Goal: Task Accomplishment & Management: Manage account settings

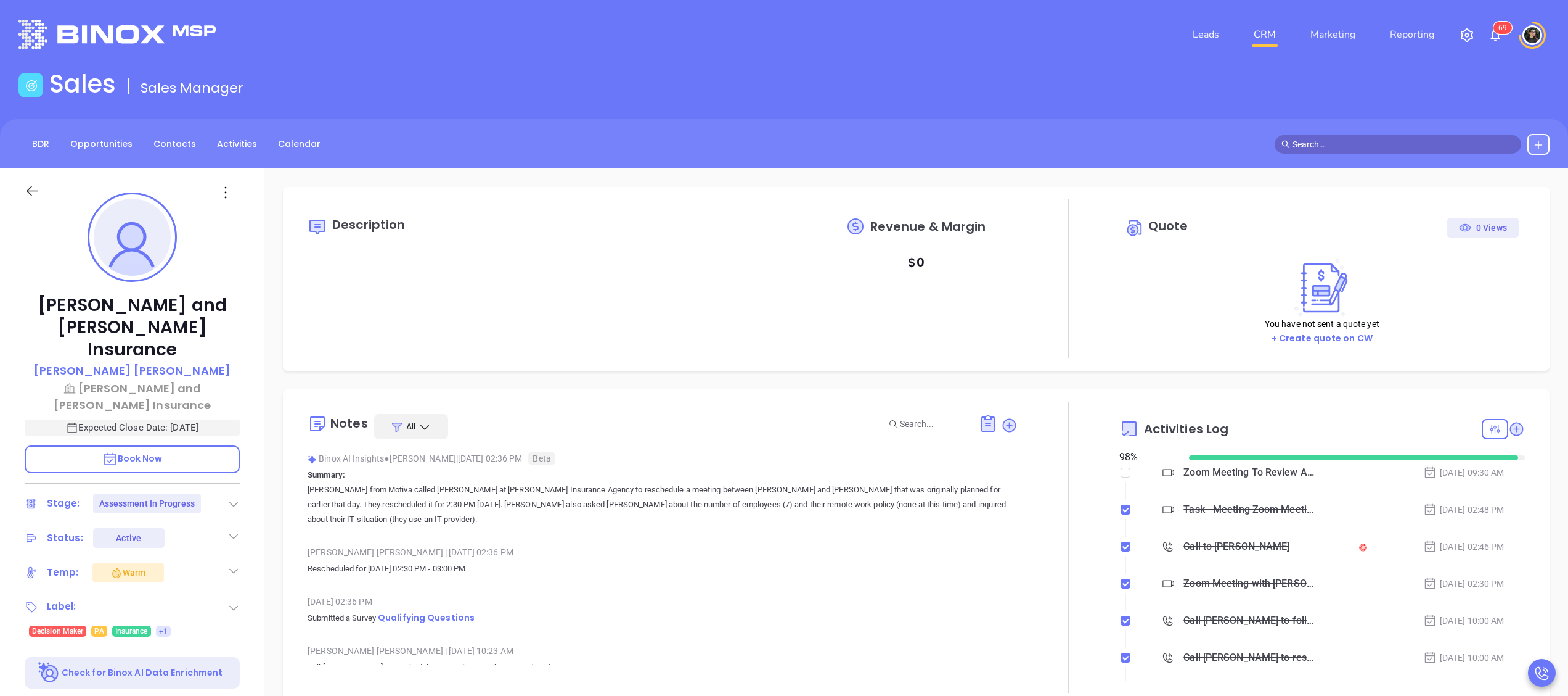
scroll to position [358, 0]
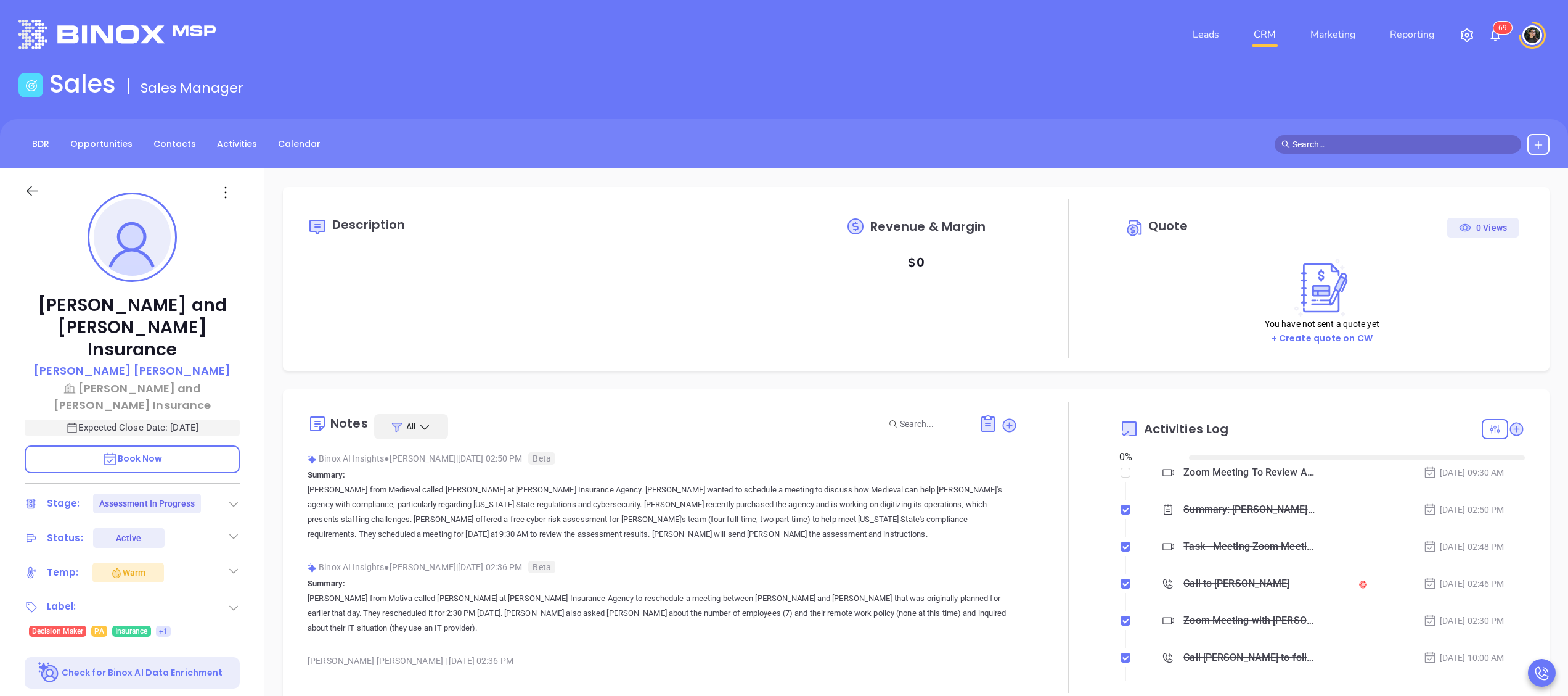
type input "[DATE]"
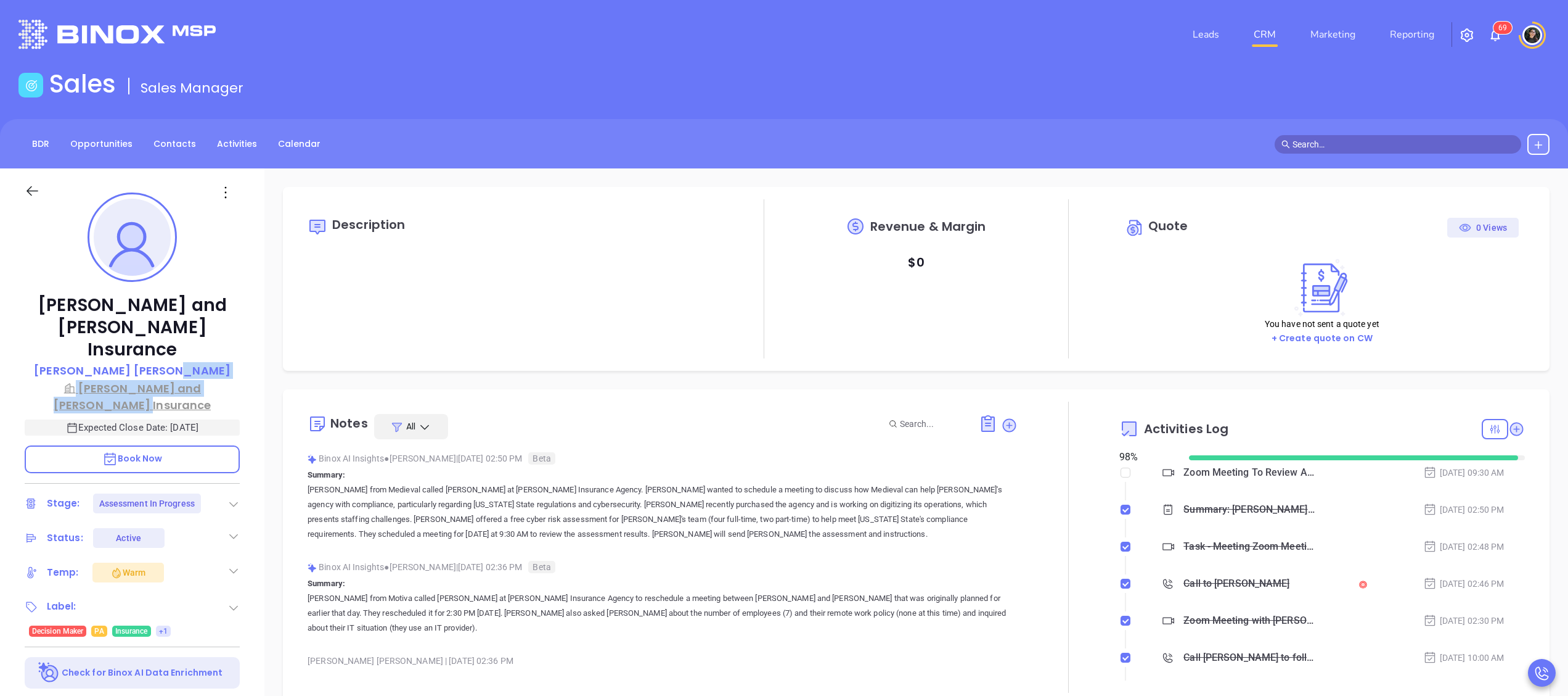
drag, startPoint x: 247, startPoint y: 355, endPoint x: 235, endPoint y: 361, distance: 13.4
click at [235, 361] on div "Drushel and Kolakowski Insurance Sean Coleman Drushel and Kolakowski Insurance …" at bounding box center [132, 603] width 265 height 870
type input "[PERSON_NAME]"
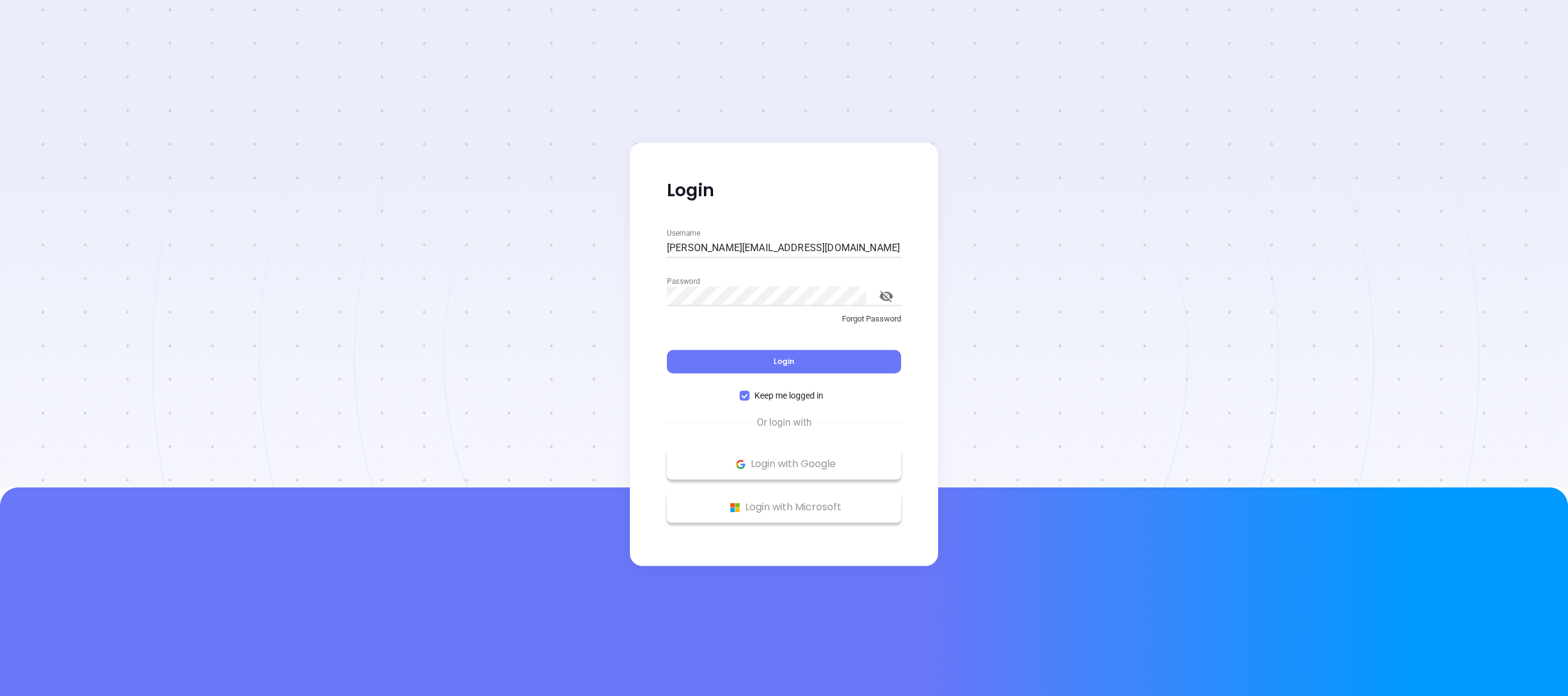
drag, startPoint x: 828, startPoint y: 358, endPoint x: 810, endPoint y: 331, distance: 32.4
click at [826, 345] on div "Login" at bounding box center [784, 354] width 234 height 38
click at [819, 364] on button "Login" at bounding box center [784, 361] width 234 height 23
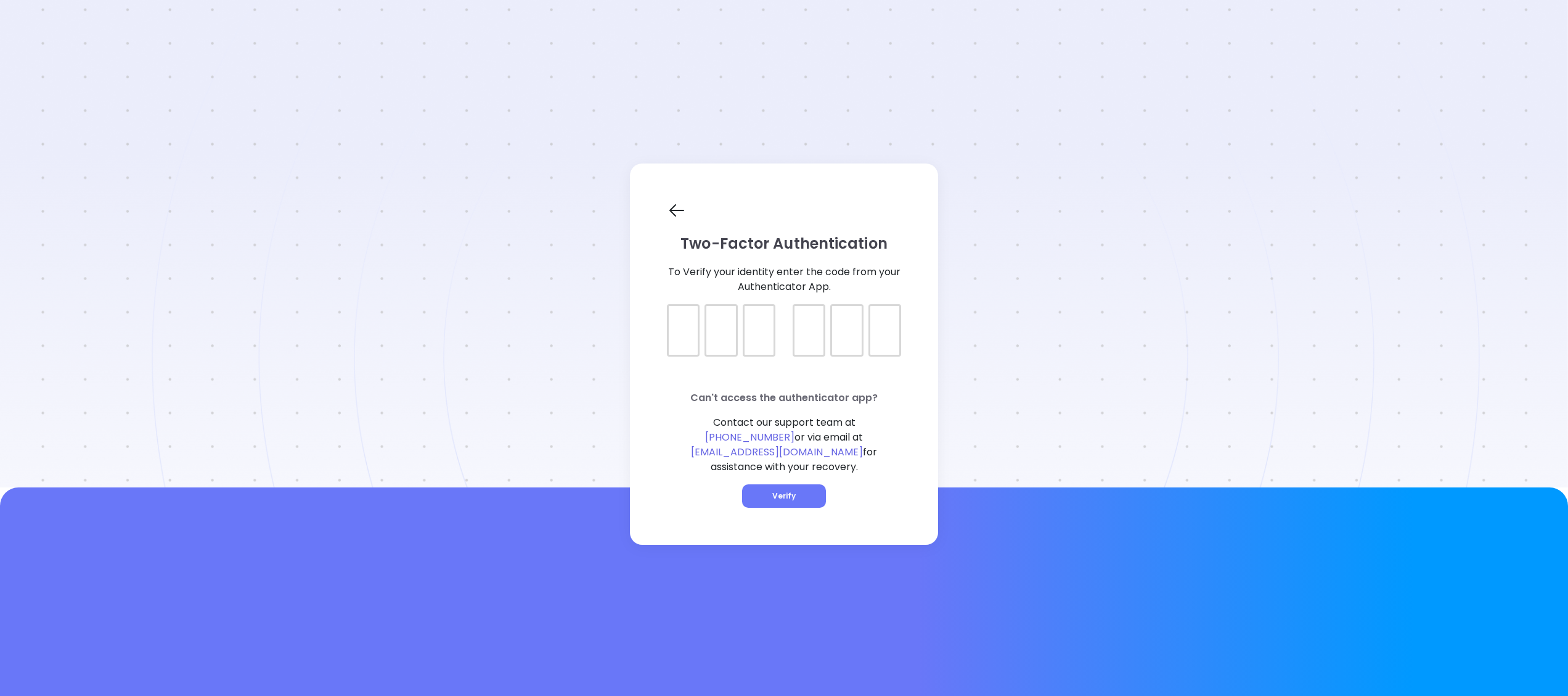
click at [698, 348] on div at bounding box center [683, 330] width 33 height 52
type input "153332"
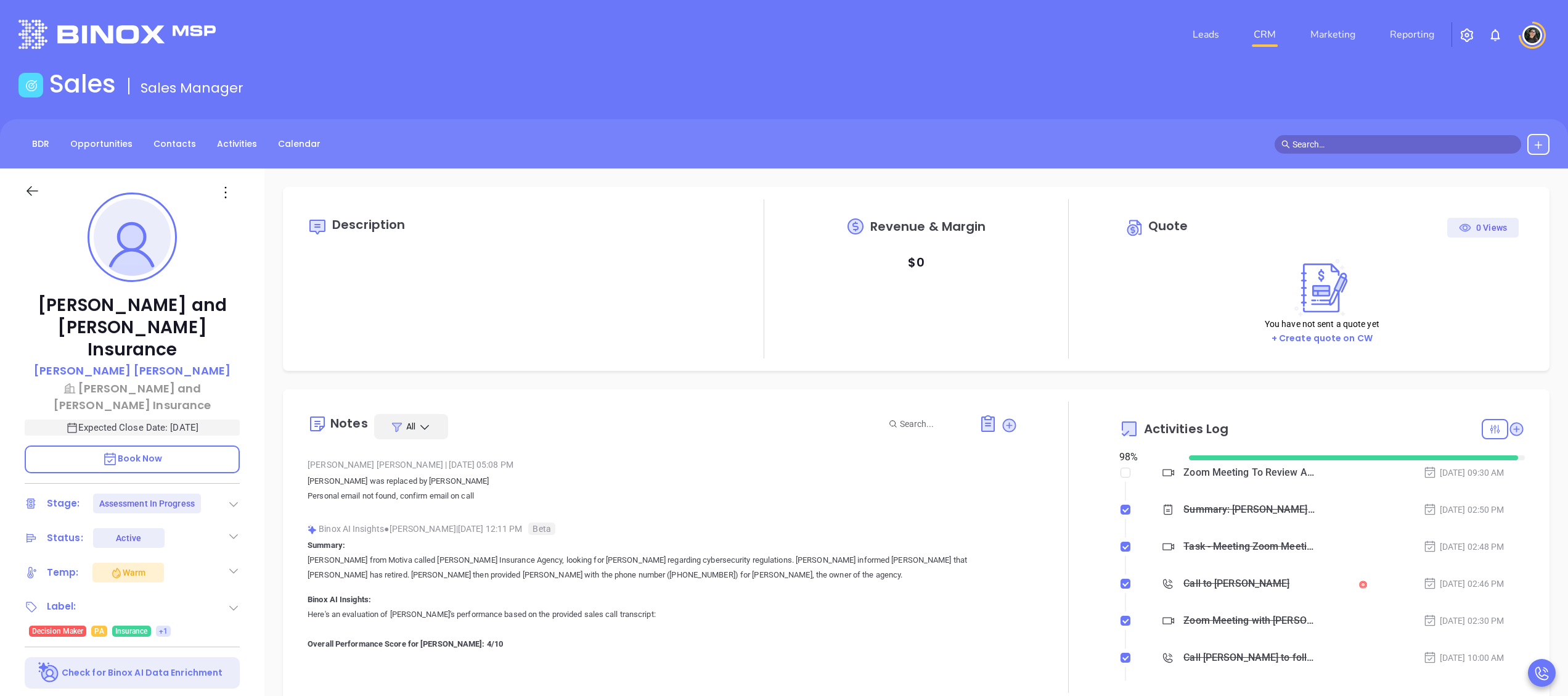
scroll to position [1356, 0]
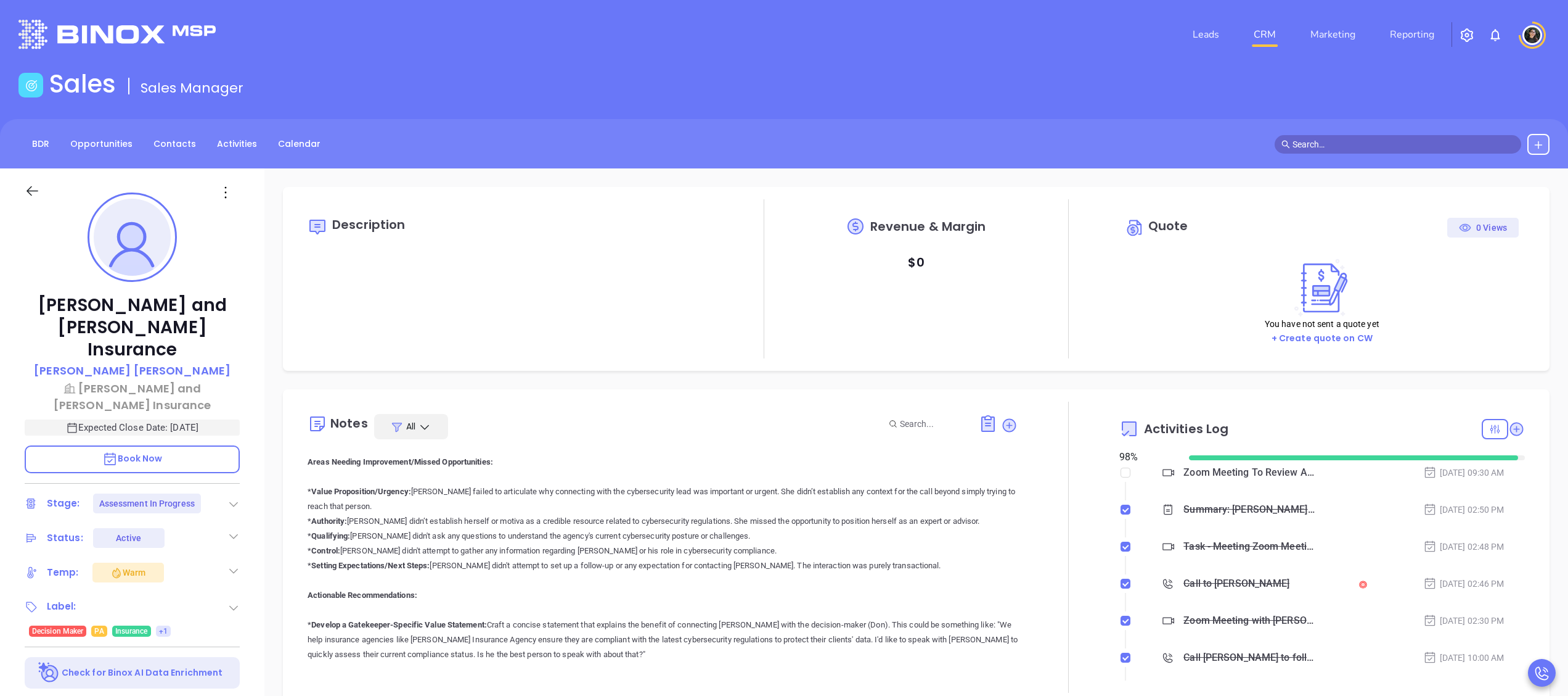
type input "[PERSON_NAME]"
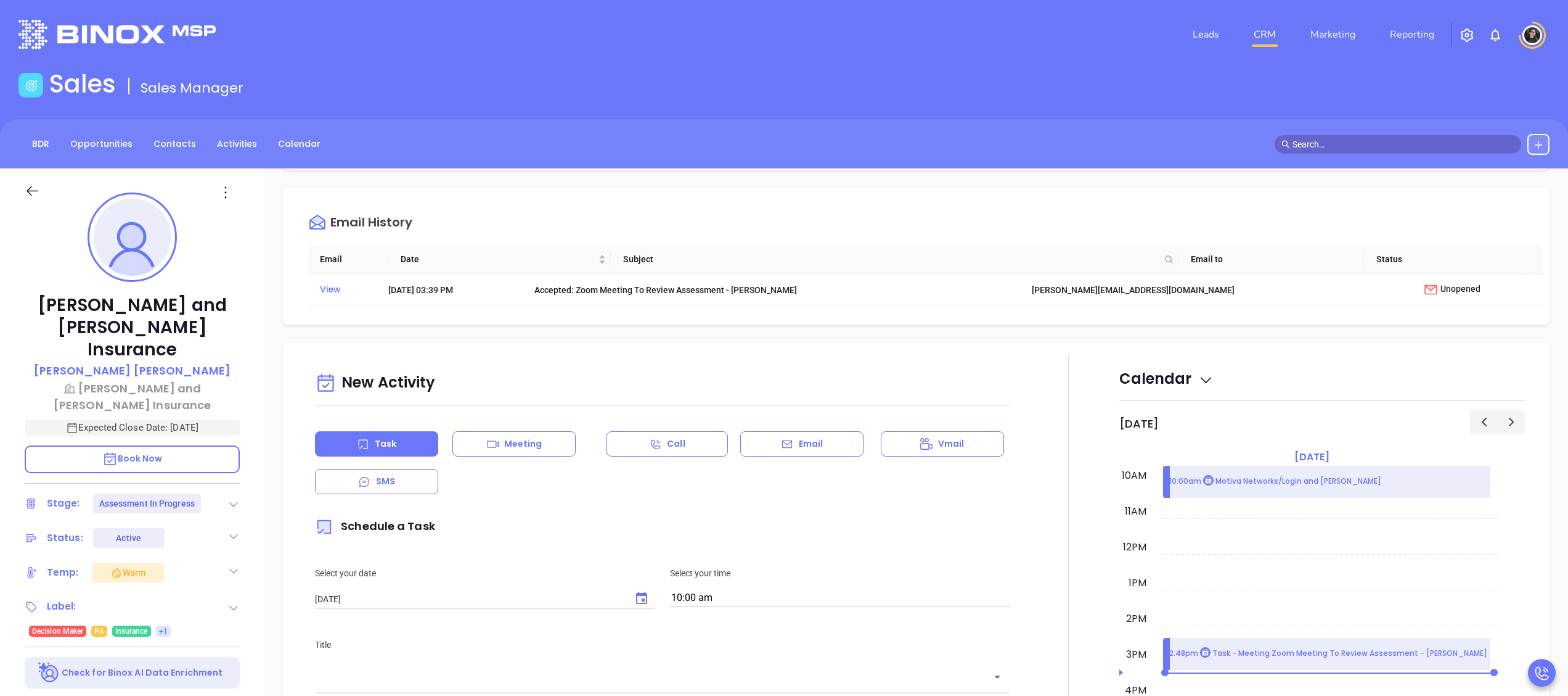
scroll to position [617, 0]
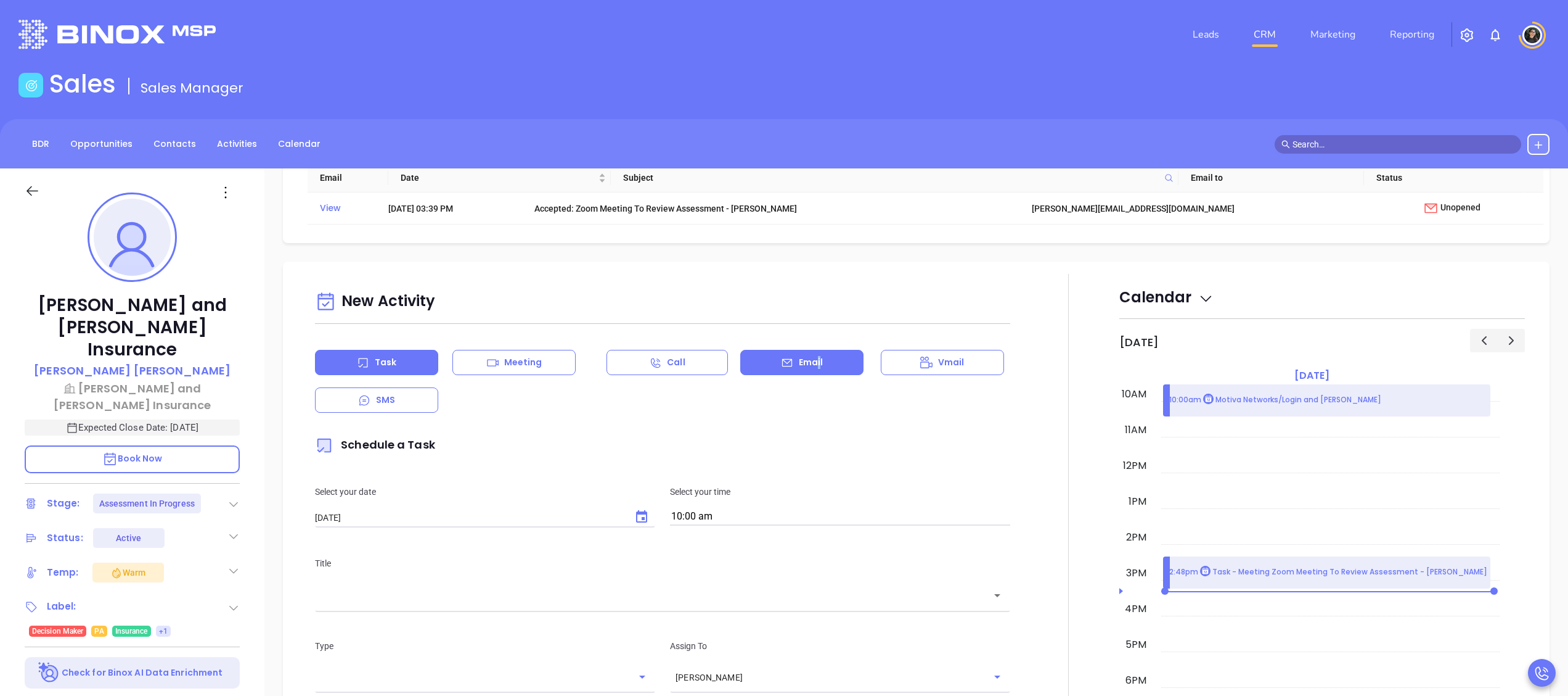
click at [817, 361] on div "Email" at bounding box center [801, 362] width 123 height 25
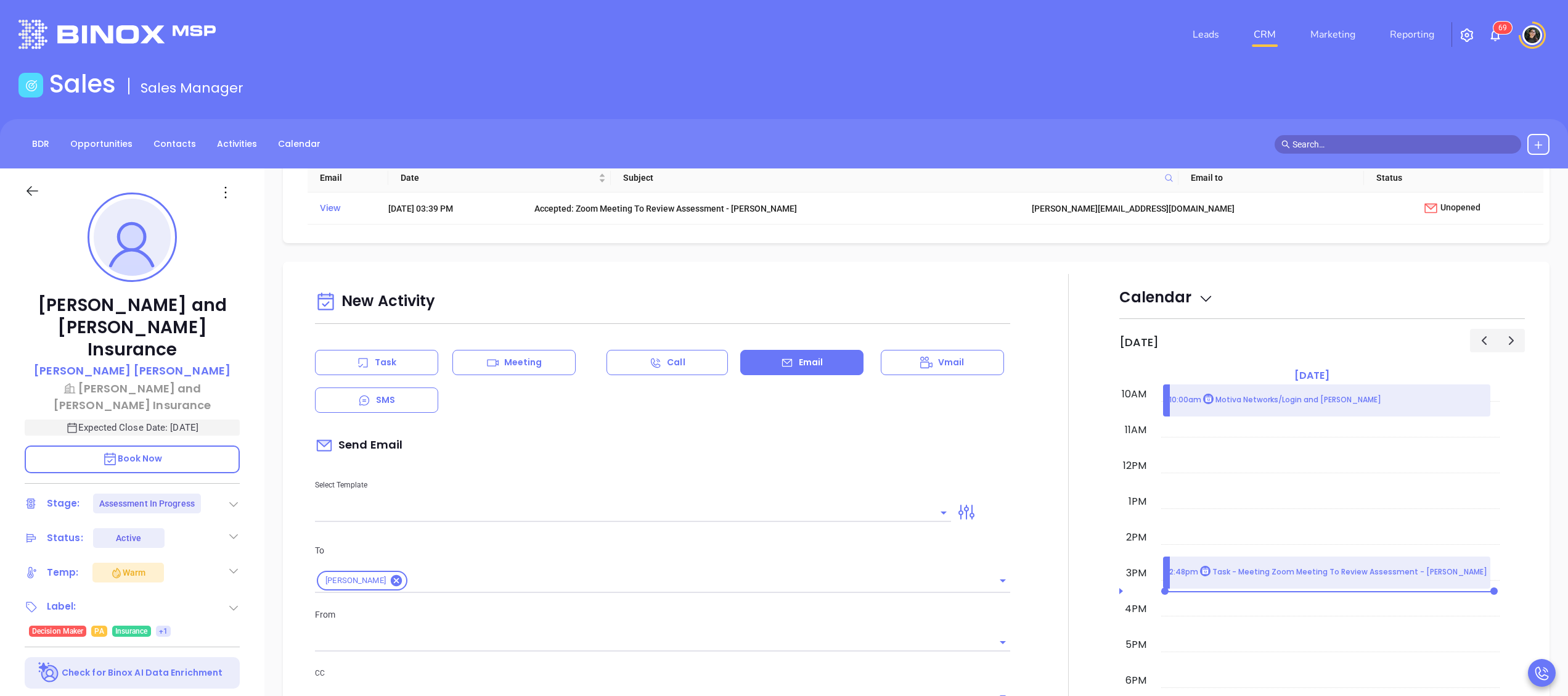
click at [696, 511] on input "text" at bounding box center [624, 512] width 617 height 18
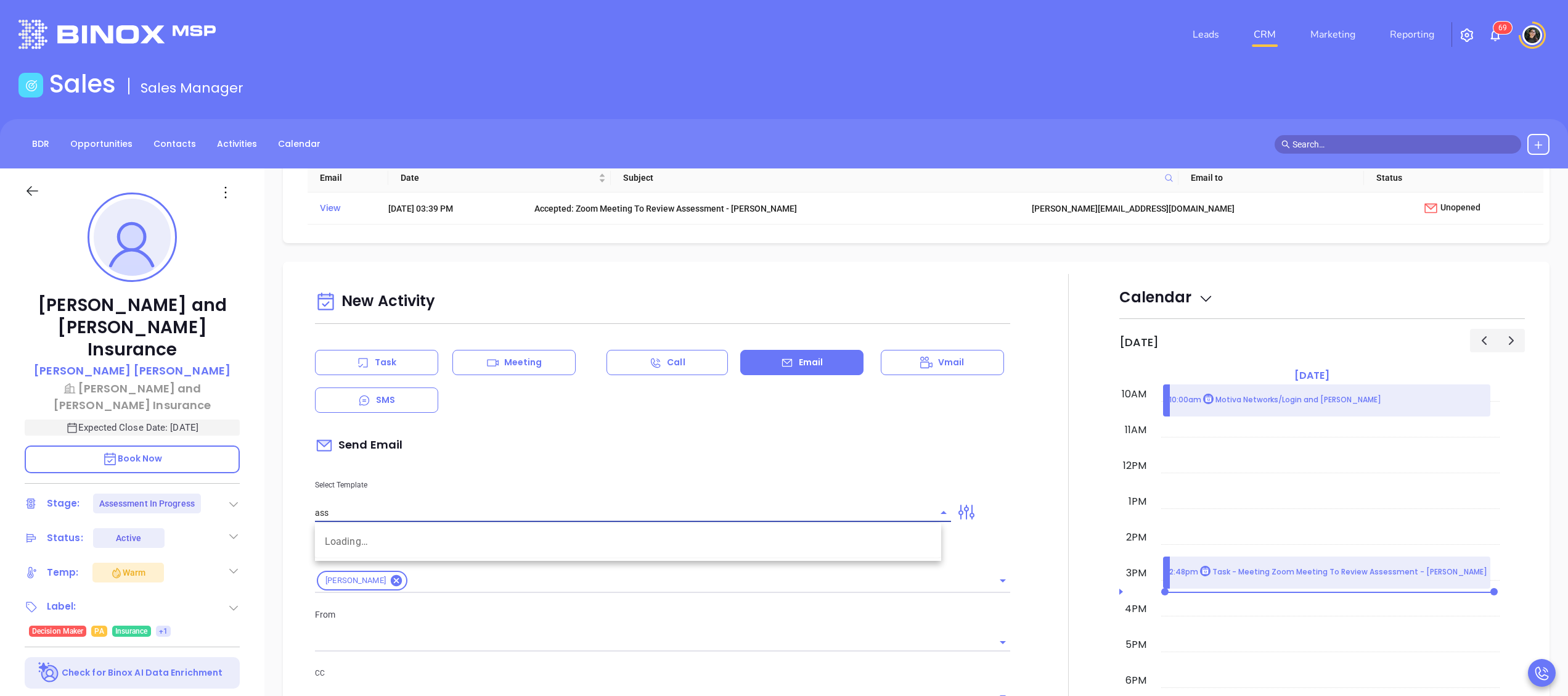
type input "asse"
type input "[PERSON_NAME]"
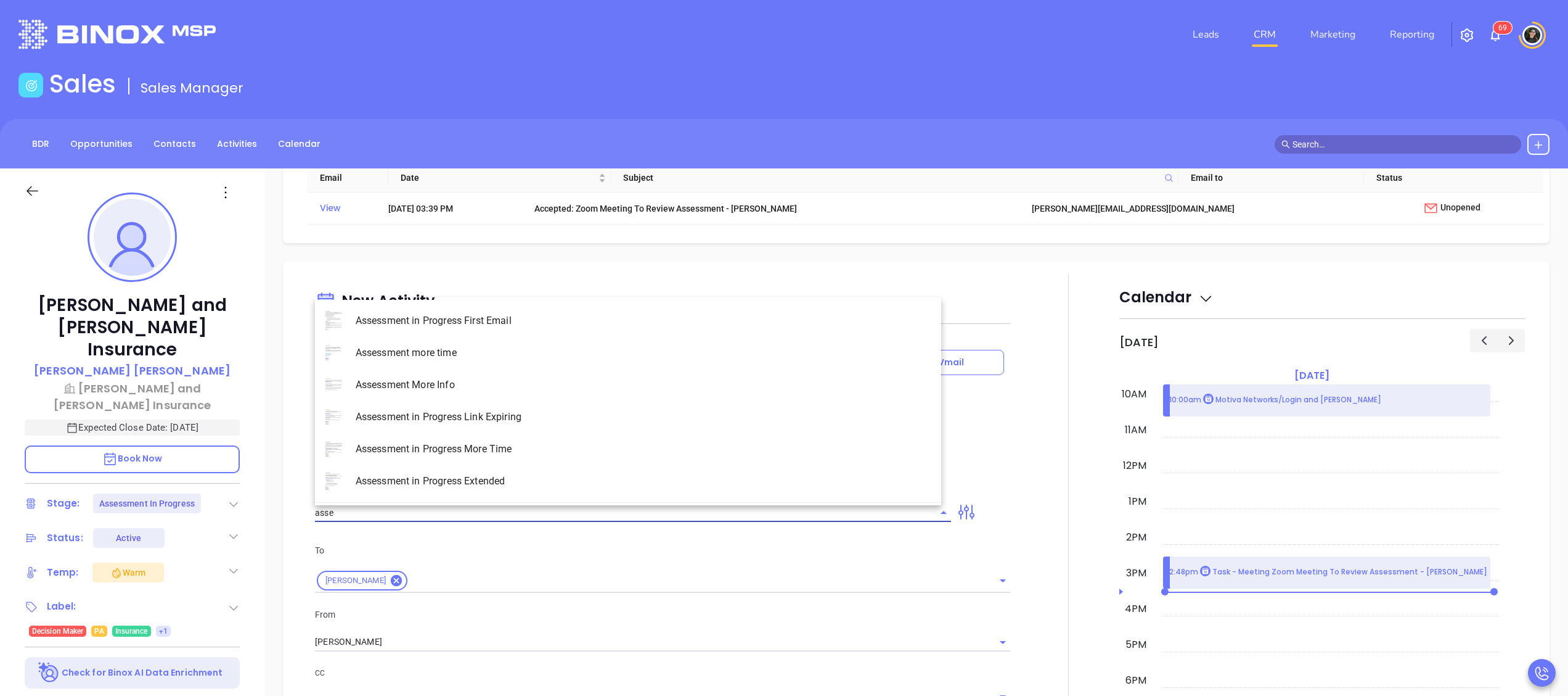
click at [523, 314] on li "Assessment in Progress First Email" at bounding box center [628, 320] width 626 height 32
type input "Assessment in Progress First Email"
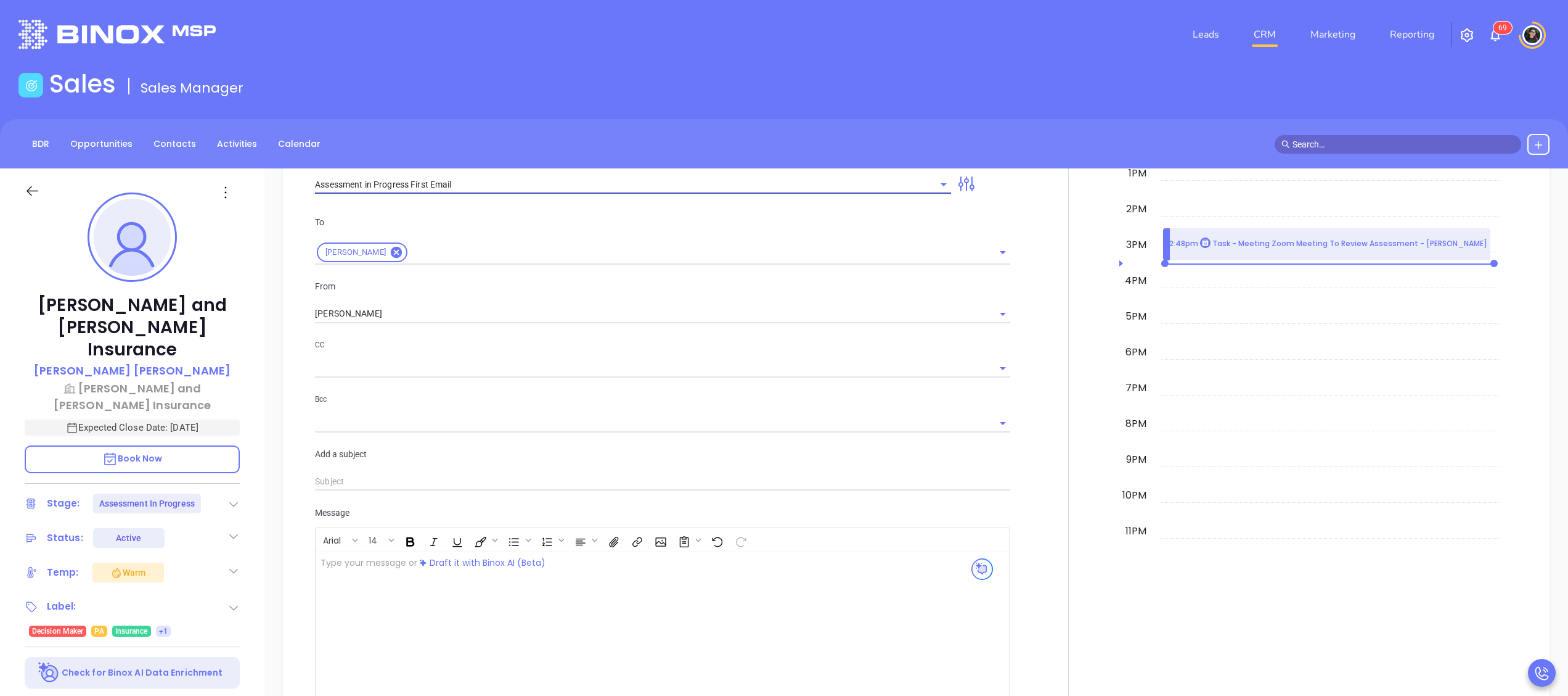
type input "Sean Run Your Cybersecurity Assessment (Time-Sensitive)"
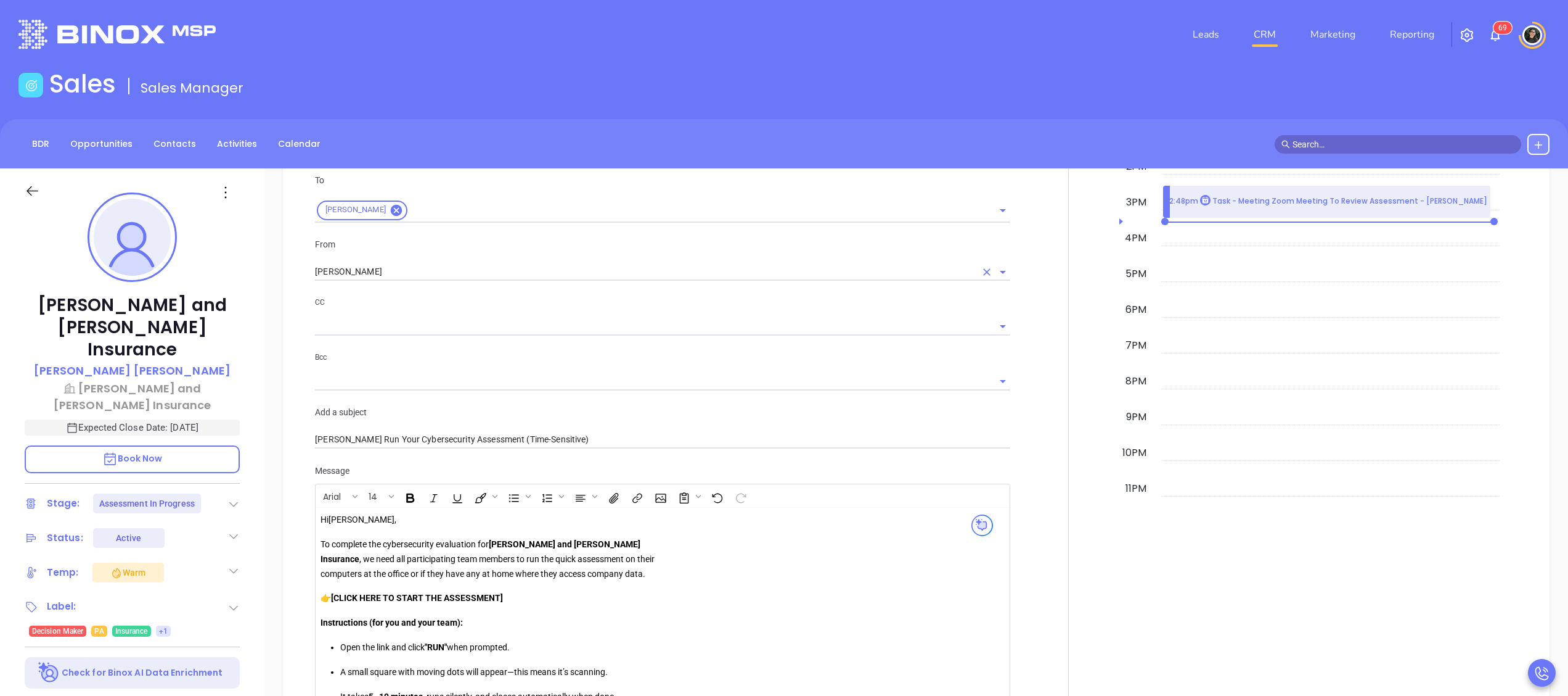
type input "Assessment in Progress First Email"
click at [448, 269] on input "[PERSON_NAME]" at bounding box center [645, 272] width 661 height 18
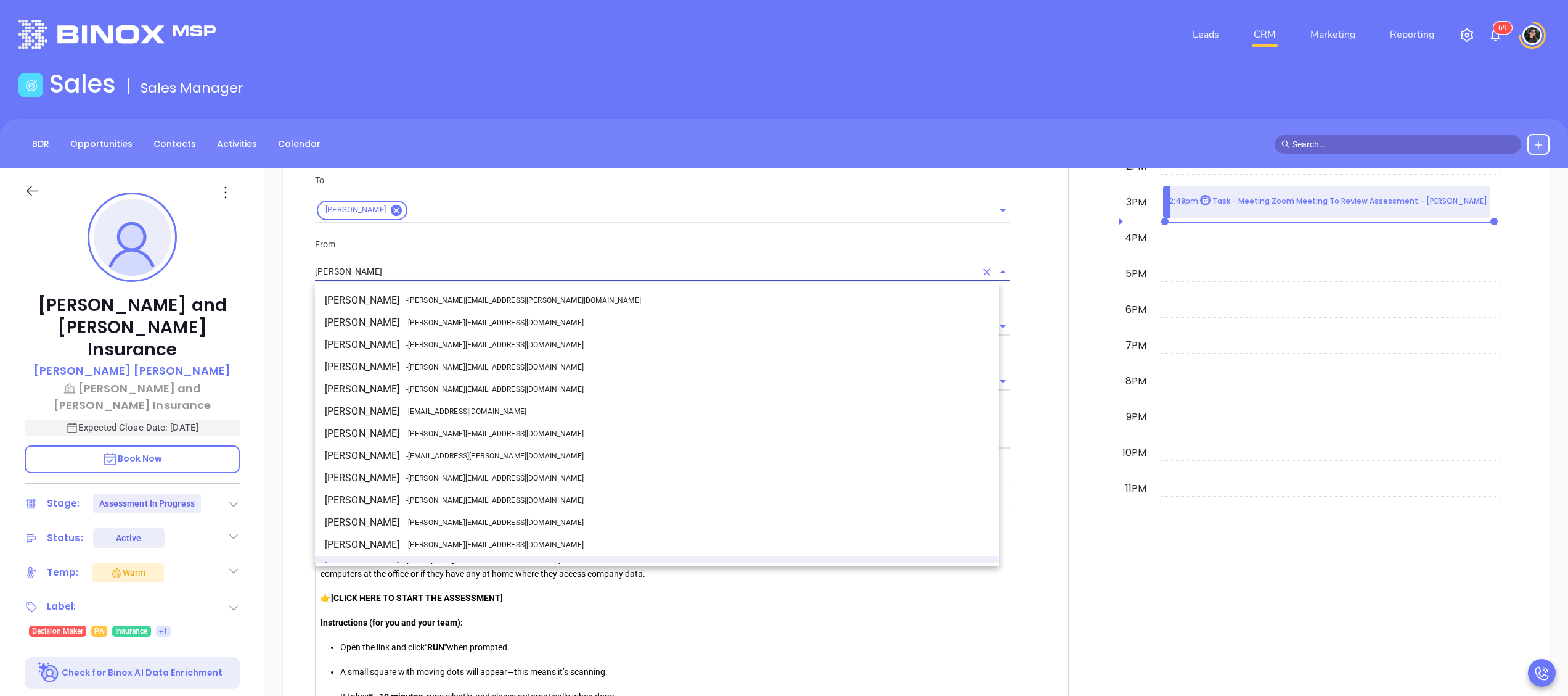
scroll to position [16, 0]
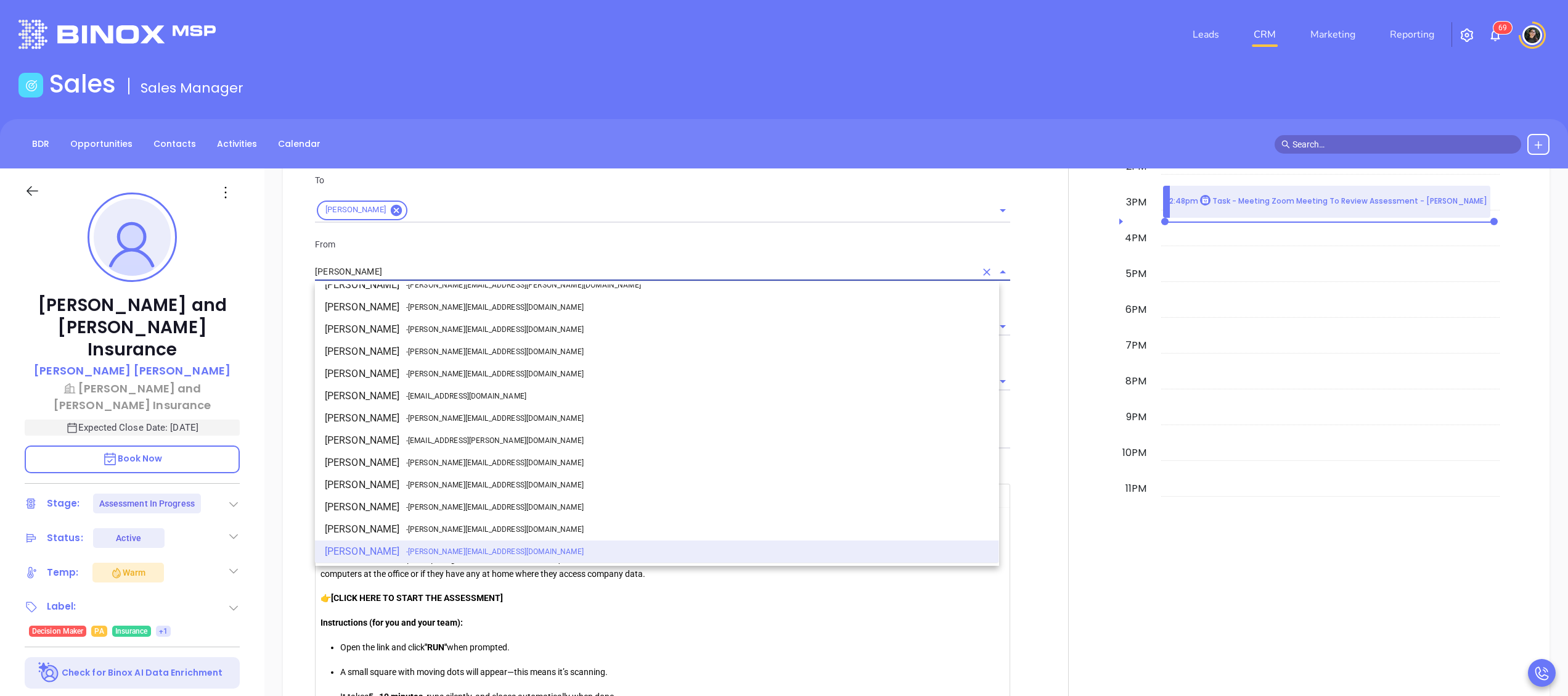
click at [444, 424] on li "Walter Contreras - walter@motiva.net" at bounding box center [657, 418] width 684 height 23
type input "[PERSON_NAME]"
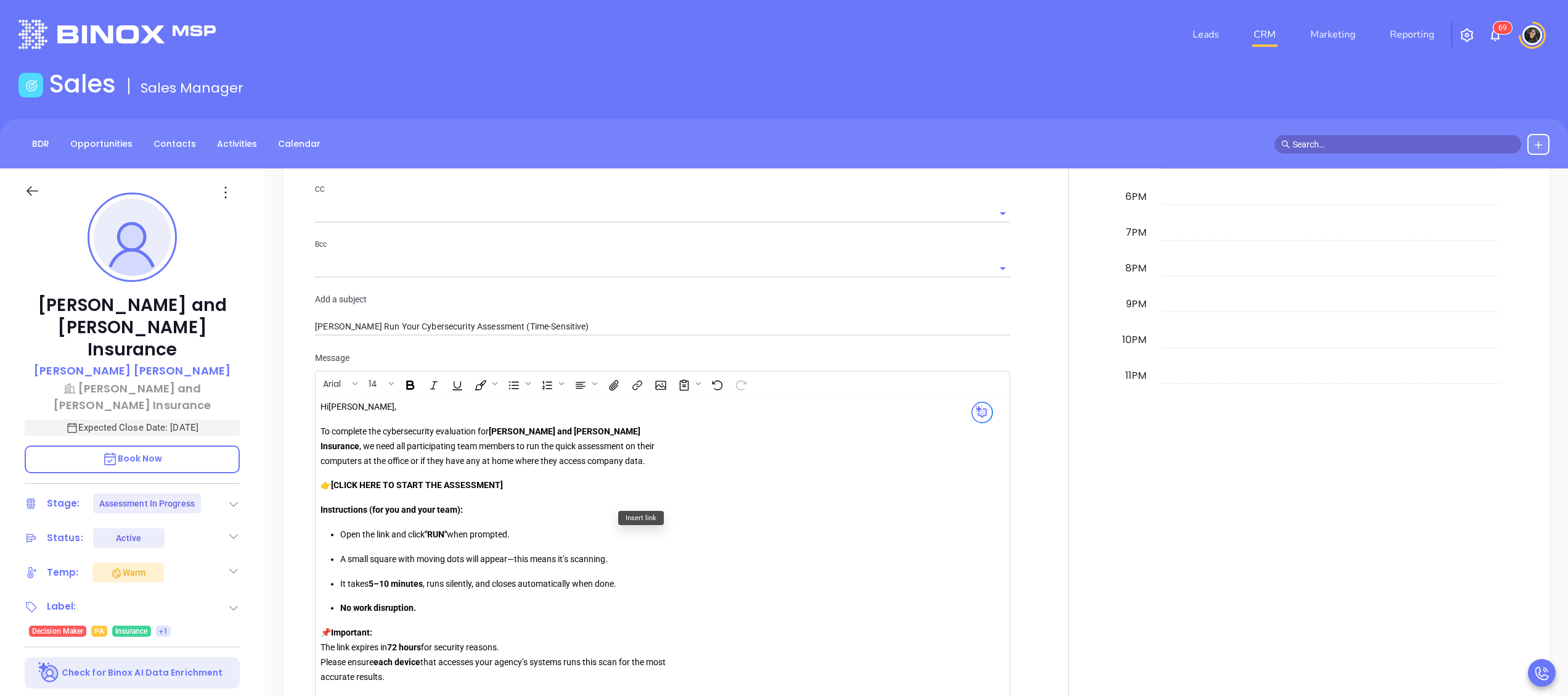
scroll to position [1234, 0]
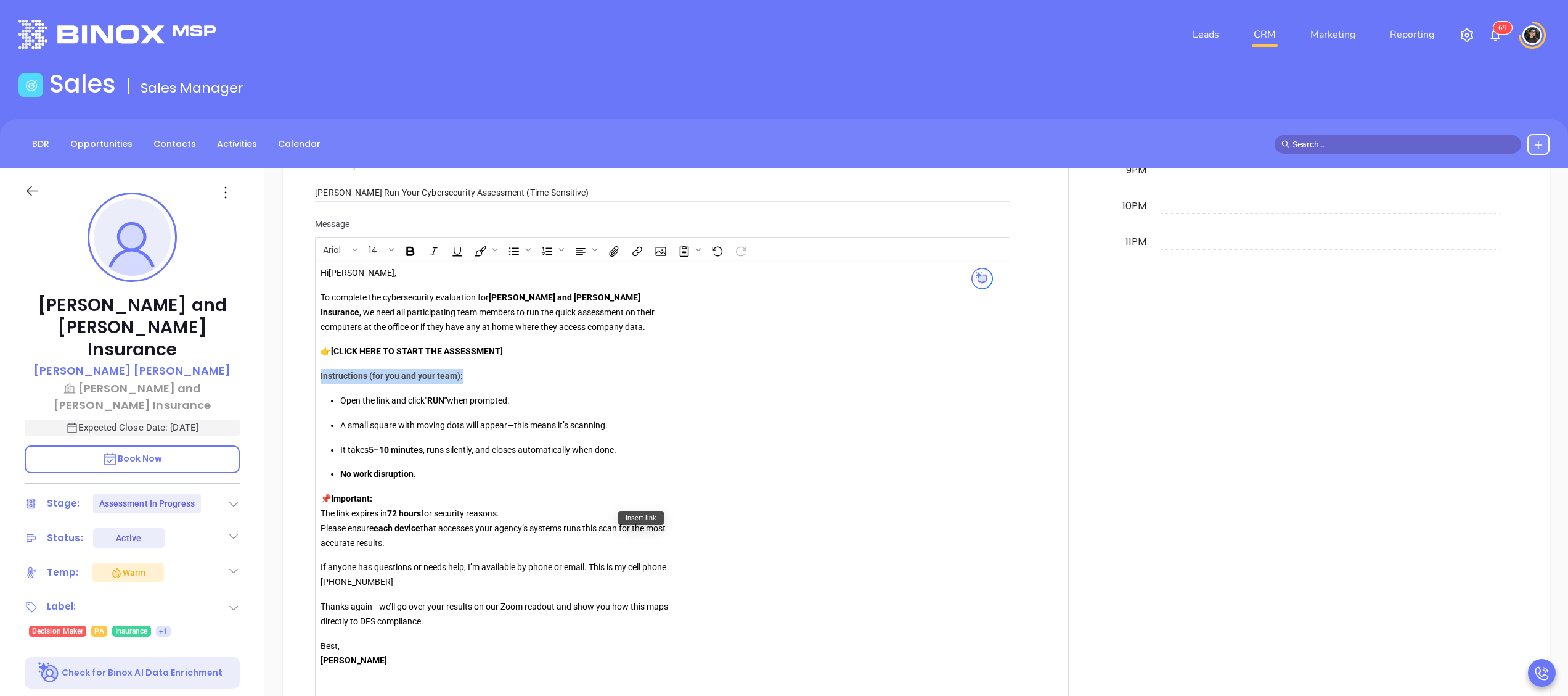
click at [539, 358] on div "Hi Sean , To complete the cybersecurity evaluation for Drushel and Kolakowski I…" at bounding box center [498, 474] width 355 height 417
click at [538, 348] on p "👉 [CLICK HERE TO START THE ASSESSMENT]" at bounding box center [498, 351] width 355 height 15
click at [528, 351] on p "👉 [CLICK HERE TO START THE ASSESSMENT]" at bounding box center [498, 351] width 355 height 15
click at [510, 351] on p "👉 [CLICK HERE TO START THE ASSESSMENT]" at bounding box center [498, 351] width 355 height 15
click at [508, 361] on div "Hi Sean , To complete the cybersecurity evaluation for Drushel and Kolakowski I…" at bounding box center [498, 474] width 355 height 417
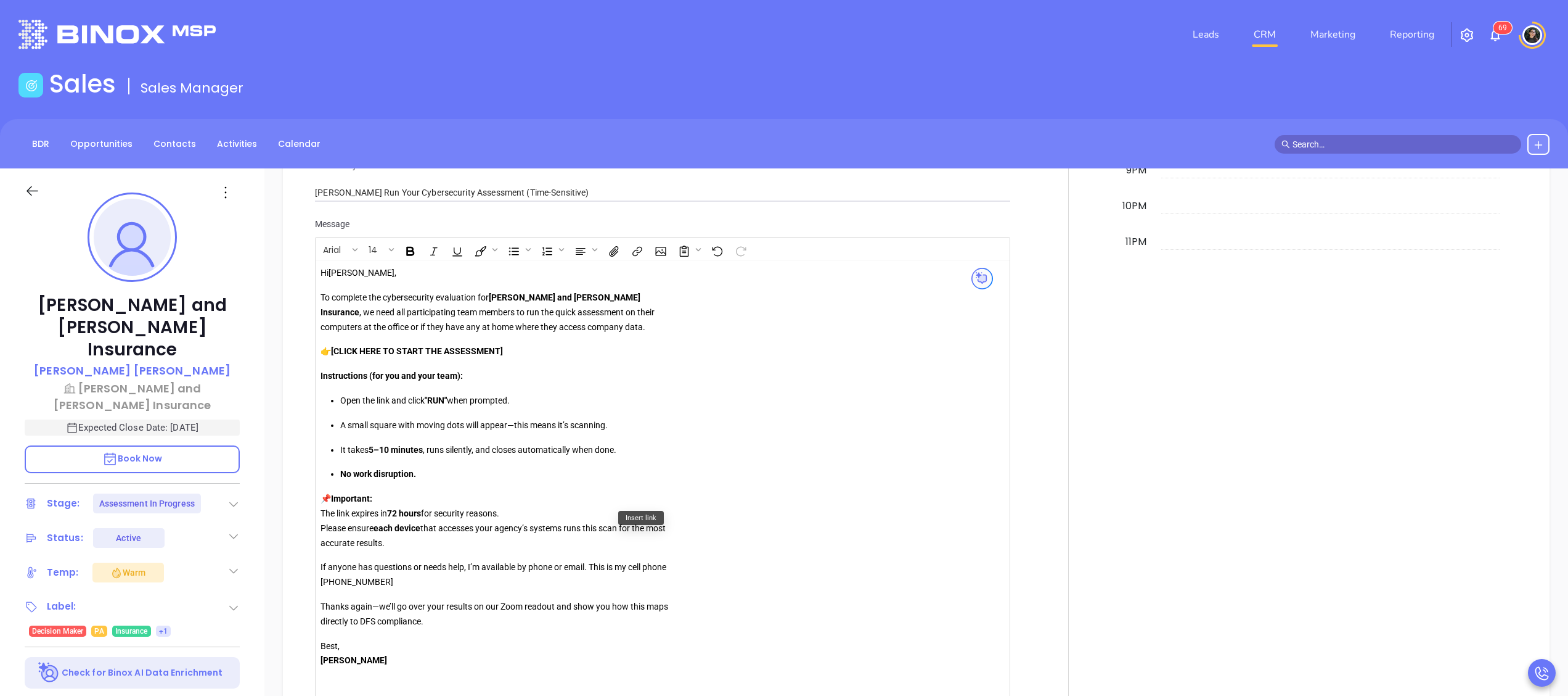
click at [519, 346] on p "👉 [CLICK HERE TO START THE ASSESSMENT]" at bounding box center [498, 351] width 355 height 15
click at [339, 351] on strong "[CLICK HERE TO START THE ASSESSMENT" at bounding box center [415, 351] width 169 height 10
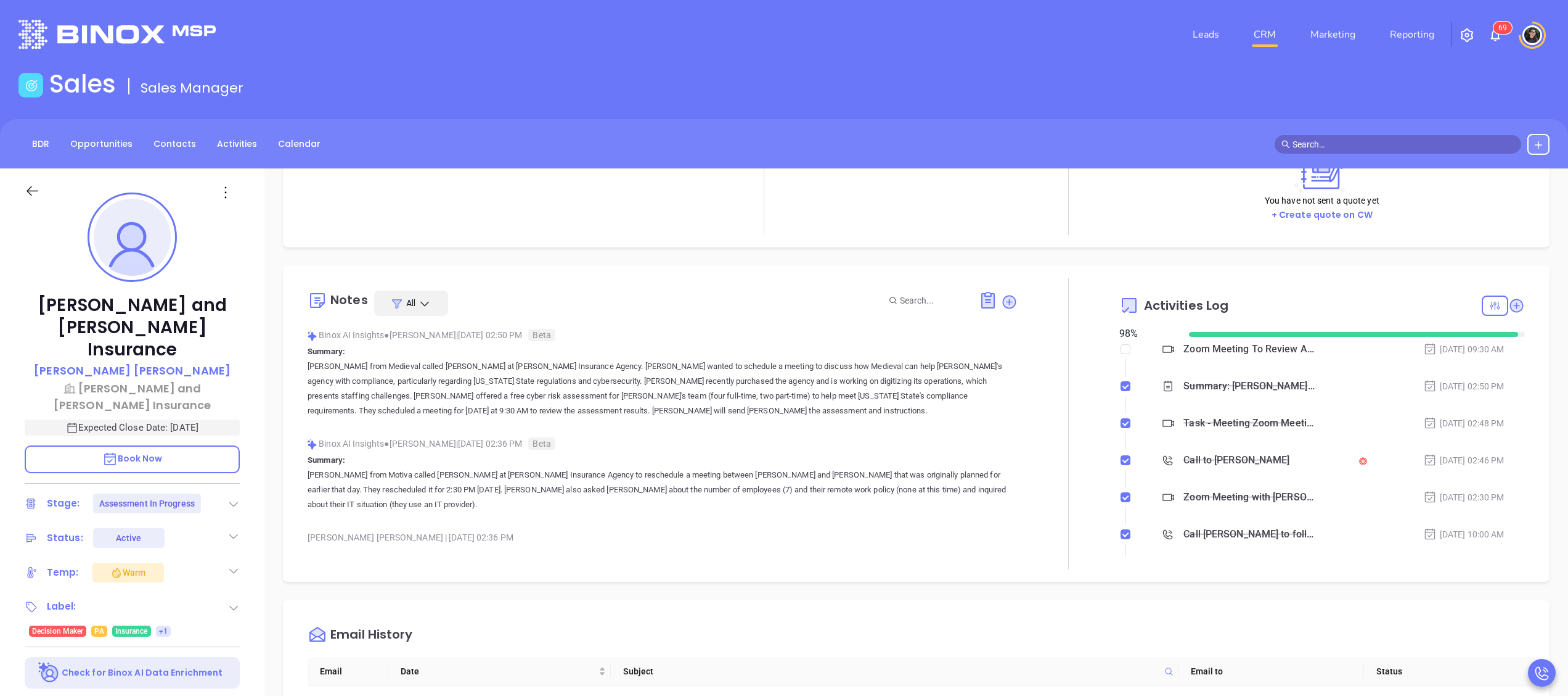
scroll to position [0, 0]
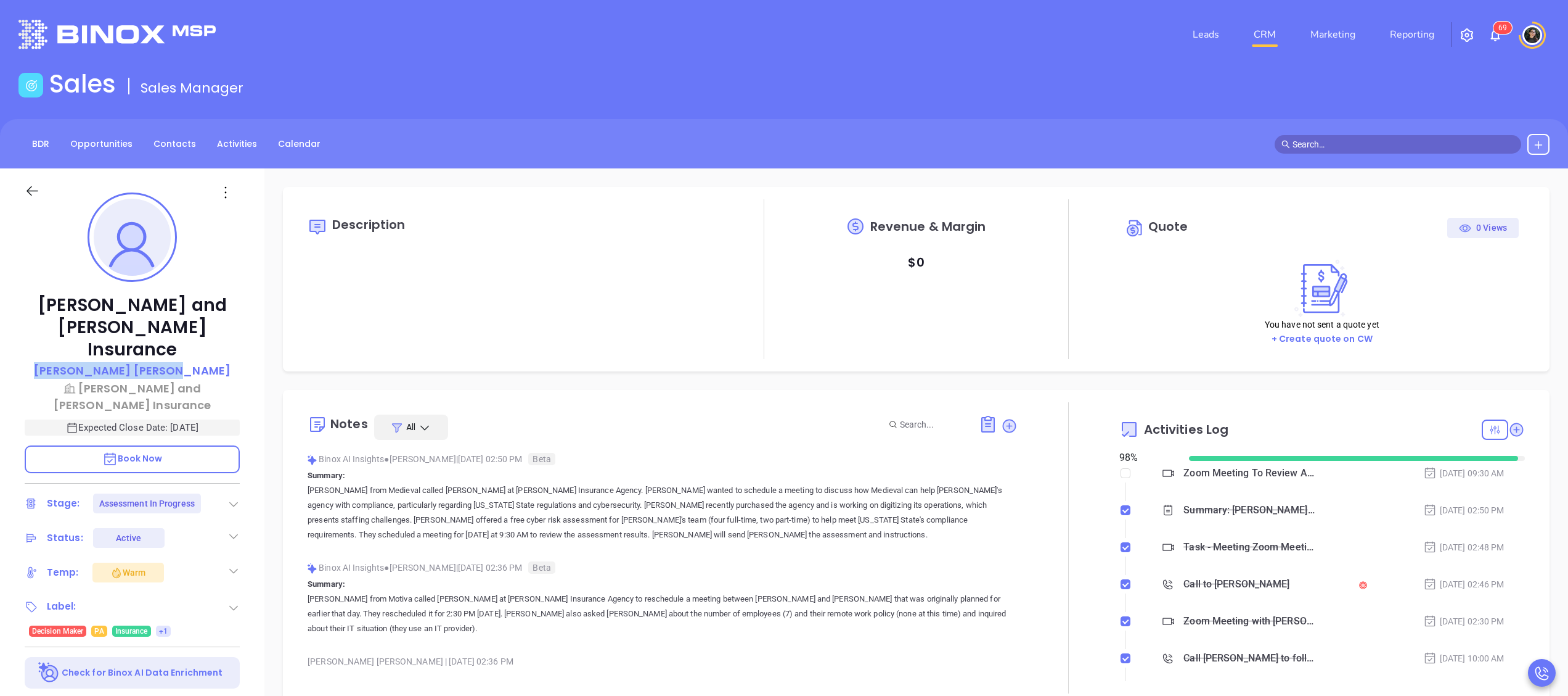
copy p "Sean Coleman"
drag, startPoint x: 191, startPoint y: 343, endPoint x: 73, endPoint y: 348, distance: 118.1
click at [73, 362] on div "Sean Coleman" at bounding box center [132, 371] width 215 height 18
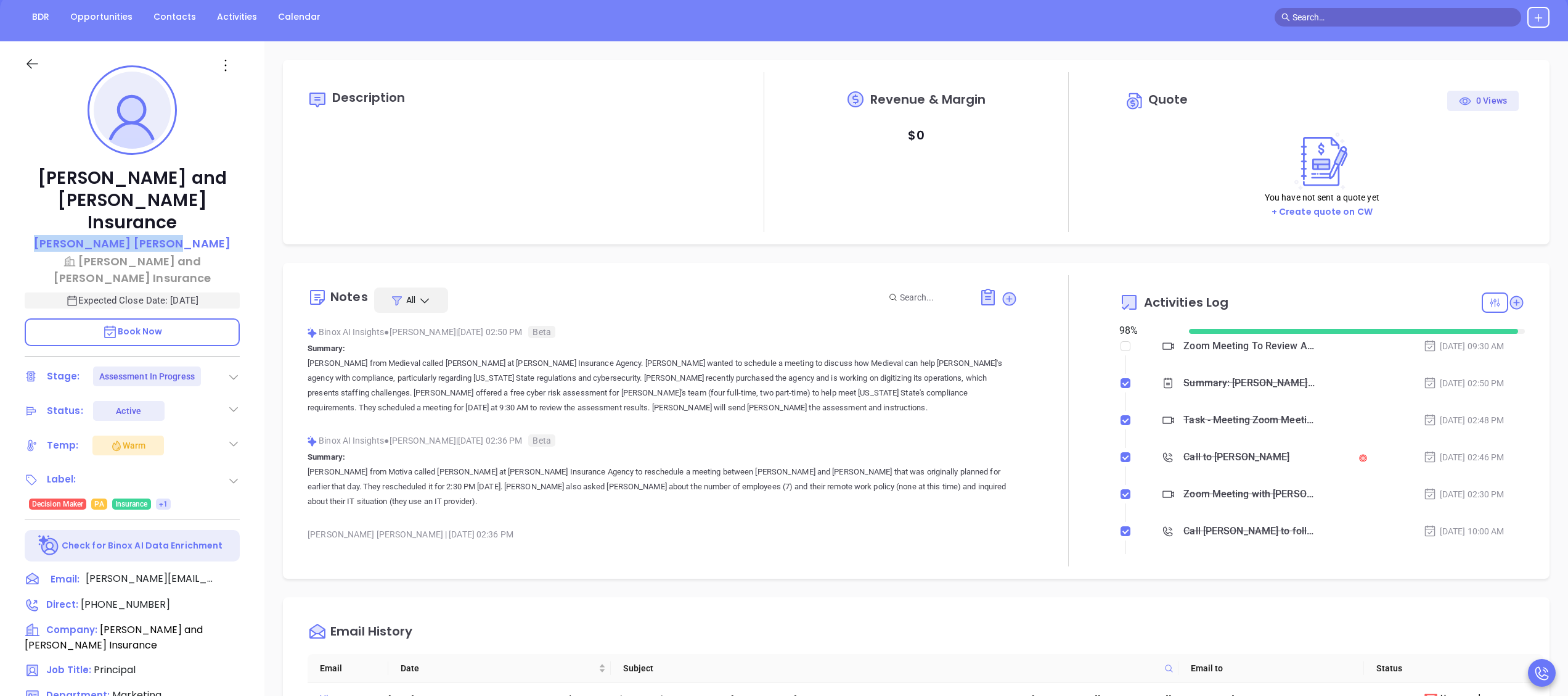
scroll to position [246, 0]
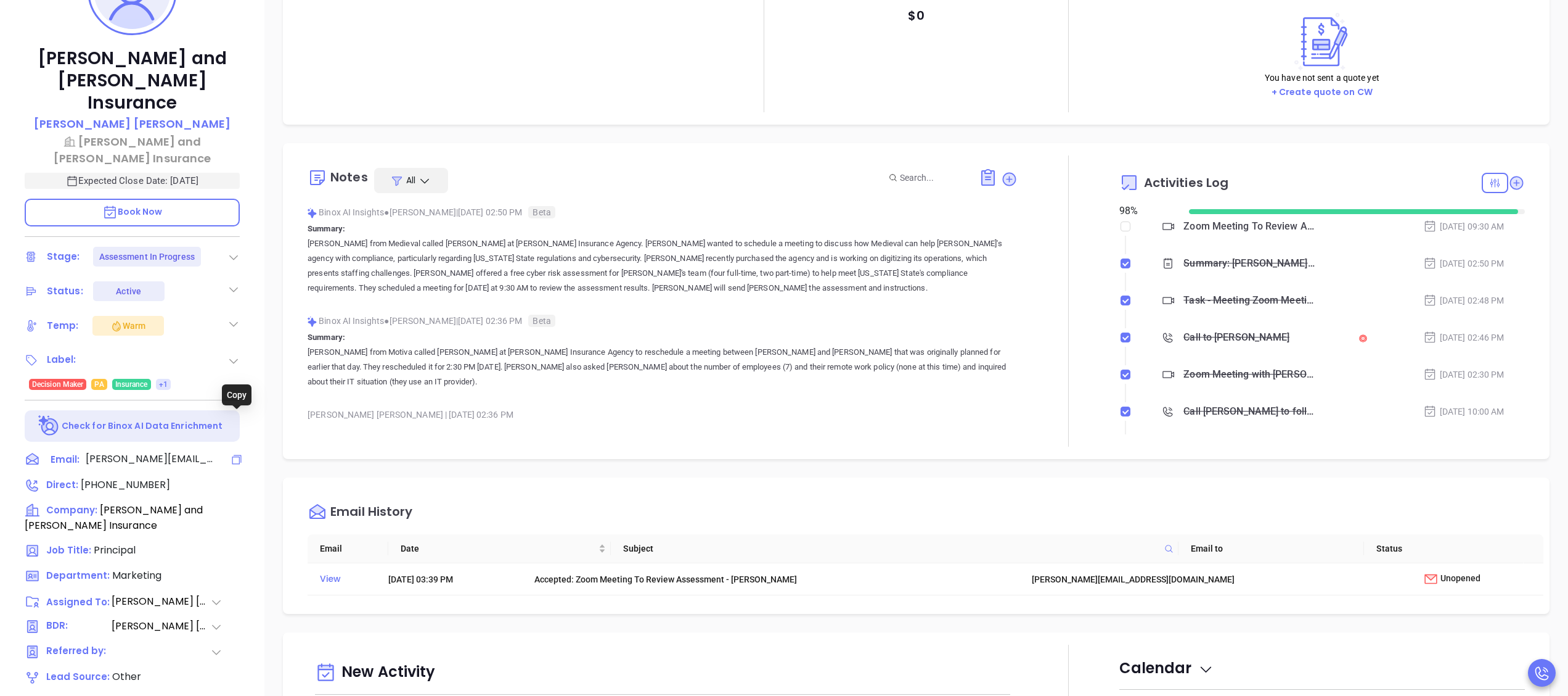
drag, startPoint x: 232, startPoint y: 412, endPoint x: 353, endPoint y: 333, distance: 144.5
click at [232, 453] on icon at bounding box center [237, 459] width 12 height 12
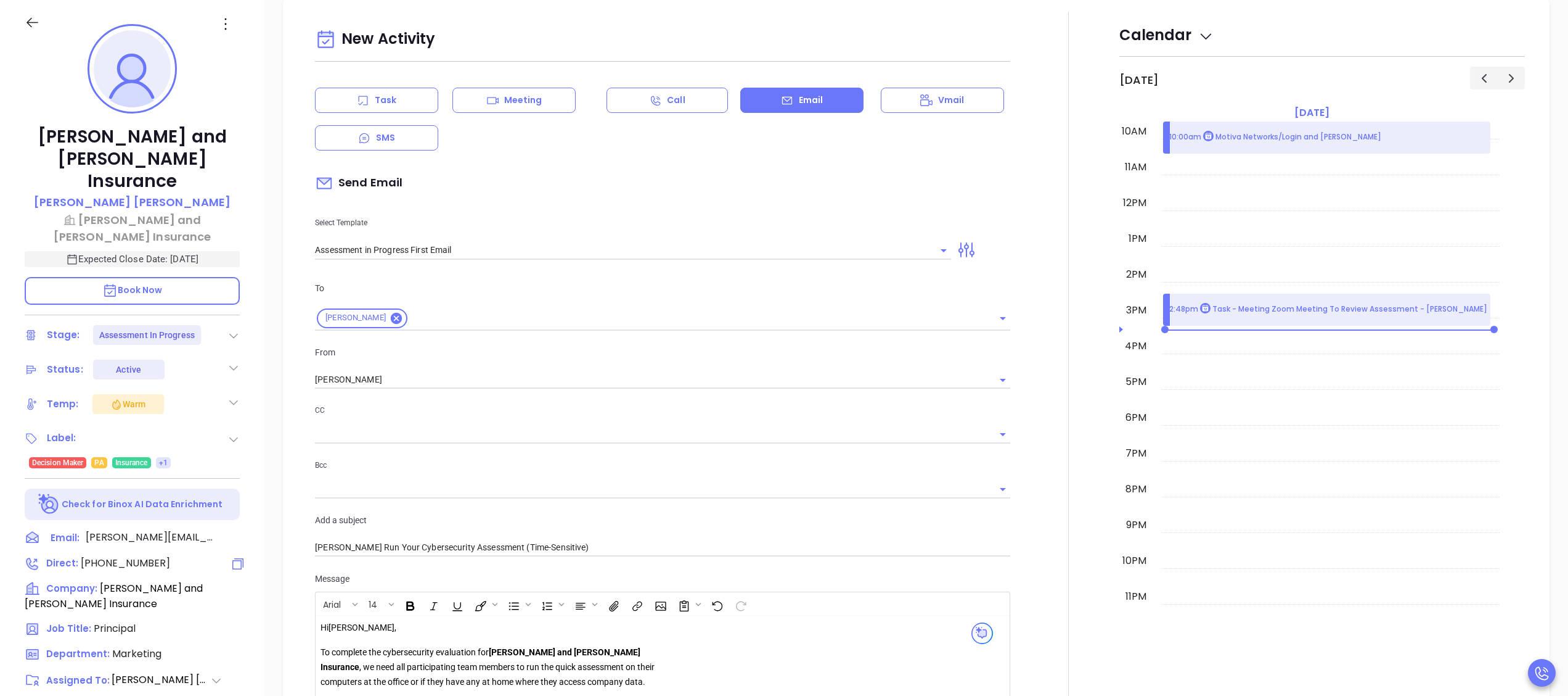
drag, startPoint x: 234, startPoint y: 521, endPoint x: 465, endPoint y: 404, distance: 258.9
click at [235, 556] on icon at bounding box center [238, 563] width 15 height 15
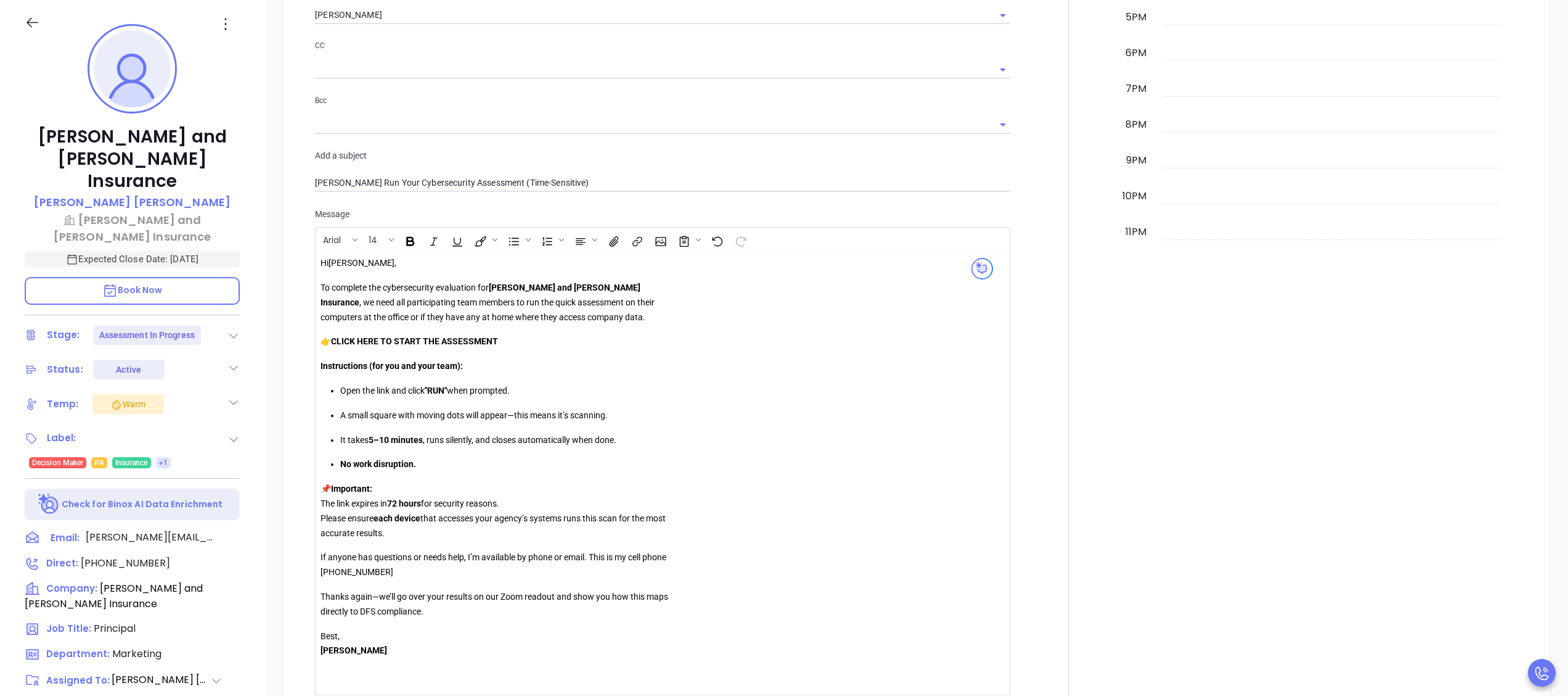
scroll to position [1081, 0]
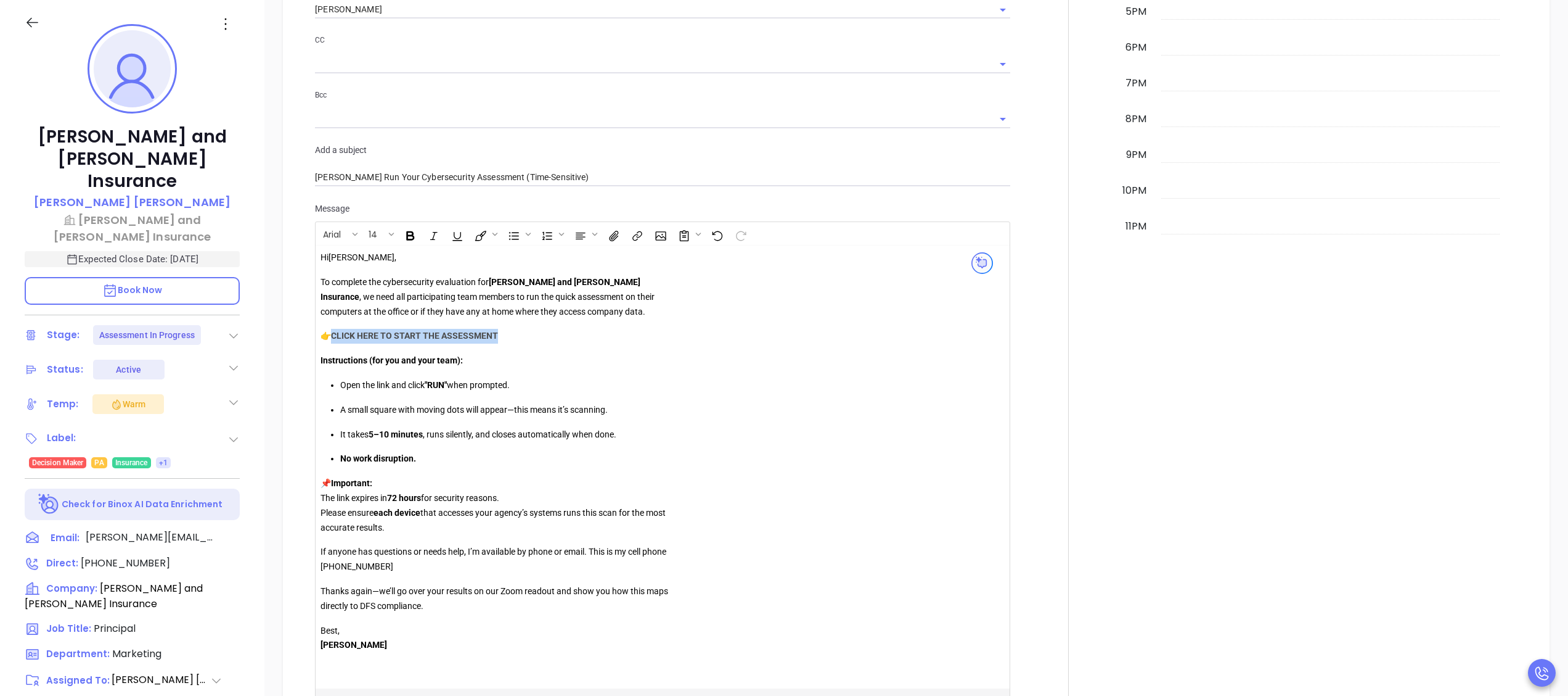
drag, startPoint x: 508, startPoint y: 338, endPoint x: 336, endPoint y: 339, distance: 172.0
click at [336, 339] on p "👉 CLICK HERE TO START THE ASSESSMENT" at bounding box center [498, 336] width 355 height 15
click at [630, 234] on span "Insert link" at bounding box center [637, 233] width 23 height 21
click at [637, 234] on icon "Insert link" at bounding box center [637, 235] width 14 height 13
click at [699, 266] on input "text" at bounding box center [696, 272] width 122 height 20
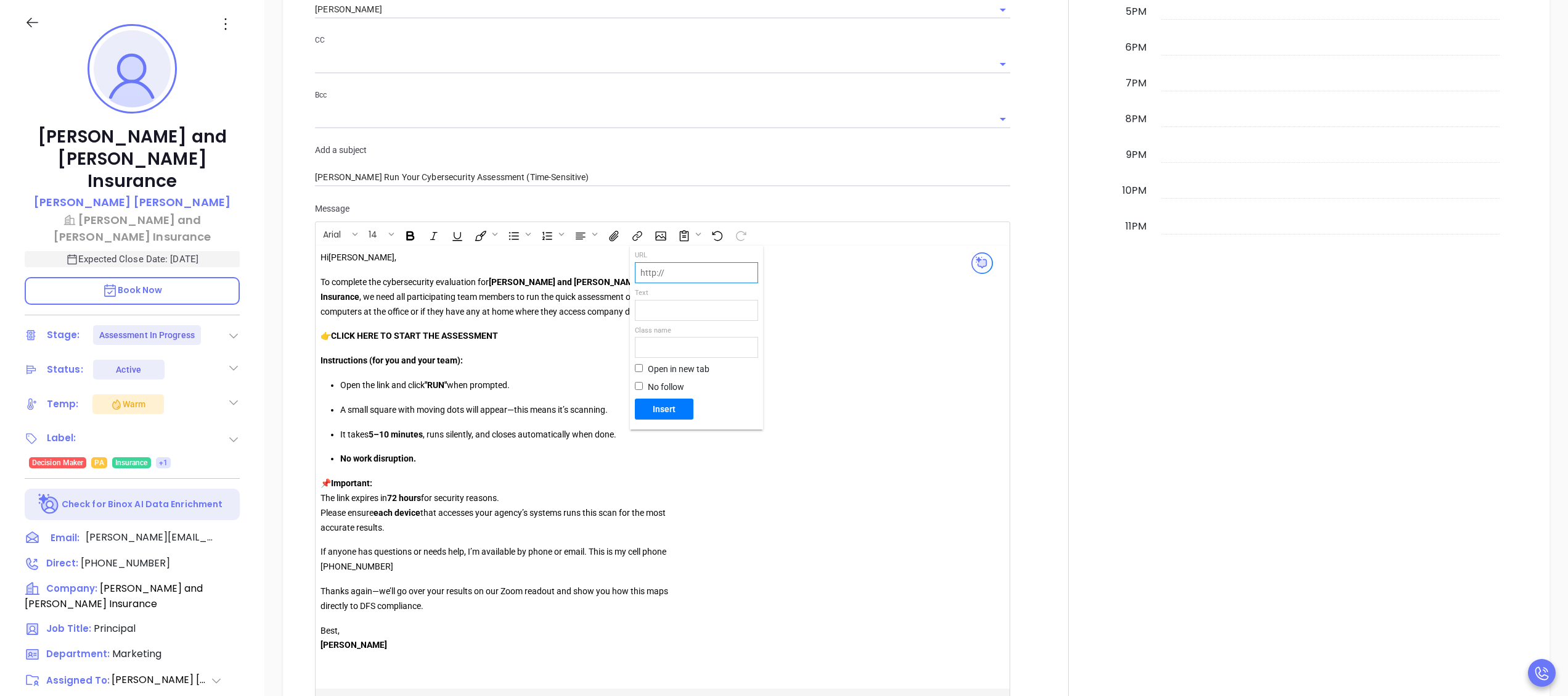
paste input "https://portal.galacticscan.com/penTestDownload/UNTW-ZSOM-XREK"
type input "https://portal.galacticscan.com/penTestDownload/UNTW-ZSOM-XREK"
click at [669, 408] on span "Insert" at bounding box center [664, 409] width 49 height 11
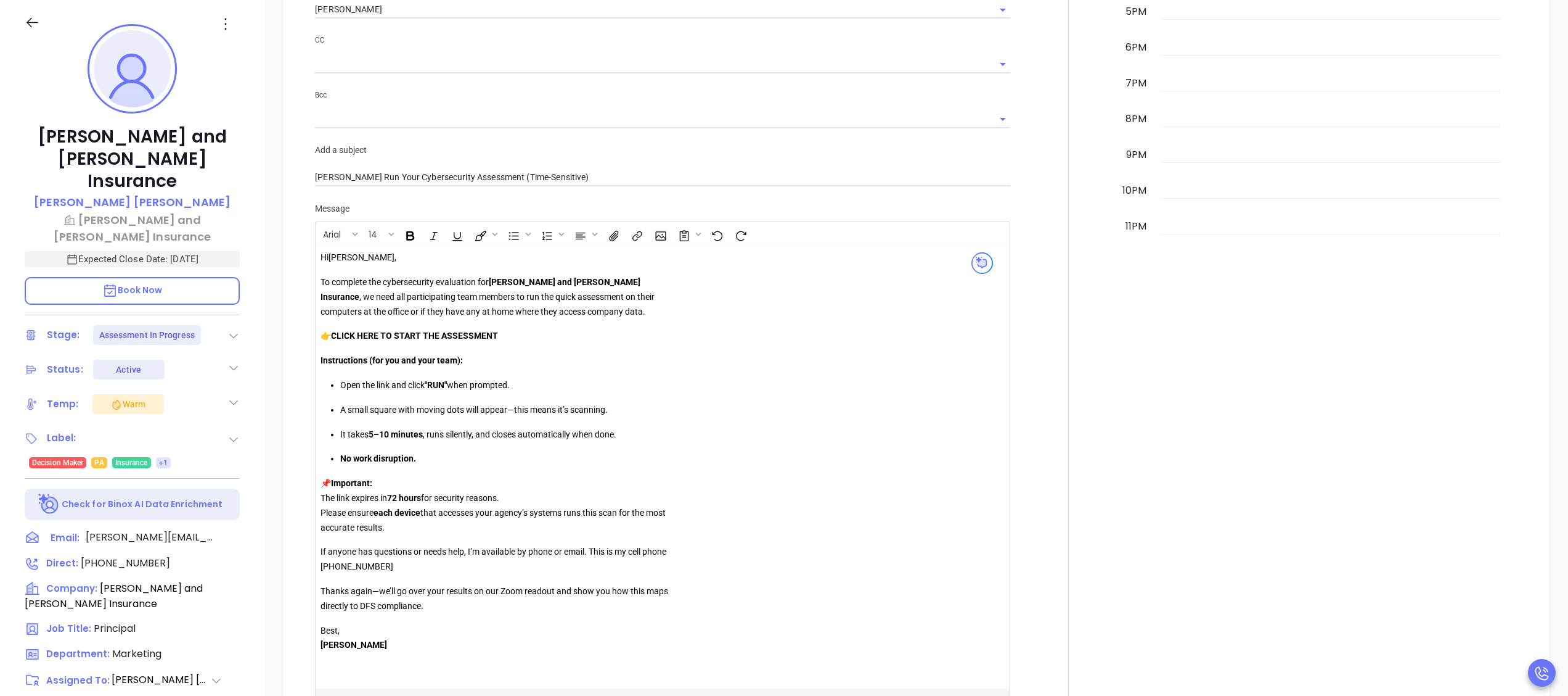
click at [500, 346] on div "Hi Sean , To complete the cybersecurity evaluation for Drushel and Kolakowski I…" at bounding box center [498, 458] width 355 height 417
drag, startPoint x: 472, startPoint y: 333, endPoint x: 333, endPoint y: 328, distance: 139.1
click at [331, 328] on div "Hi Sean , To complete the cybersecurity evaluation for Drushel and Kolakowski I…" at bounding box center [498, 458] width 355 height 417
click at [639, 229] on span "Insert link" at bounding box center [635, 233] width 9 height 9
click at [689, 278] on input "text" at bounding box center [696, 272] width 122 height 20
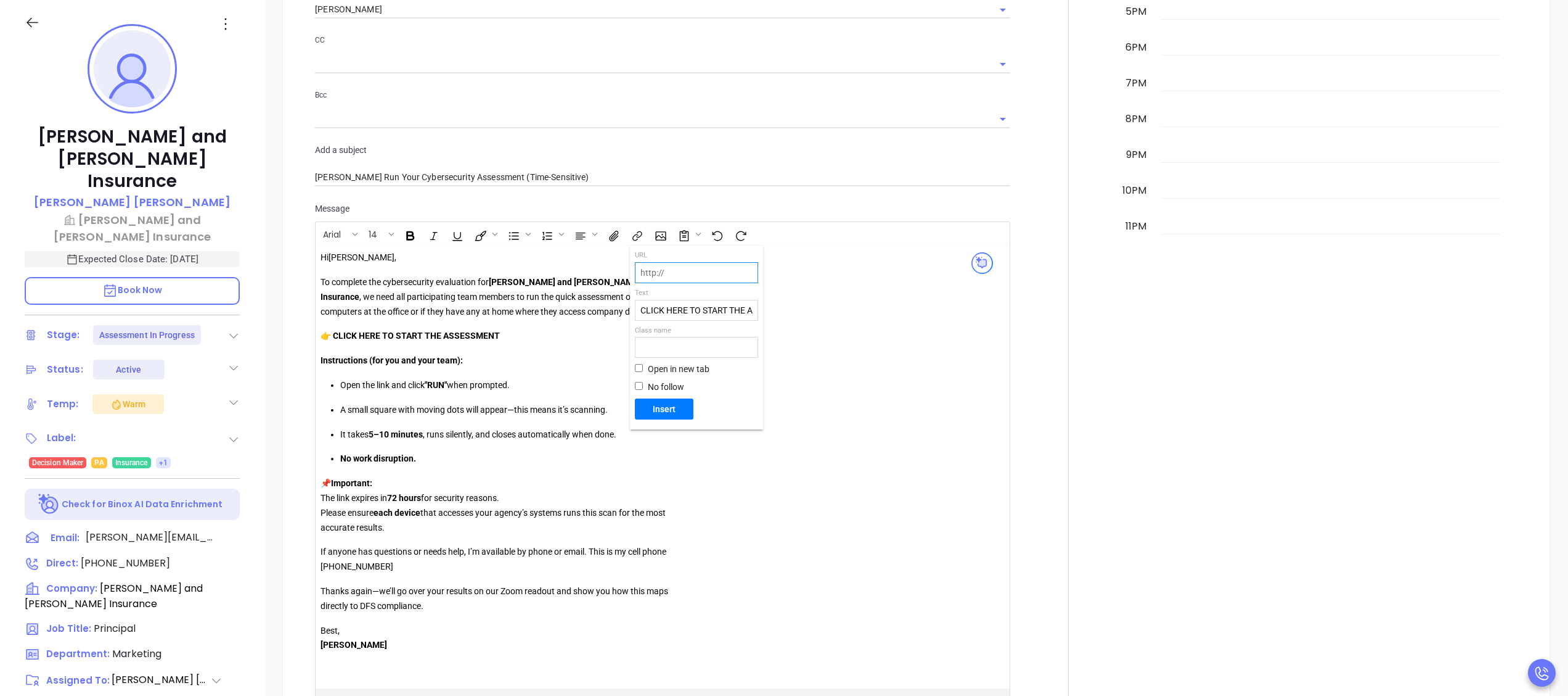
paste input "https://portal.galacticscan.com/penTestDownload/UNTW-ZSOM-XREK"
type input "https://portal.galacticscan.com/penTestDownload/UNTW-ZSOM-XREK"
click at [672, 396] on form "URL https://portal.galacticscan.com/penTestDownload/UNTW-ZSOM-XREK Text CLICK H…" at bounding box center [696, 334] width 123 height 169
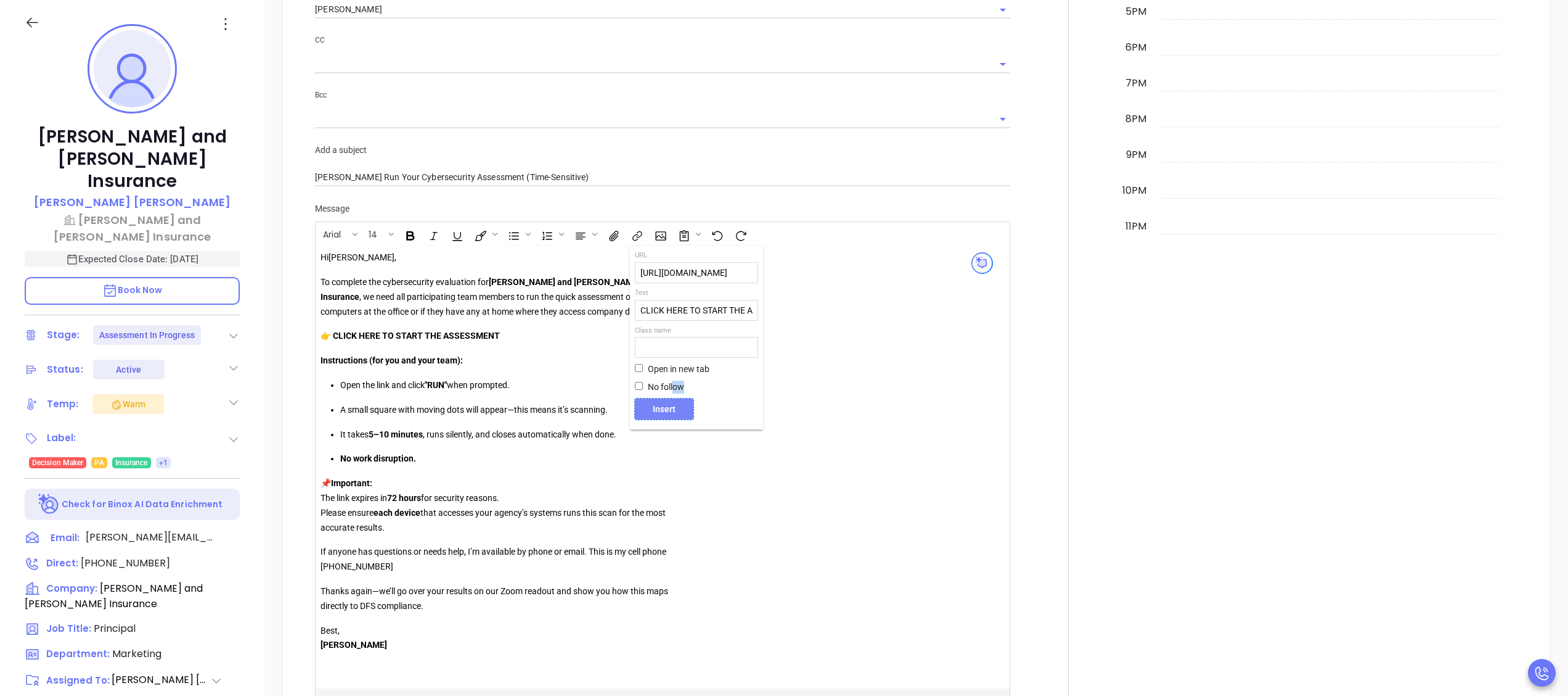
drag, startPoint x: 672, startPoint y: 396, endPoint x: 669, endPoint y: 416, distance: 20.2
click at [669, 416] on button "Insert" at bounding box center [664, 409] width 59 height 21
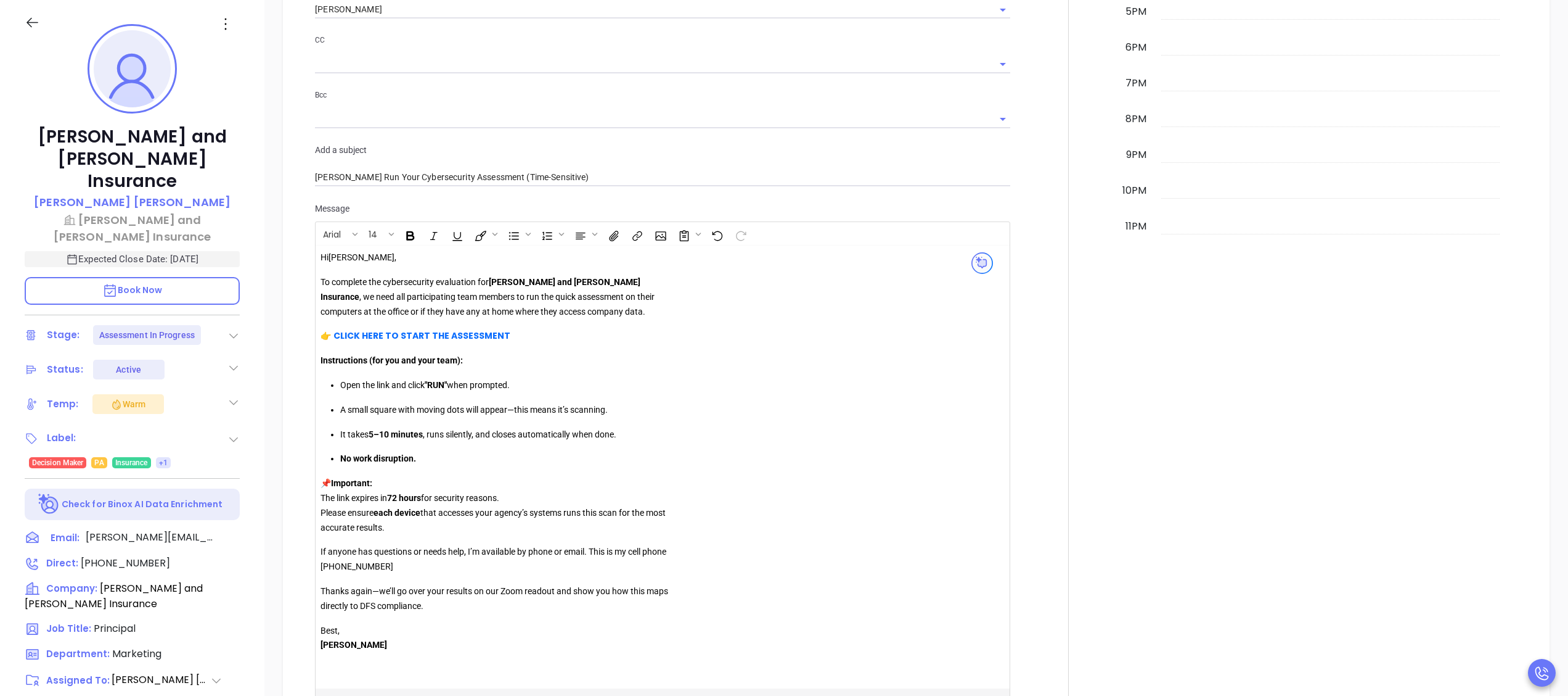
click at [668, 372] on div "Hi Sean , To complete the cybersecurity evaluation for Drushel and Kolakowski I…" at bounding box center [498, 458] width 355 height 417
click at [472, 329] on p "👉 CLICK HERE TO START THE ASSESSMENT" at bounding box center [498, 336] width 355 height 15
click at [437, 333] on strong "CLICK HERE TO START THE ASSESSMENT" at bounding box center [421, 335] width 177 height 12
click at [348, 356] on icon "Open link" at bounding box center [349, 359] width 9 height 9
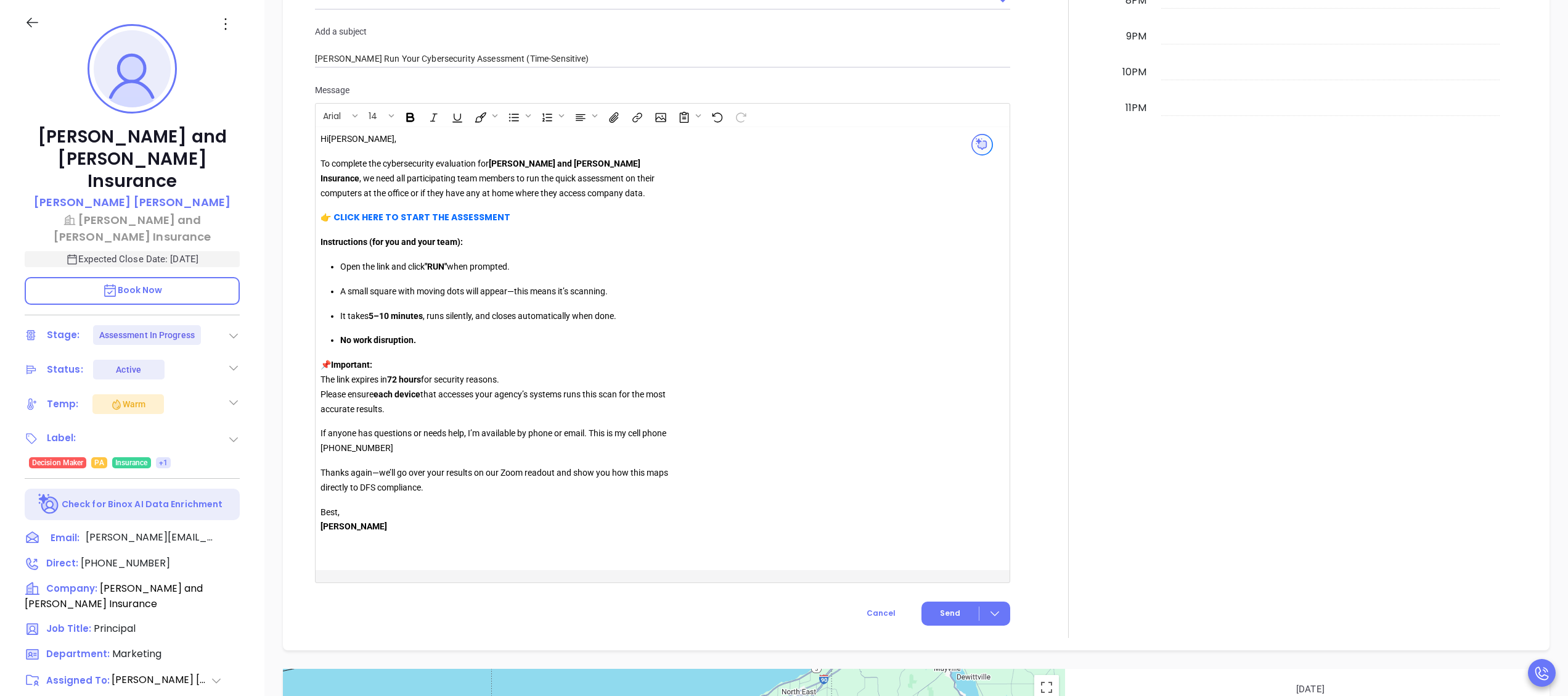
scroll to position [1205, 0]
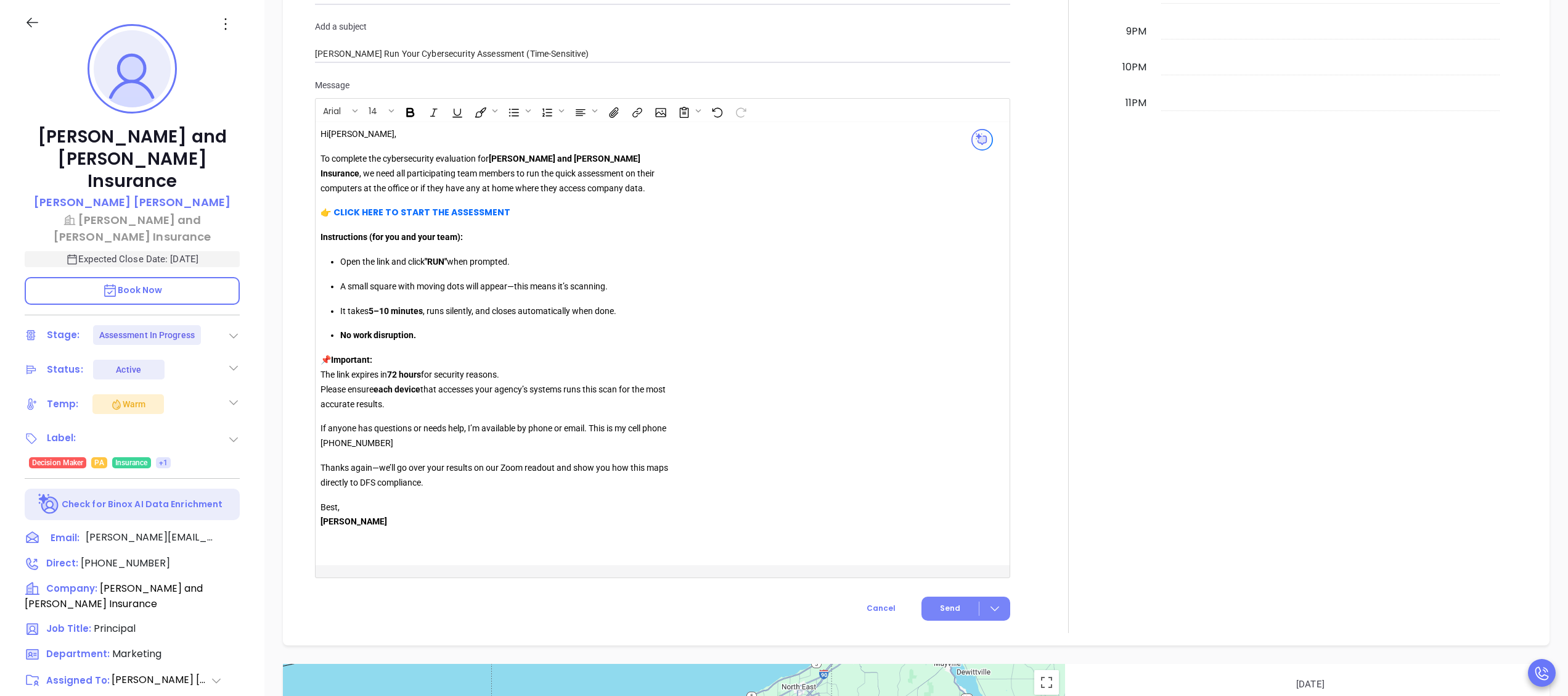
click at [944, 600] on button "Send" at bounding box center [965, 608] width 88 height 24
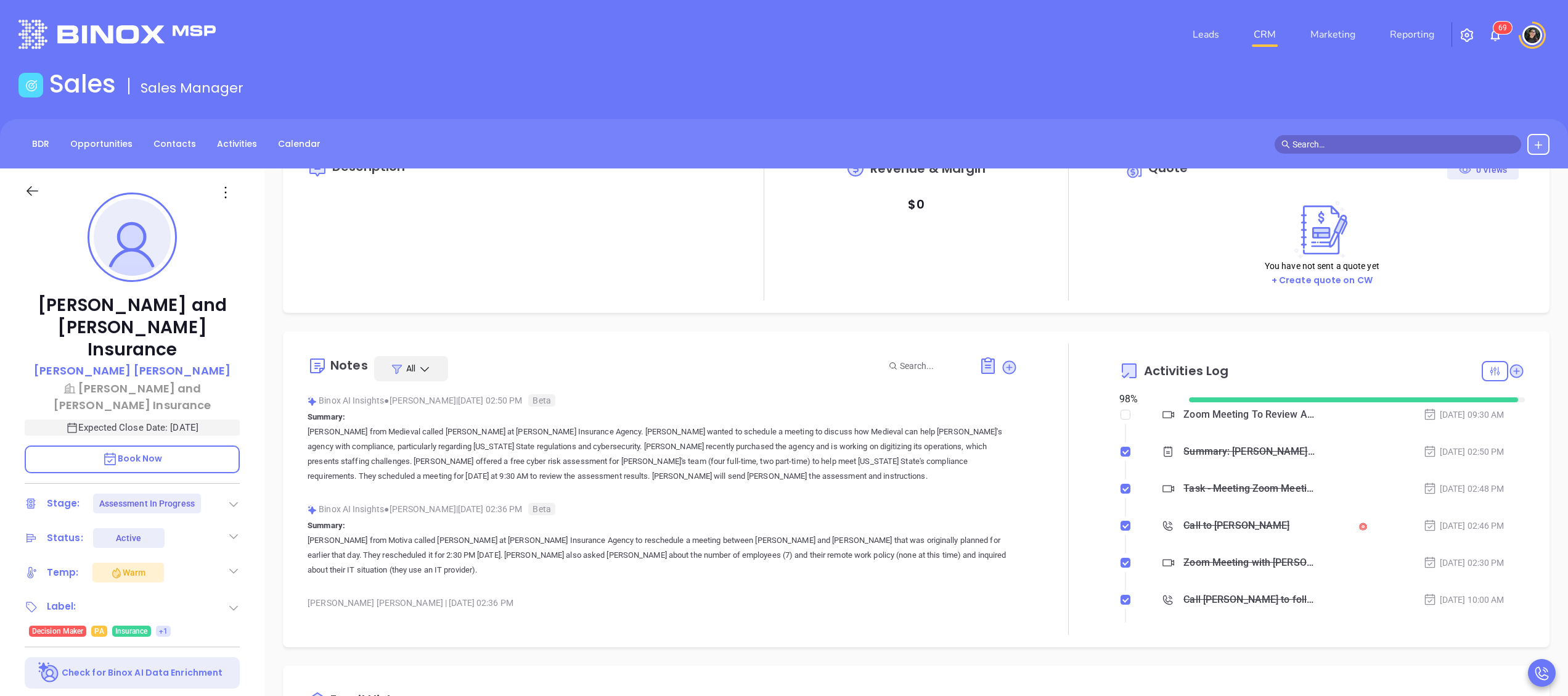
scroll to position [0, 0]
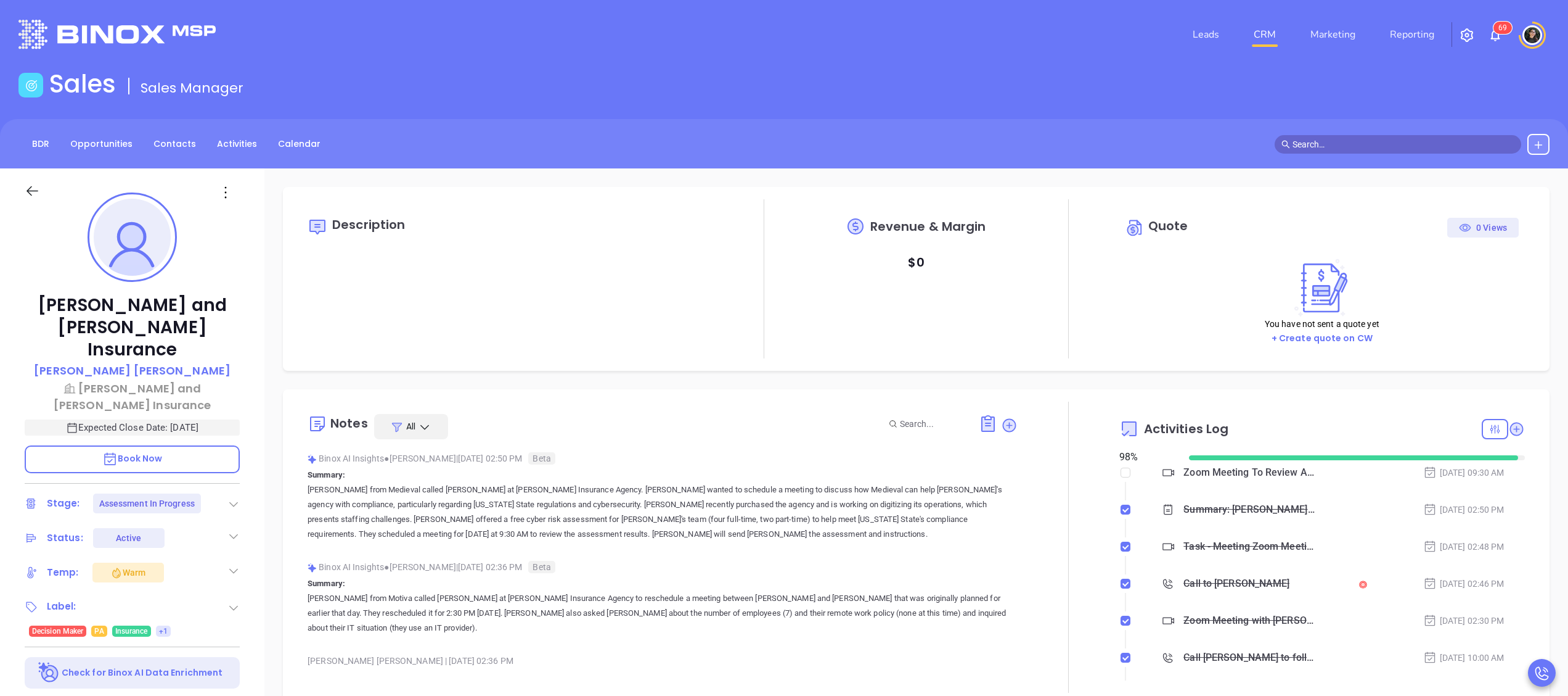
click at [1263, 40] on link "CRM" at bounding box center [1264, 35] width 32 height 24
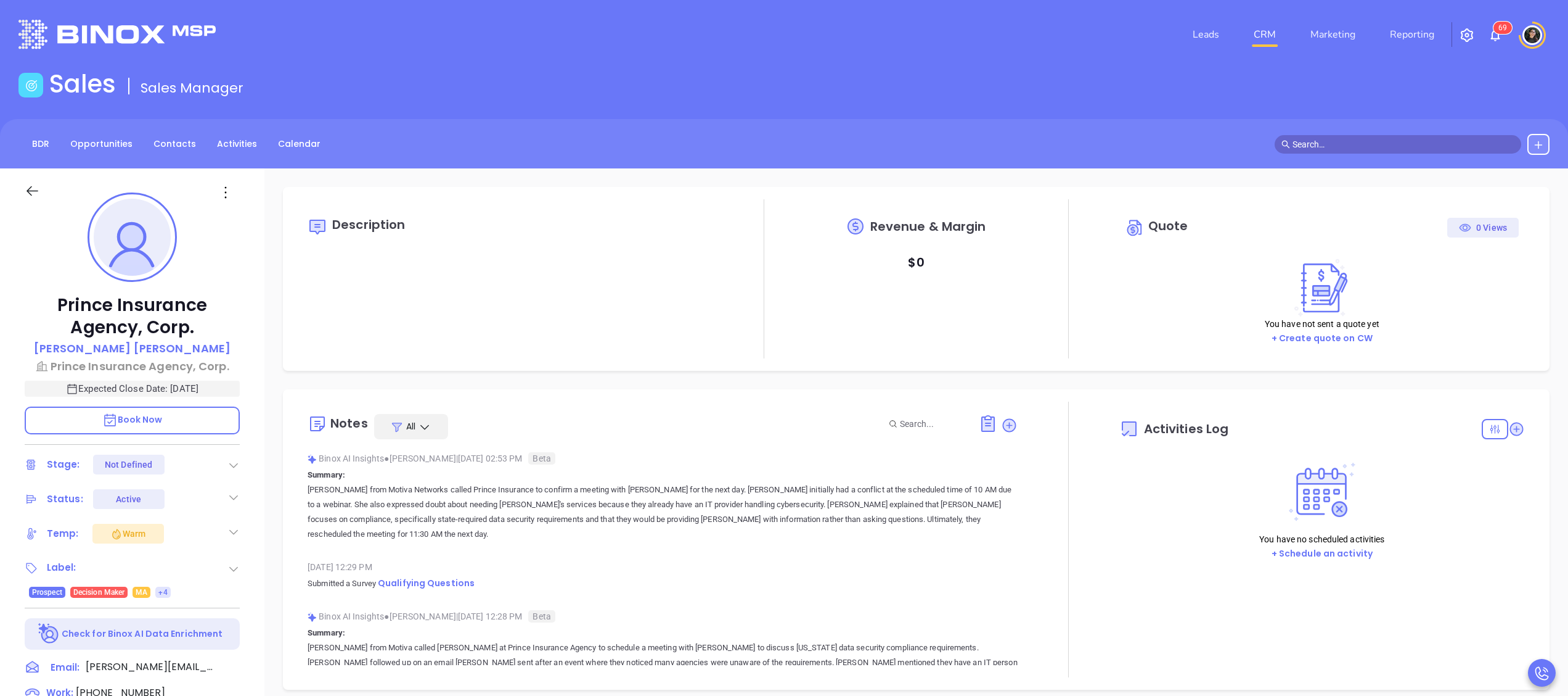
type input "10:00 am"
type input "[DATE]"
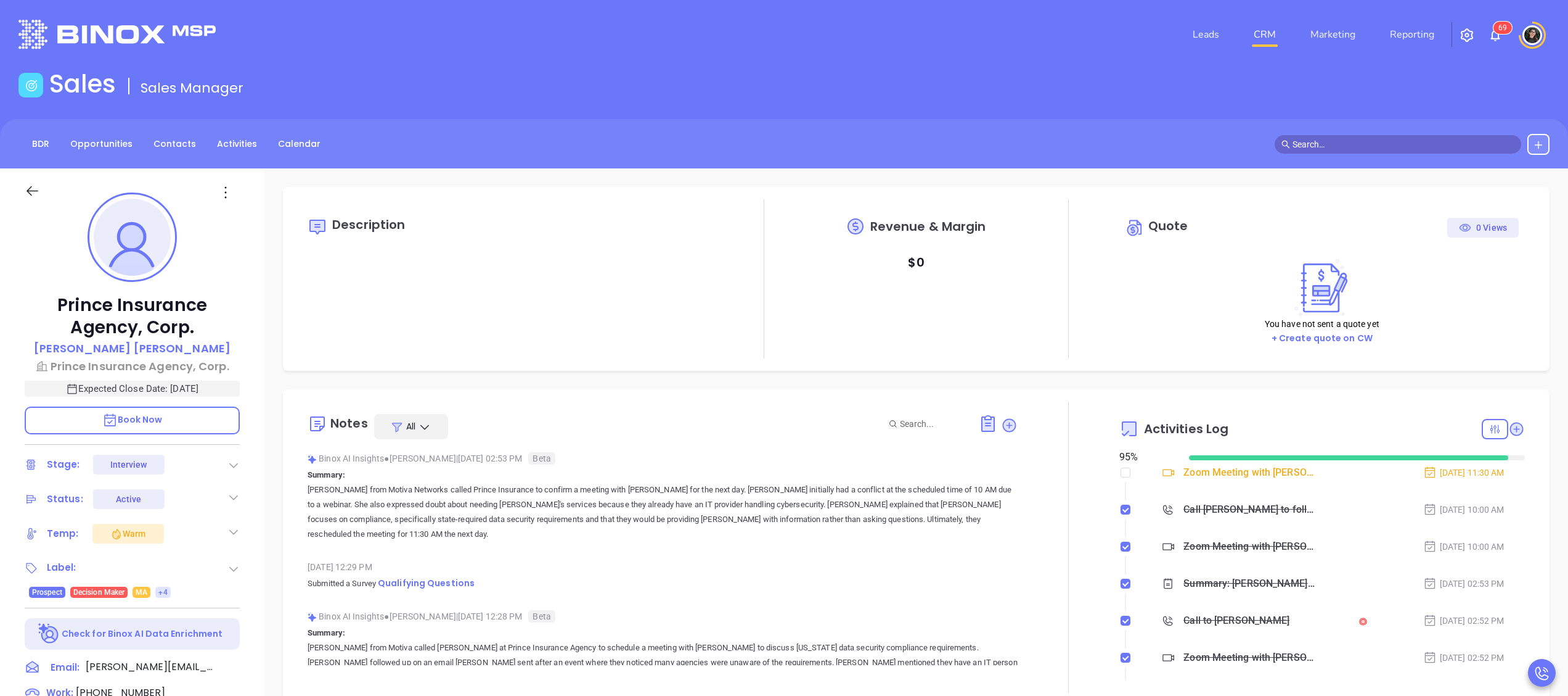
type input "[PERSON_NAME]"
click at [1347, 139] on input "text" at bounding box center [1403, 144] width 222 height 14
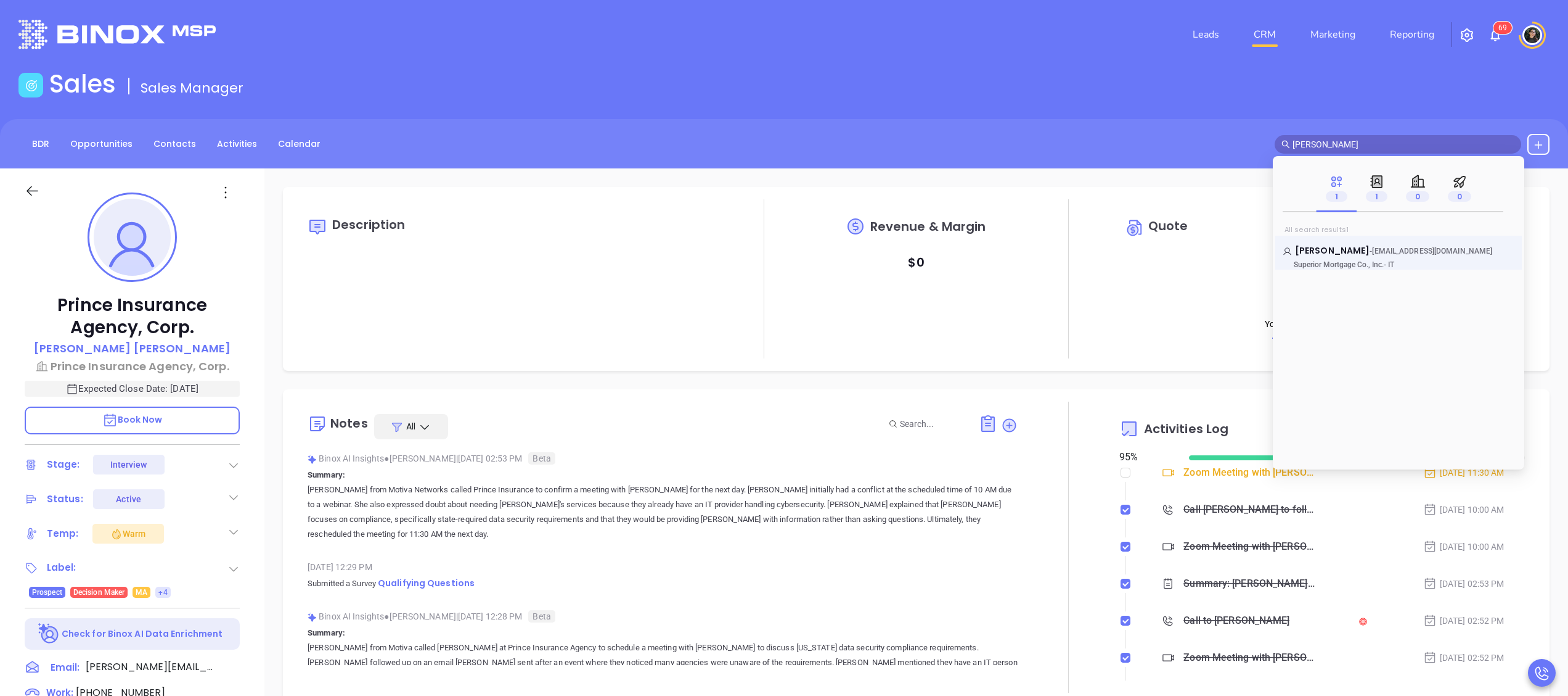
type input "bil campbell"
click at [1317, 240] on div "Bill Campbell - bcampbell@valtec-connect.com Superior Mortgage Co., Inc. - IT" at bounding box center [1398, 252] width 246 height 34
click at [1327, 252] on span "Bill Campbell" at bounding box center [1332, 250] width 75 height 12
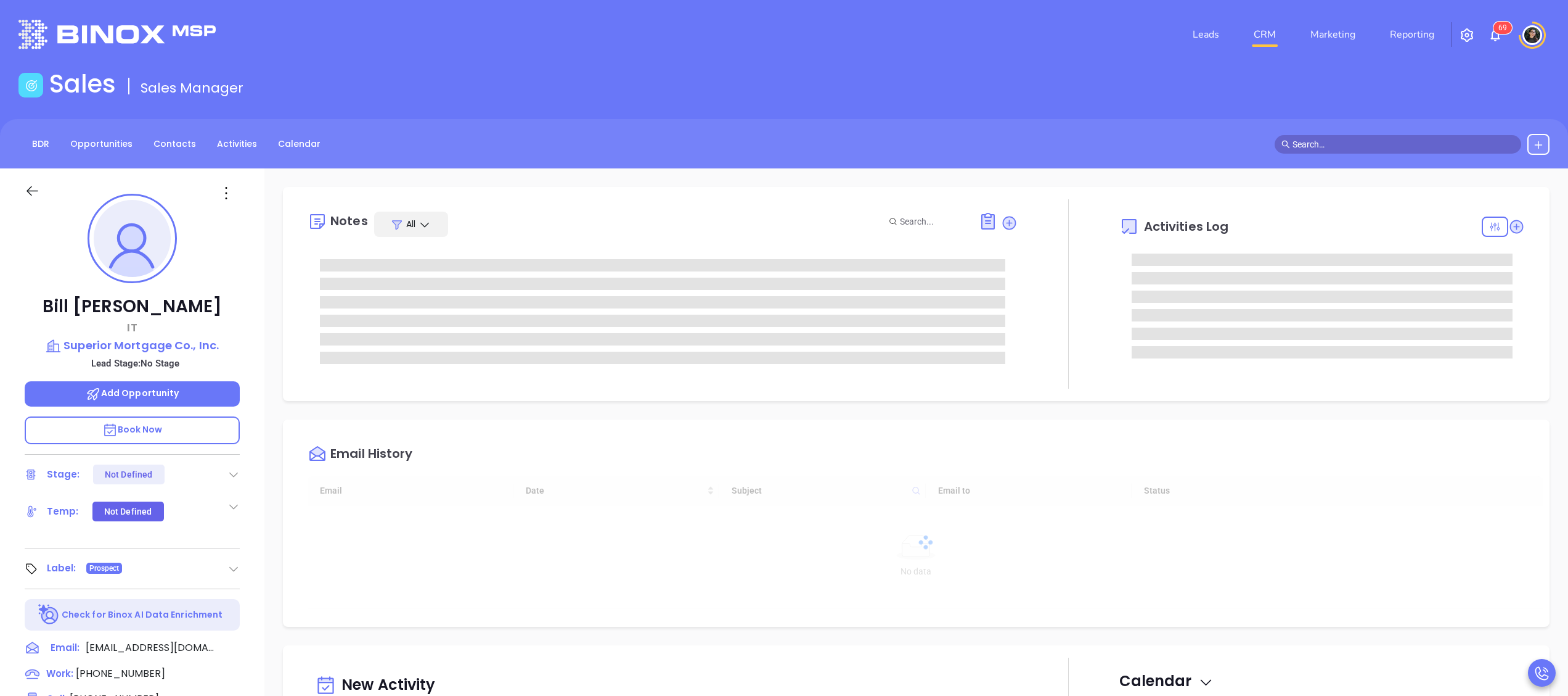
type input "[DATE]"
type input "[PERSON_NAME]"
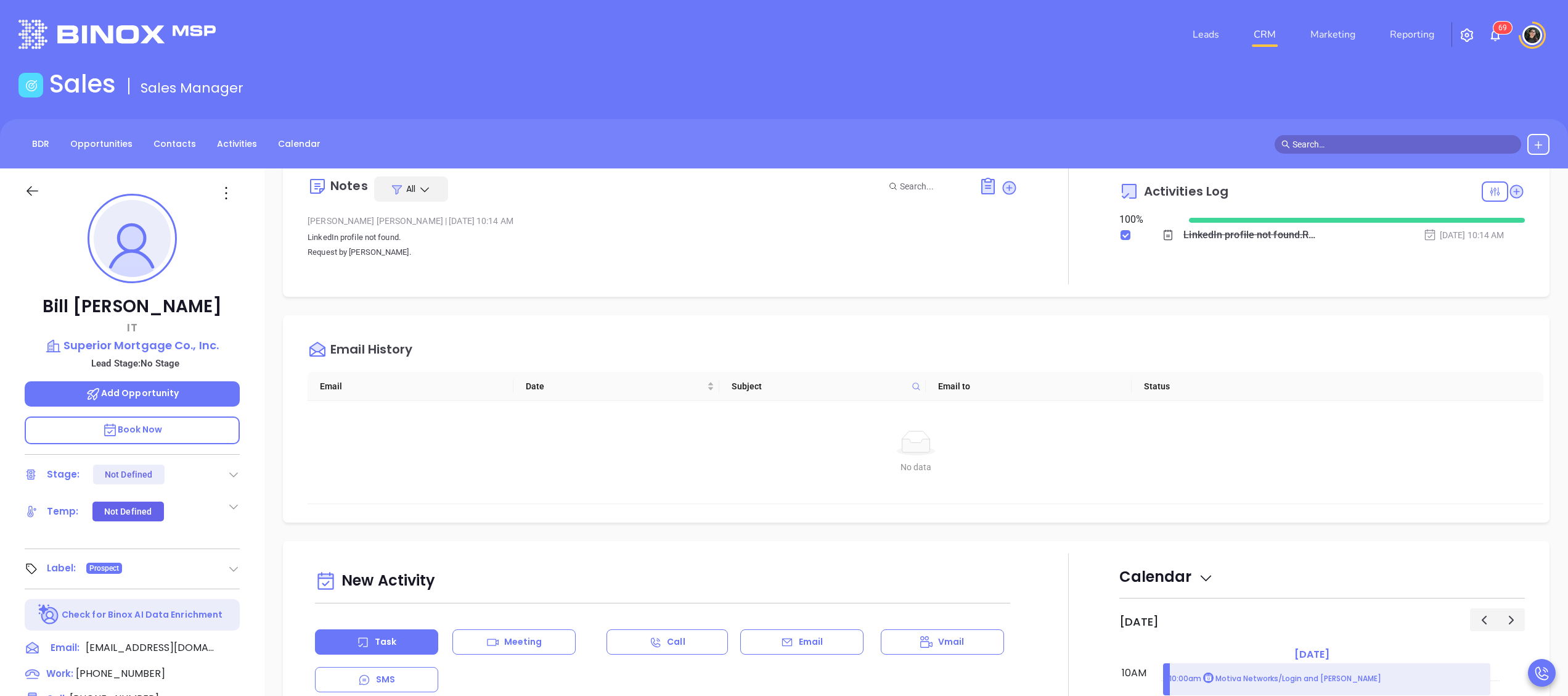
scroll to position [0, 0]
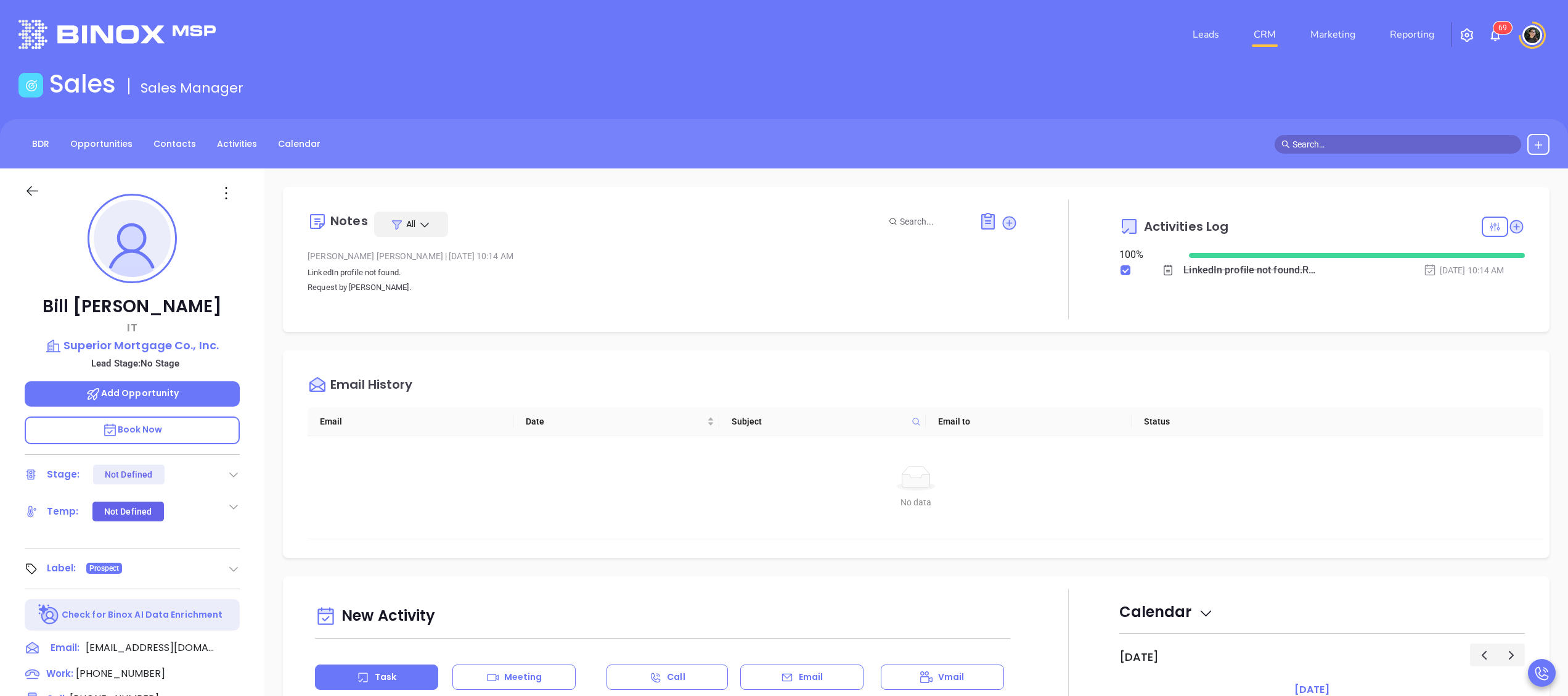
click at [1278, 29] on link "CRM" at bounding box center [1264, 35] width 32 height 24
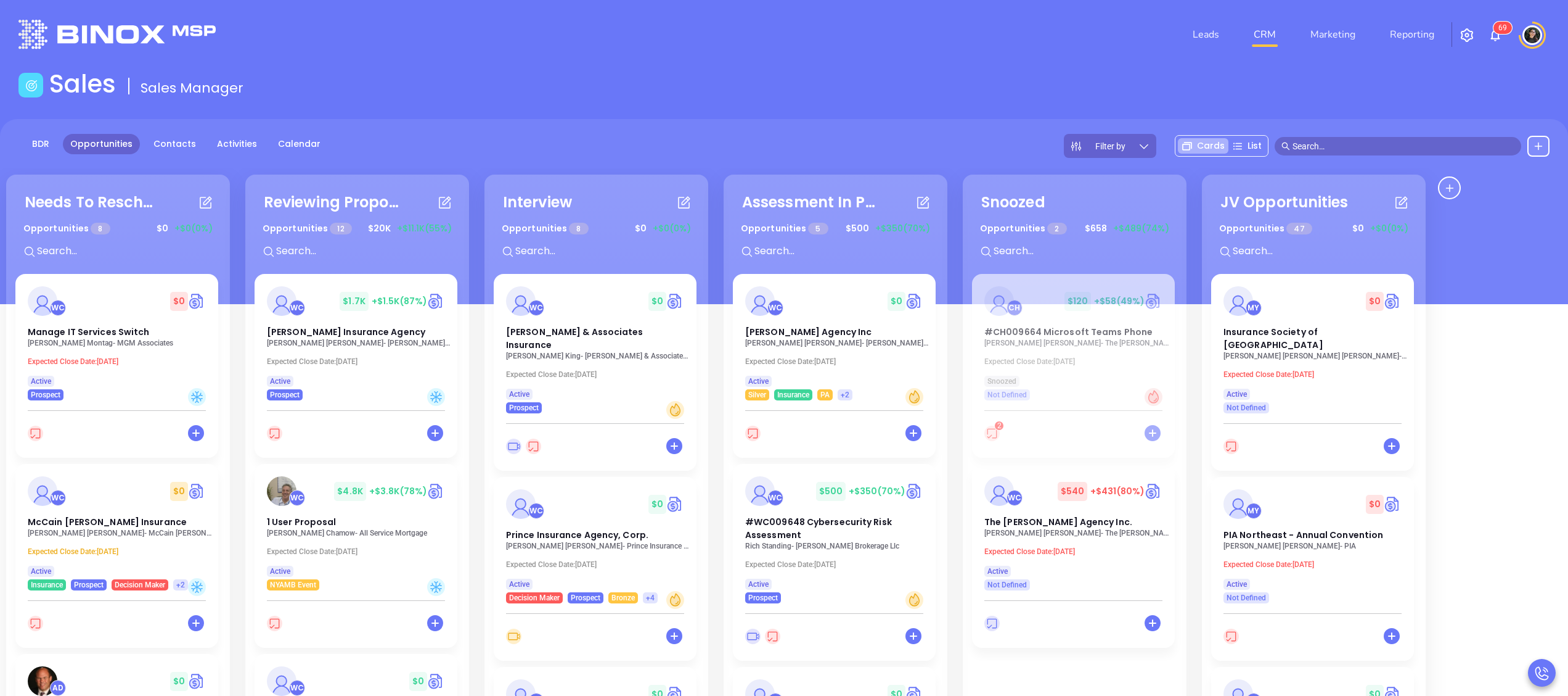
click at [925, 135] on div "BDR Opportunities Contacts Activities Calendar Filter by Cards List" at bounding box center [784, 146] width 1568 height 24
click at [1435, 140] on input "text" at bounding box center [1403, 147] width 222 height 14
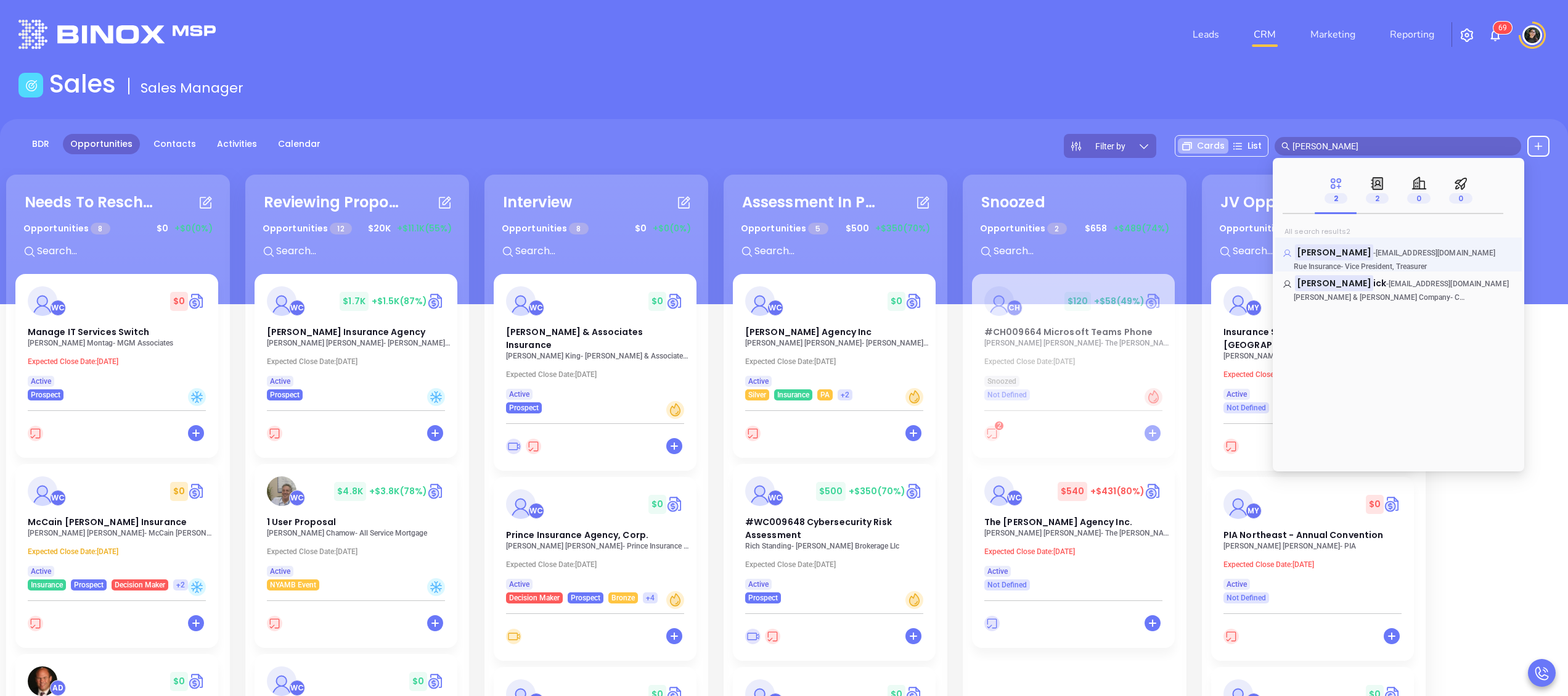
type input "john warn"
click at [1322, 248] on mark "John Warn" at bounding box center [1334, 252] width 78 height 16
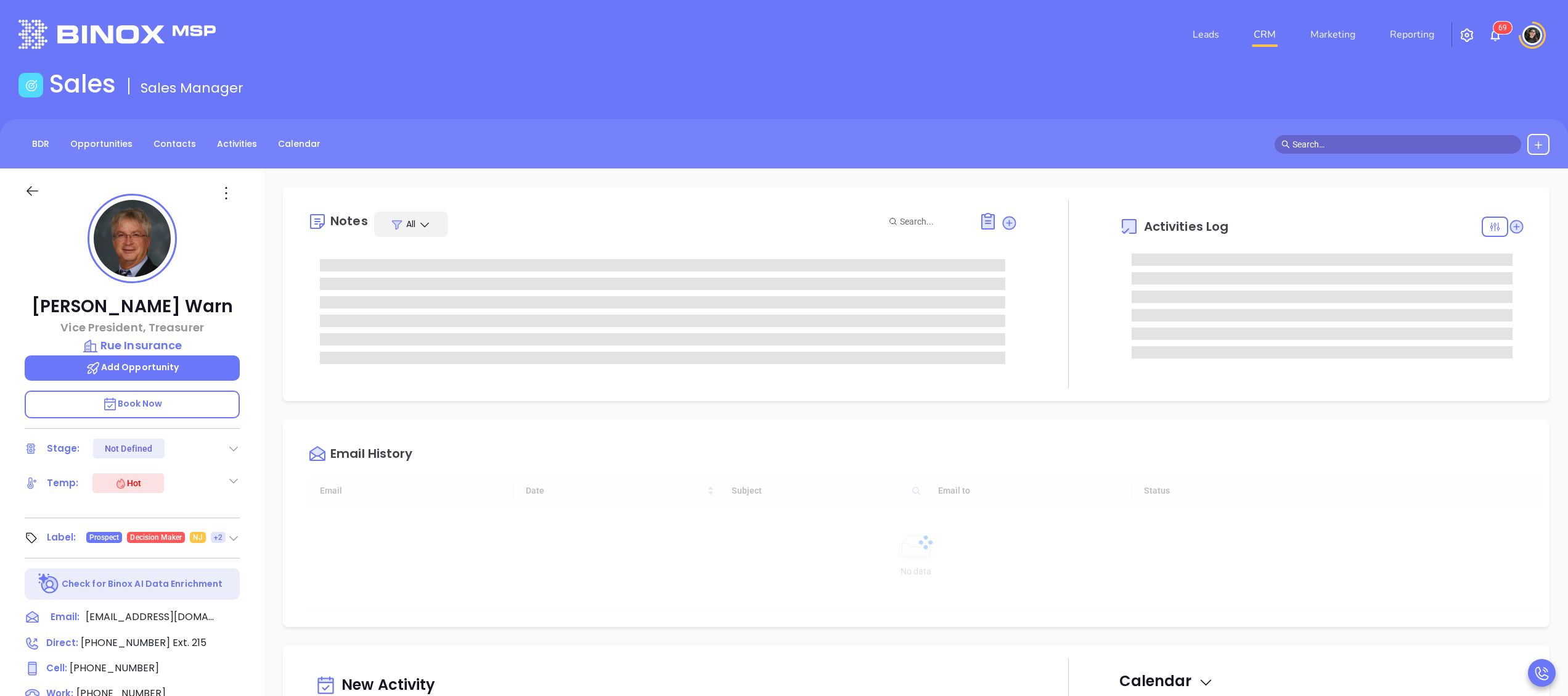
type input "[DATE]"
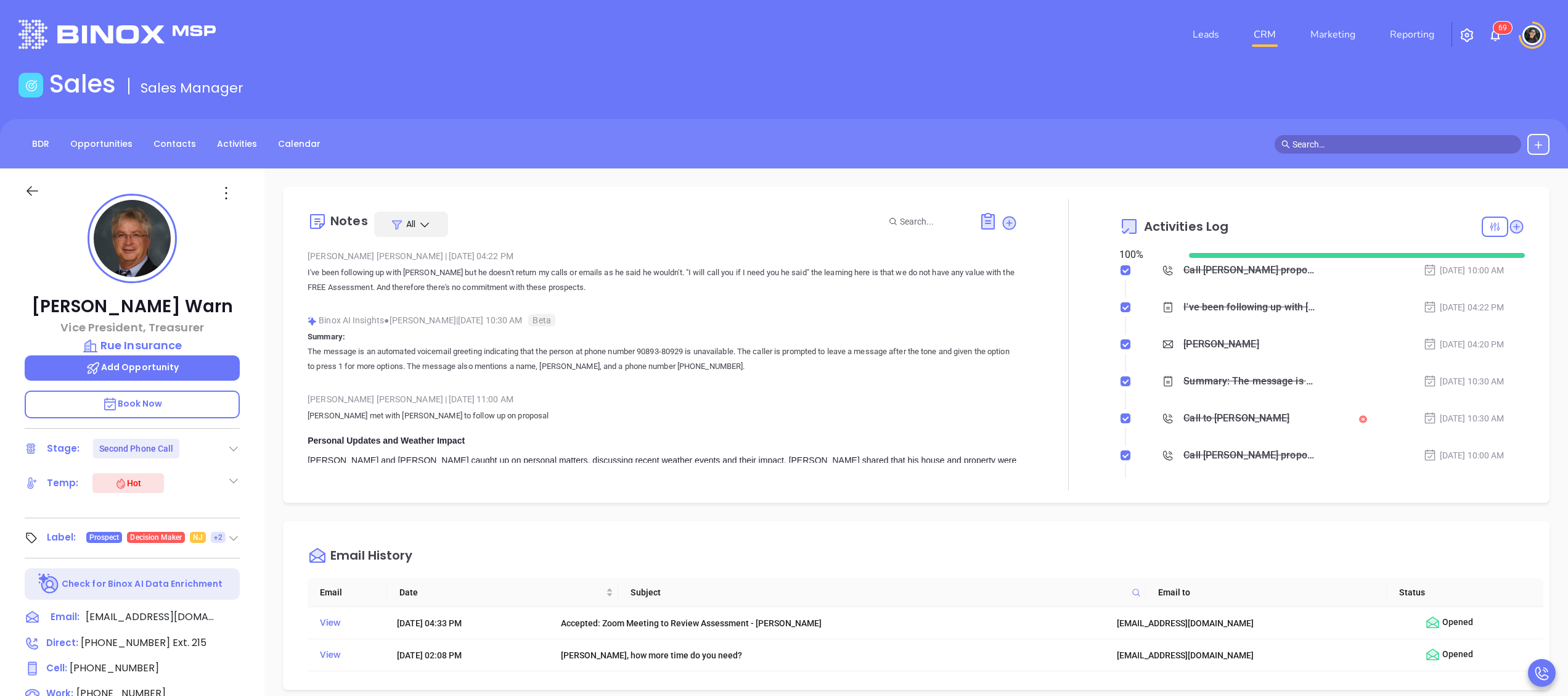
type input "[PERSON_NAME]"
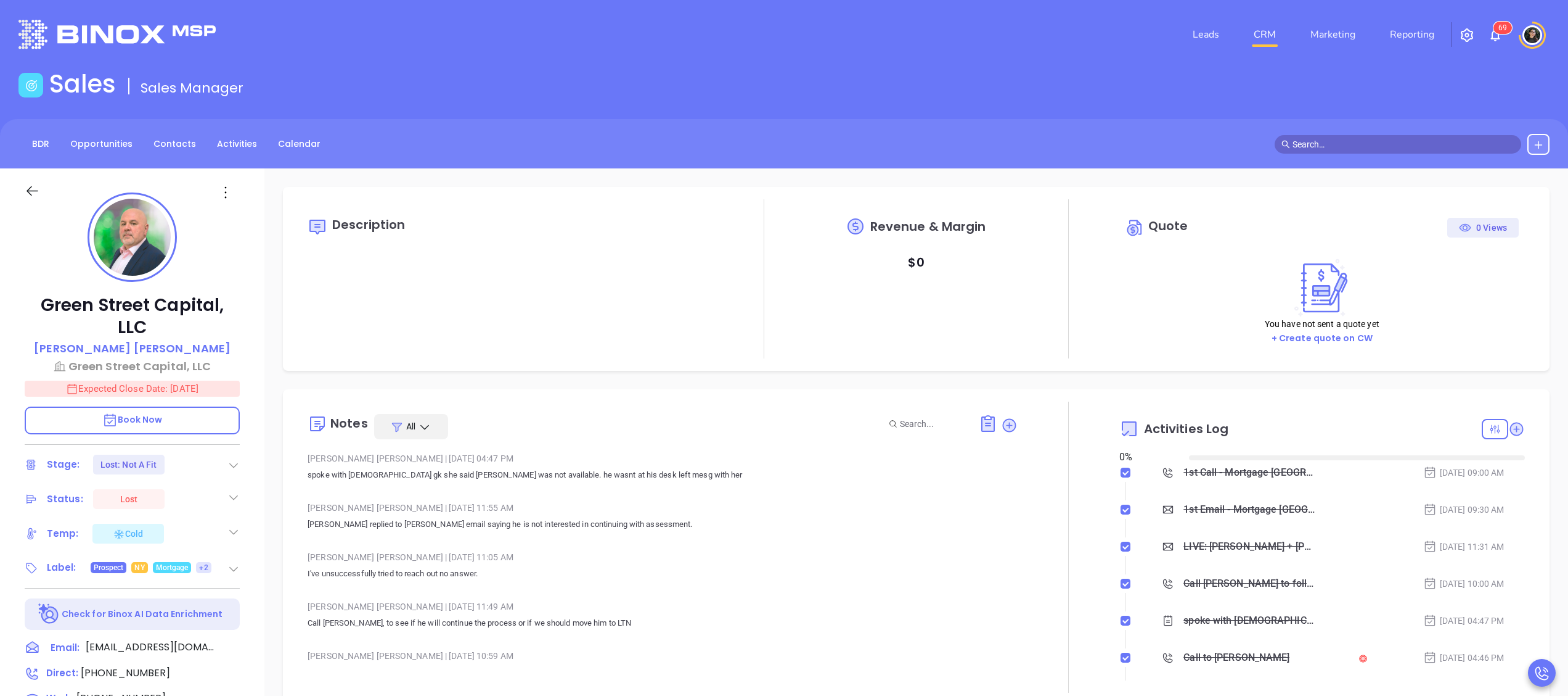
type input "[DATE]"
type input "[PERSON_NAME]"
click at [1441, 135] on span at bounding box center [1397, 144] width 246 height 18
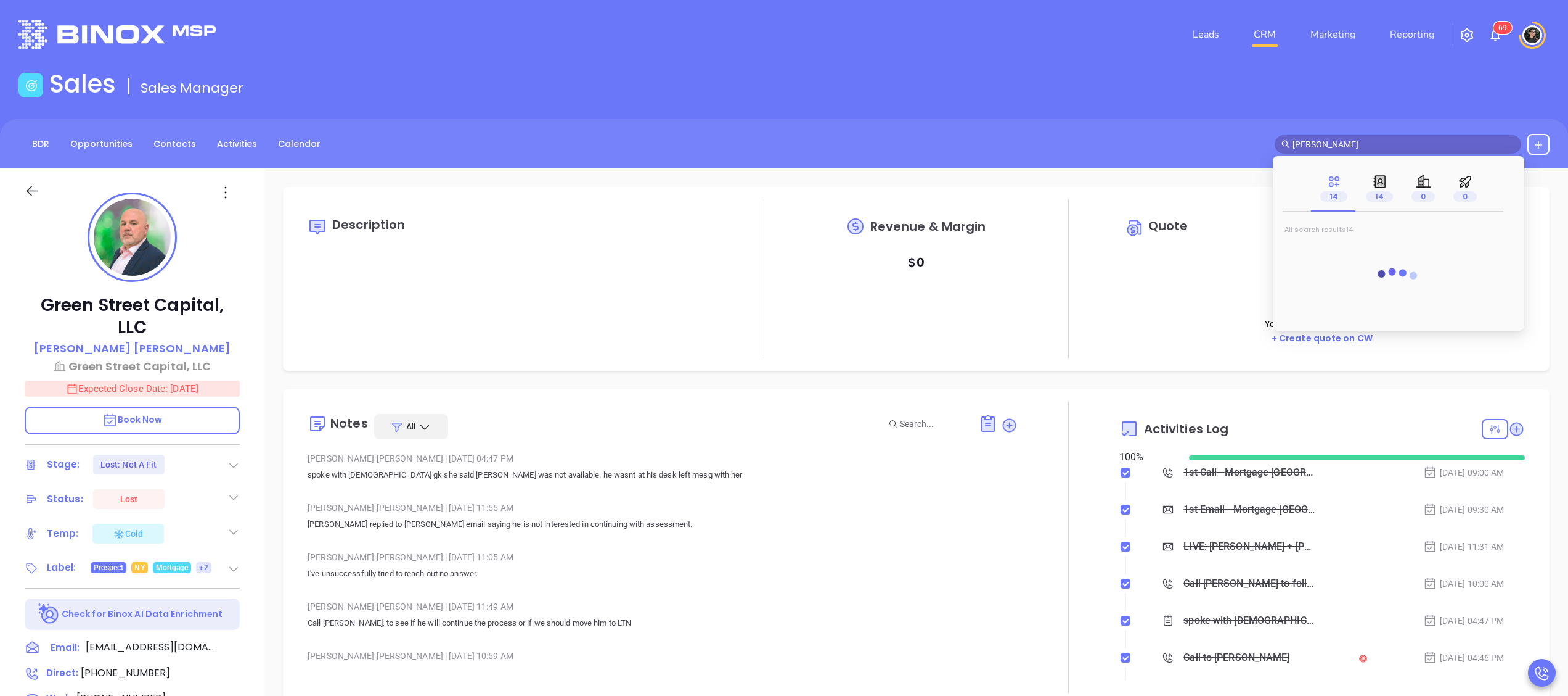
click at [1332, 141] on input "owen mccane" at bounding box center [1403, 144] width 222 height 14
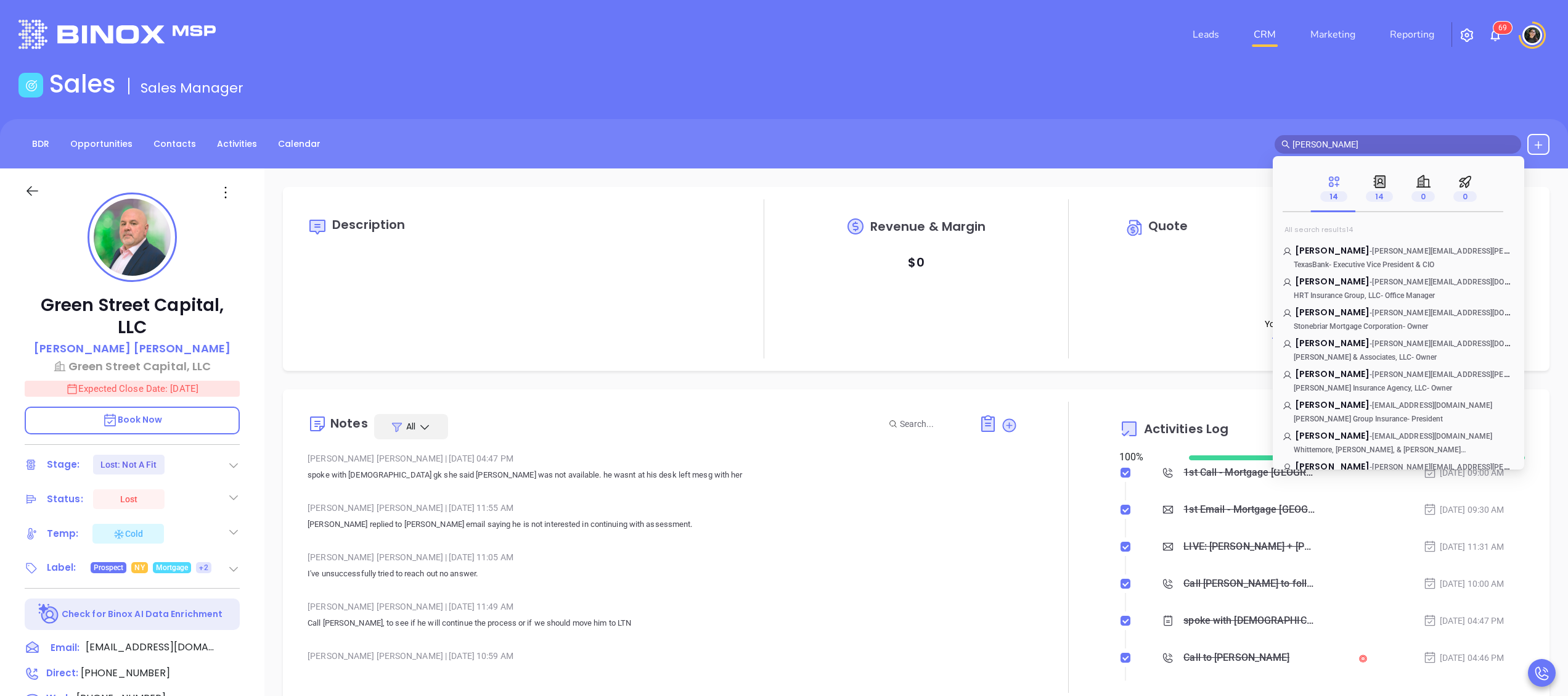
type input "owen mckane"
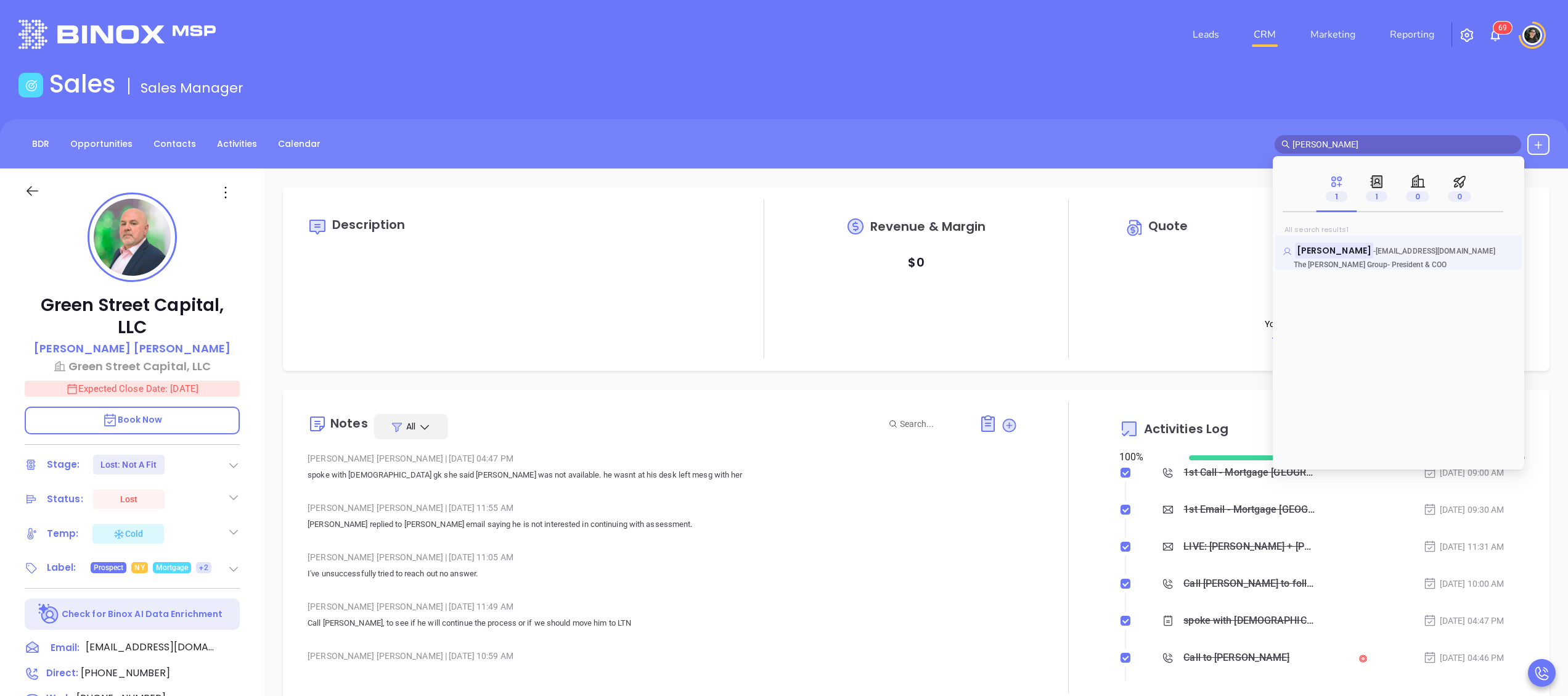
click at [1330, 254] on mark "Owen McKane" at bounding box center [1334, 250] width 78 height 16
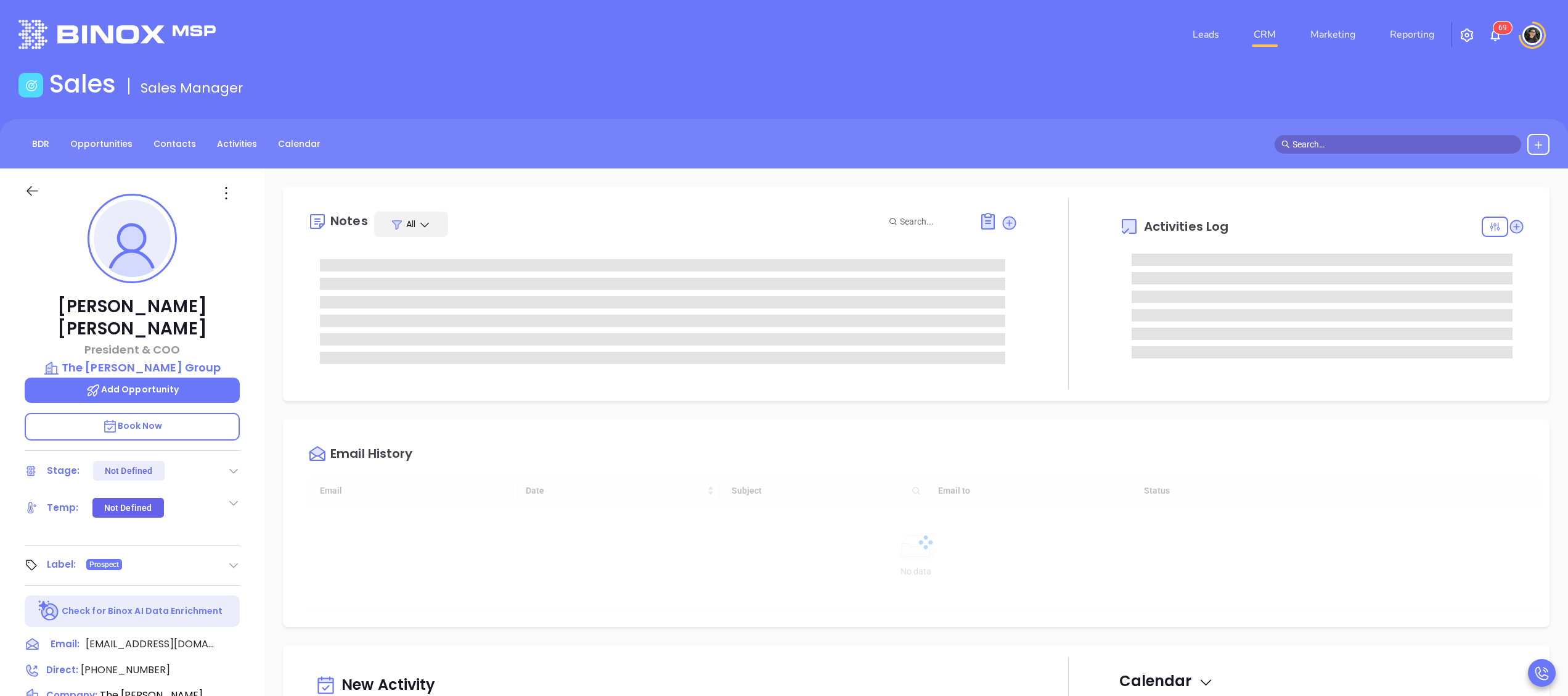
type input "[DATE]"
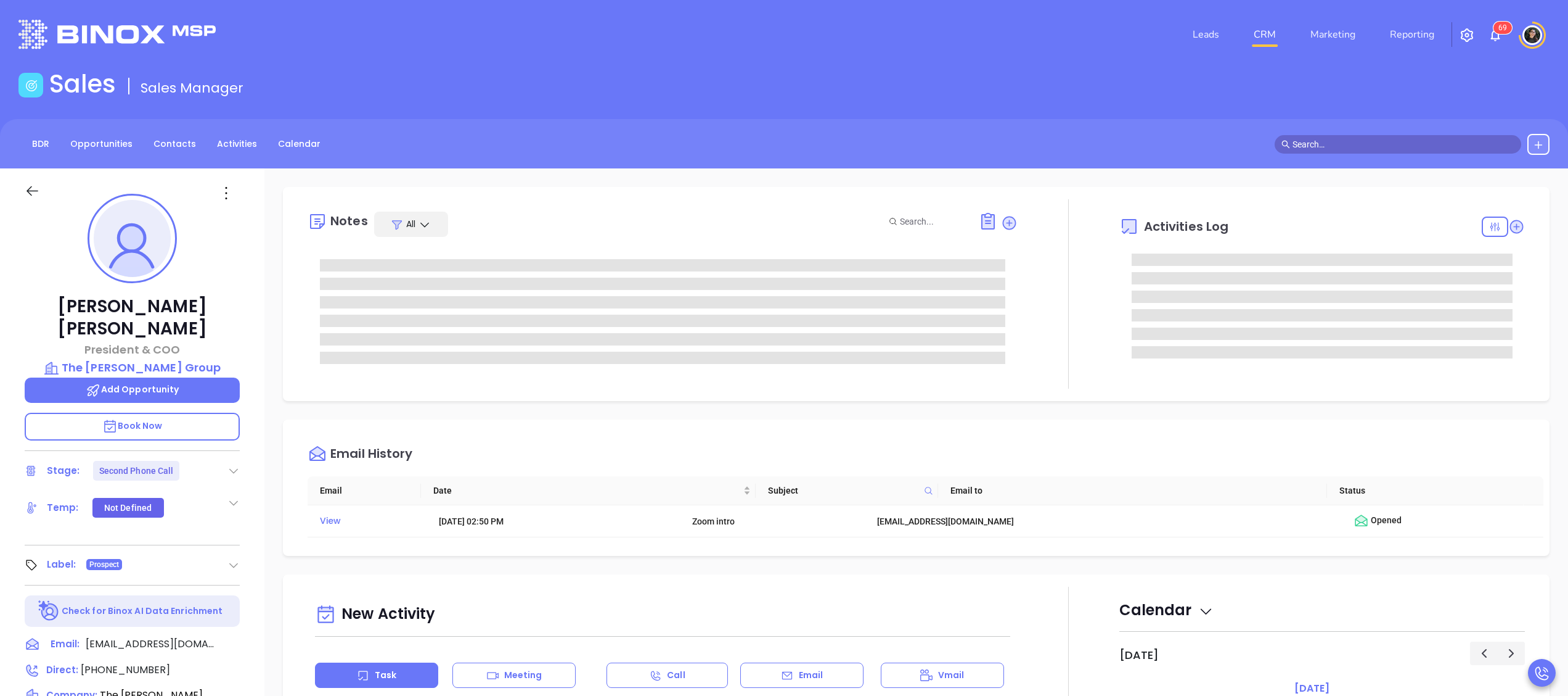
type input "[PERSON_NAME]"
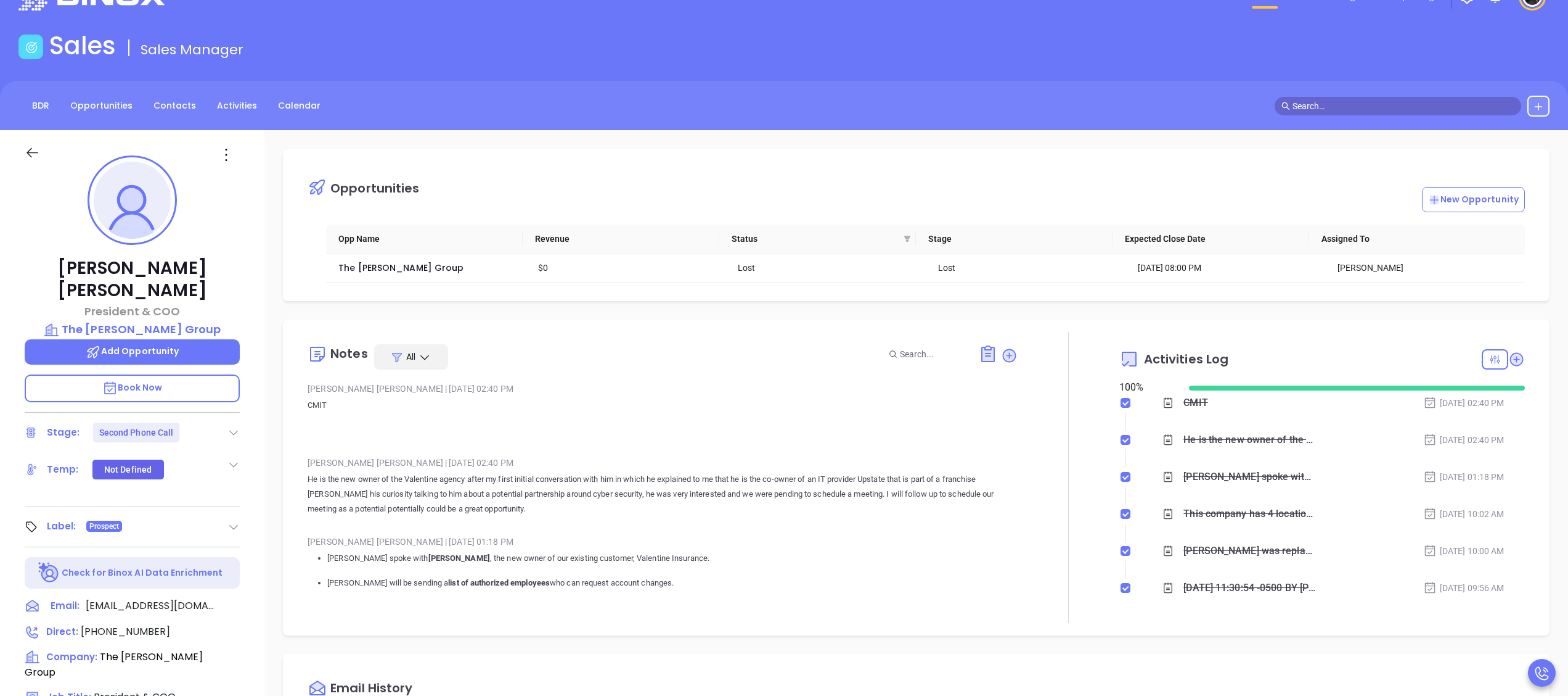
scroll to position [0, 0]
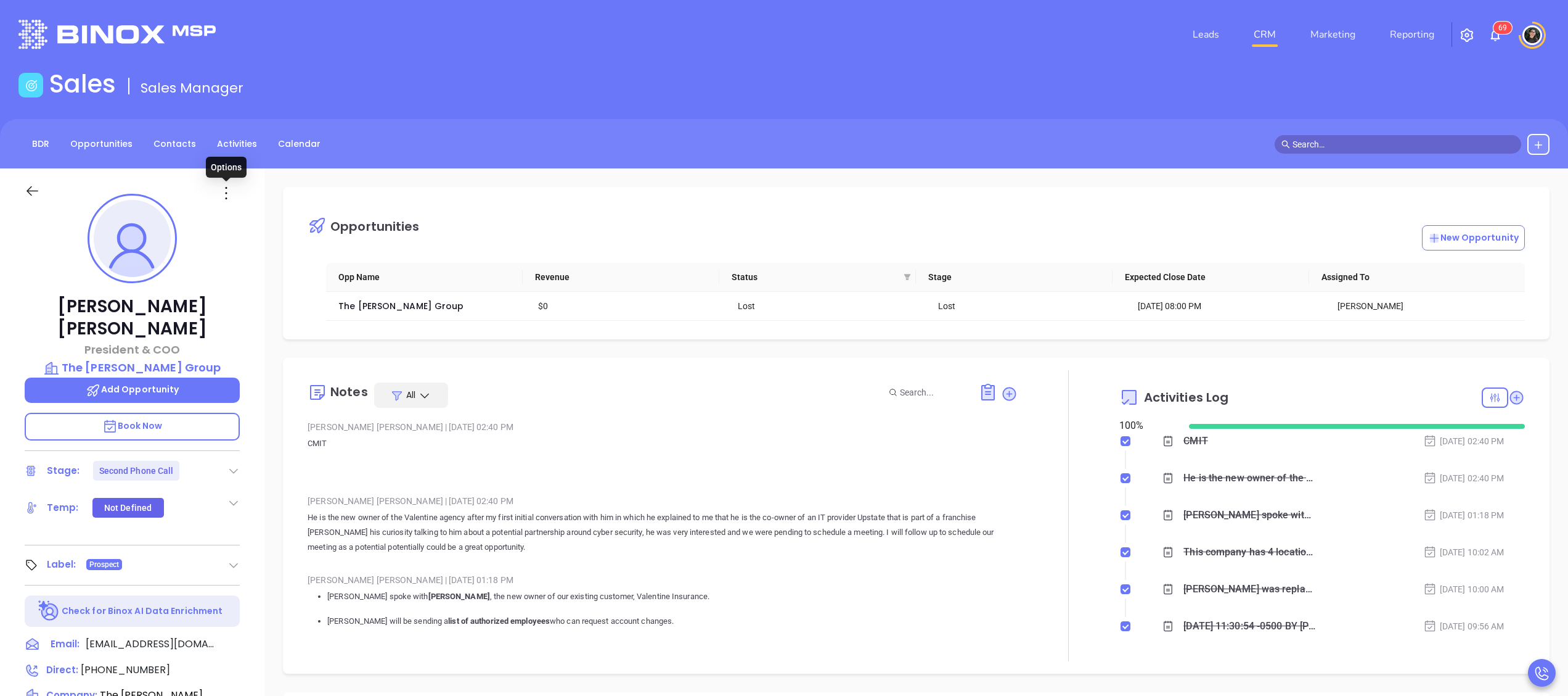
click at [222, 191] on icon at bounding box center [225, 193] width 20 height 20
click at [263, 318] on div "Edit" at bounding box center [286, 325] width 121 height 14
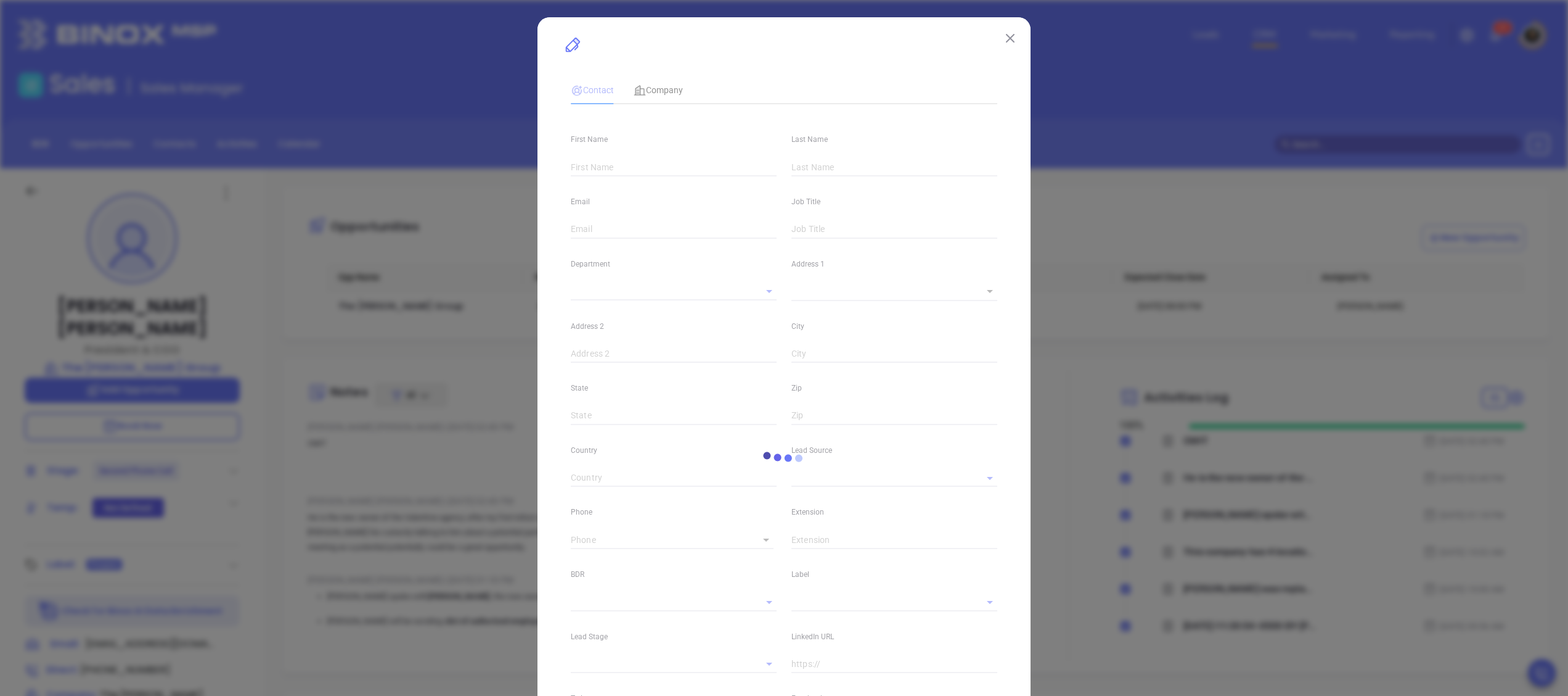
type input "[PERSON_NAME]"
type input "McKane"
type input "omckane@reisinsurance.com"
type input "President & COO"
type input "1"
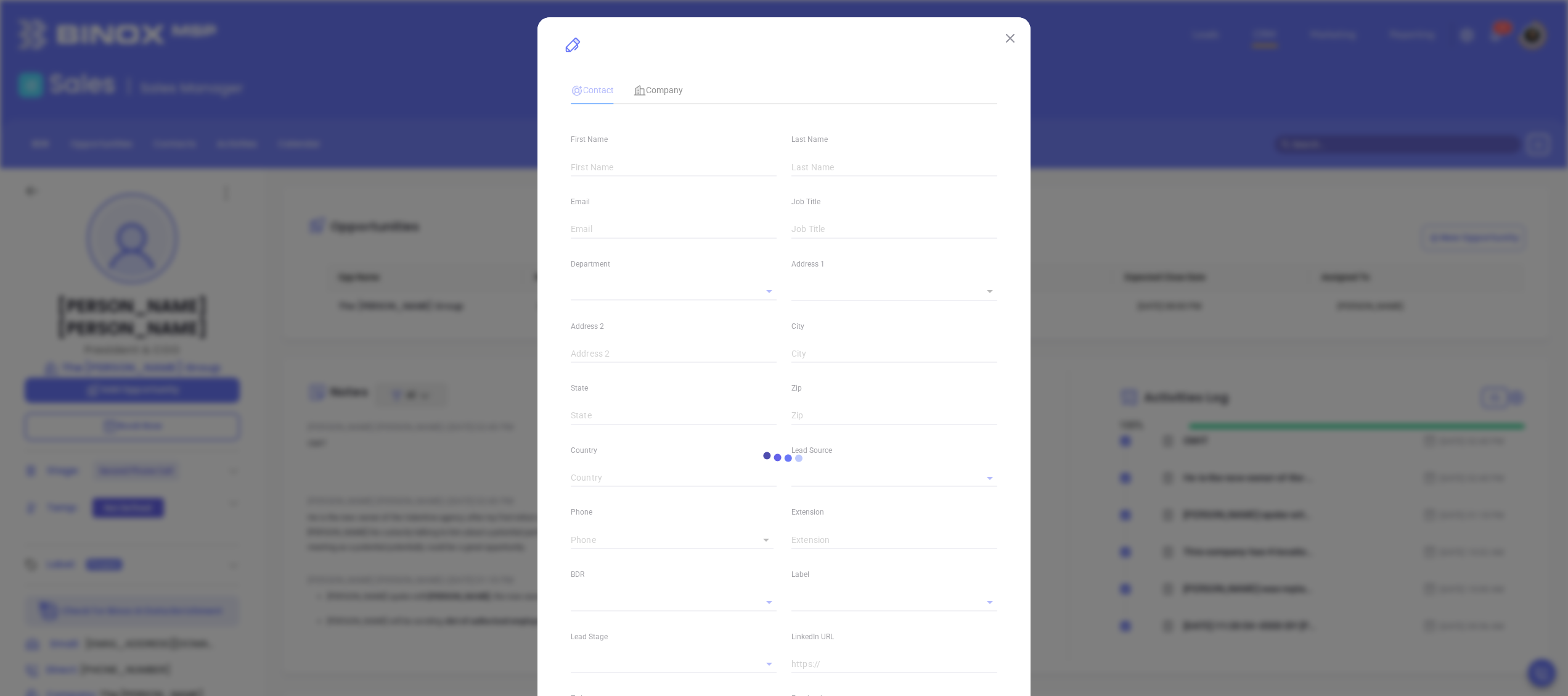
type input "United States"
type input "www.linkedin.com/in/owenmckane/"
type input "Marketing"
type input "Binox"
type input "Second Phone Call"
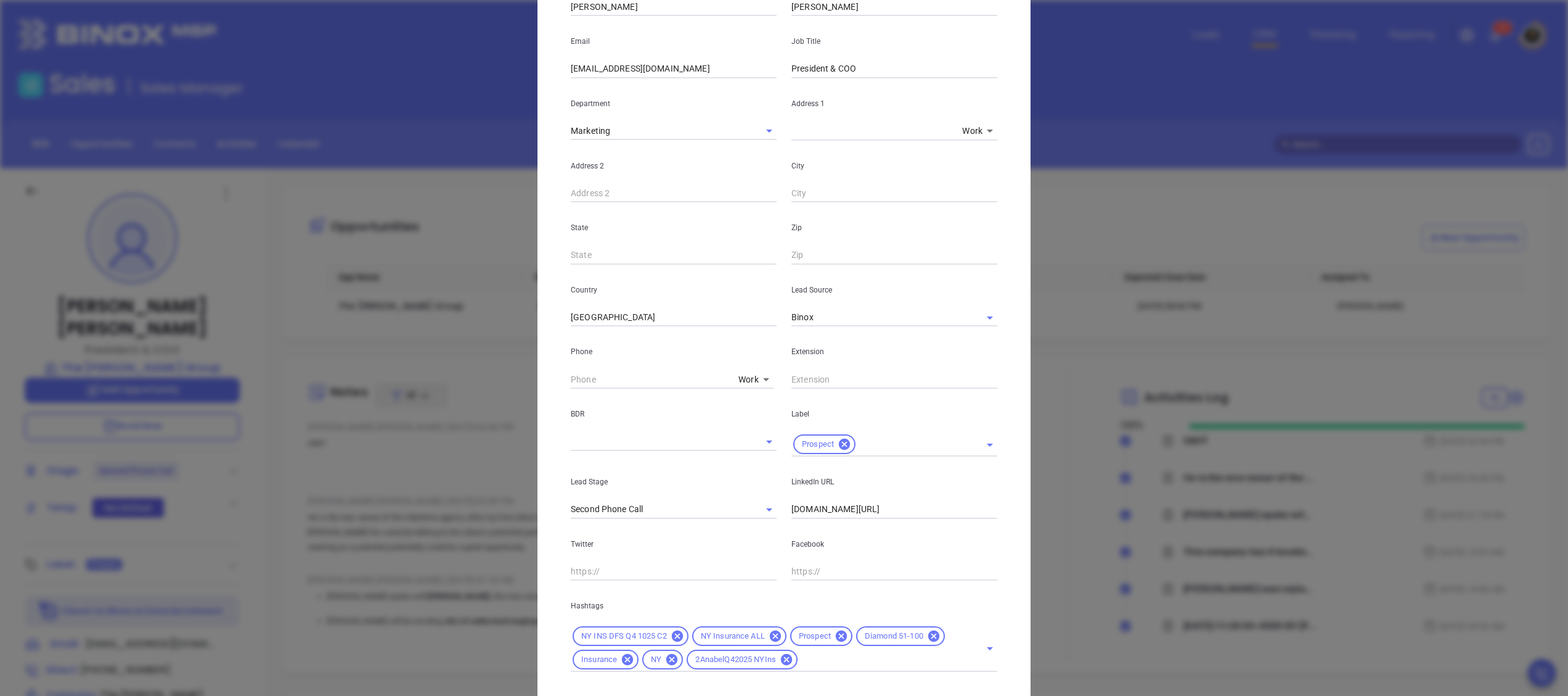
scroll to position [233, 0]
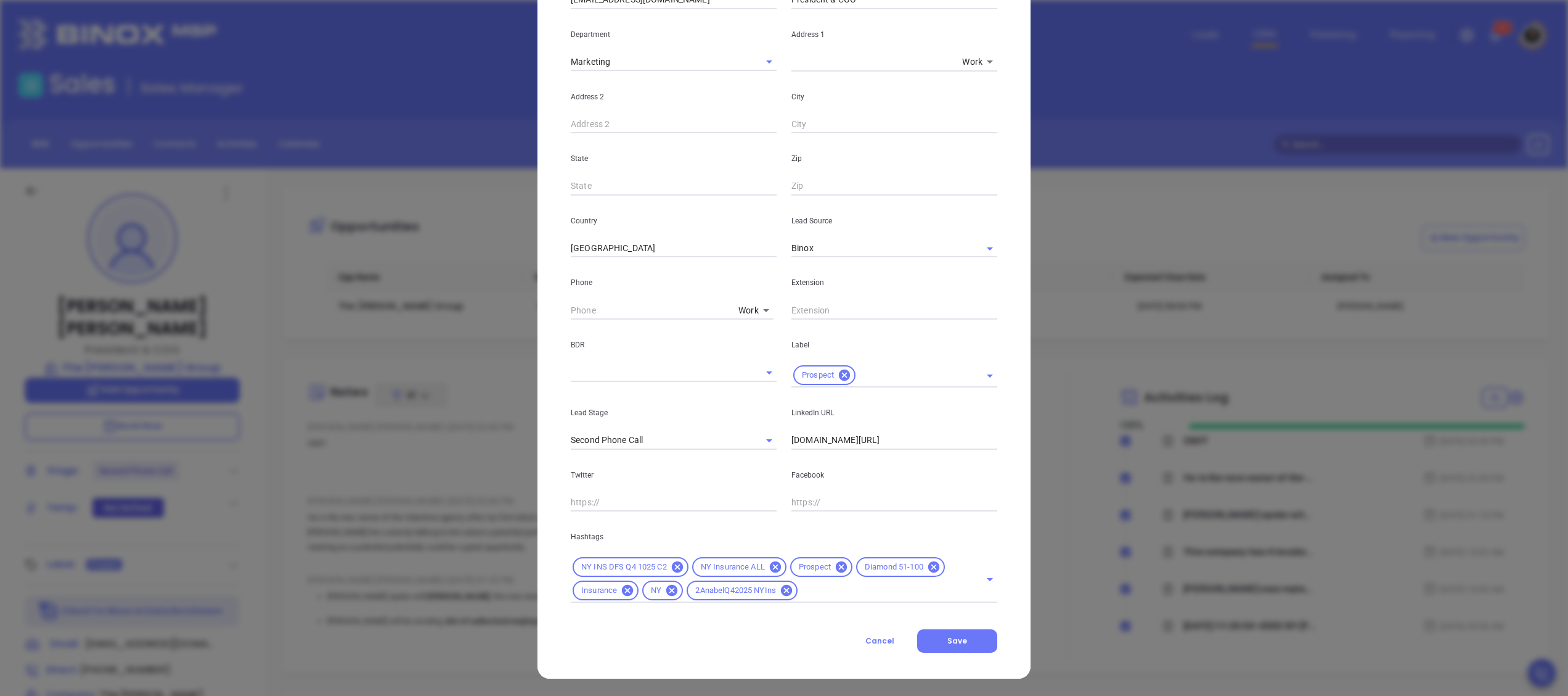
click at [744, 305] on body "Leads CRM Marketing Reporting 6 9 Financial Leads Leads Sales Sales Manager BDR…" at bounding box center [784, 348] width 1568 height 696
click at [758, 376] on li "Cell" at bounding box center [771, 378] width 83 height 23
type input "4"
drag, startPoint x: 605, startPoint y: 301, endPoint x: 621, endPoint y: 305, distance: 16.5
click at [610, 301] on input "( ) -" at bounding box center [655, 310] width 169 height 18
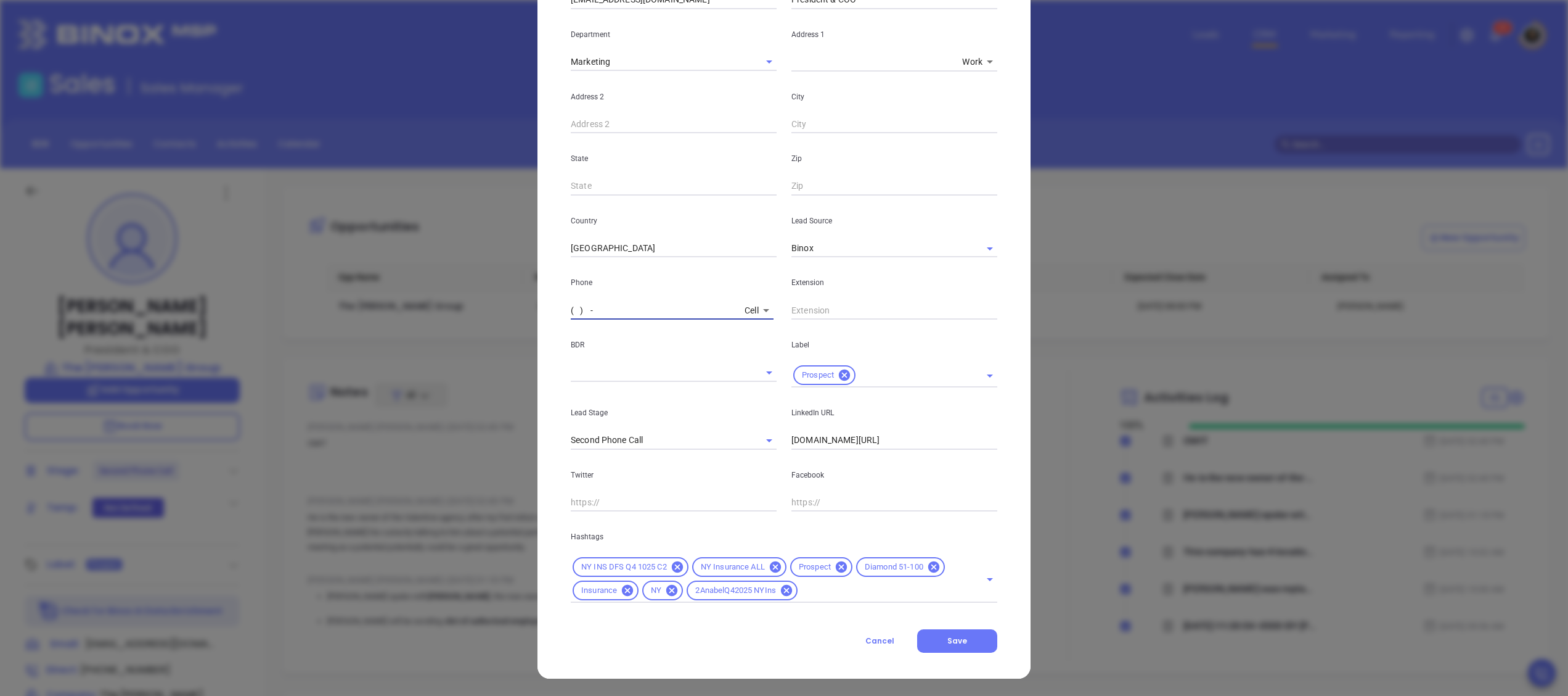
paste input "845) 866-8863"
type input "(845) 866-8863"
click at [951, 641] on span "Save" at bounding box center [957, 640] width 20 height 10
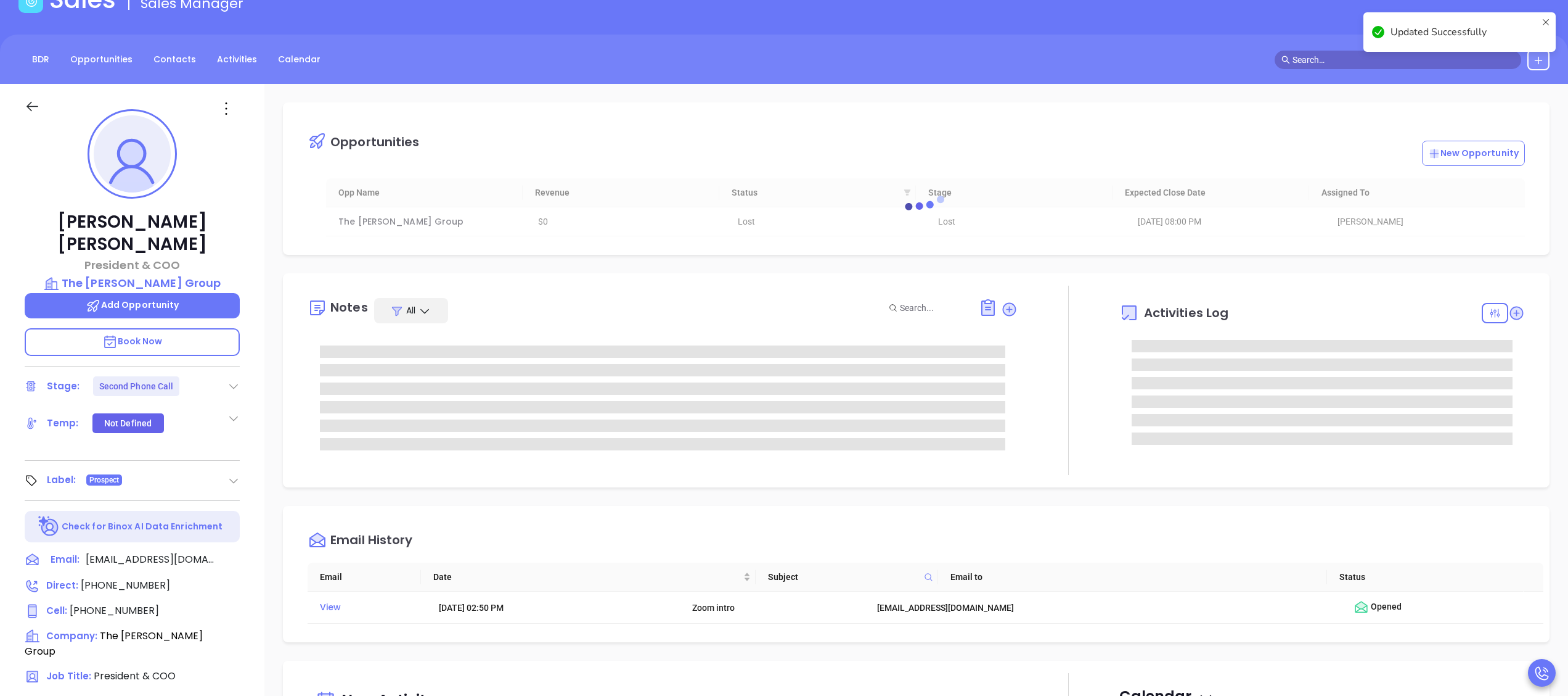
scroll to position [123, 0]
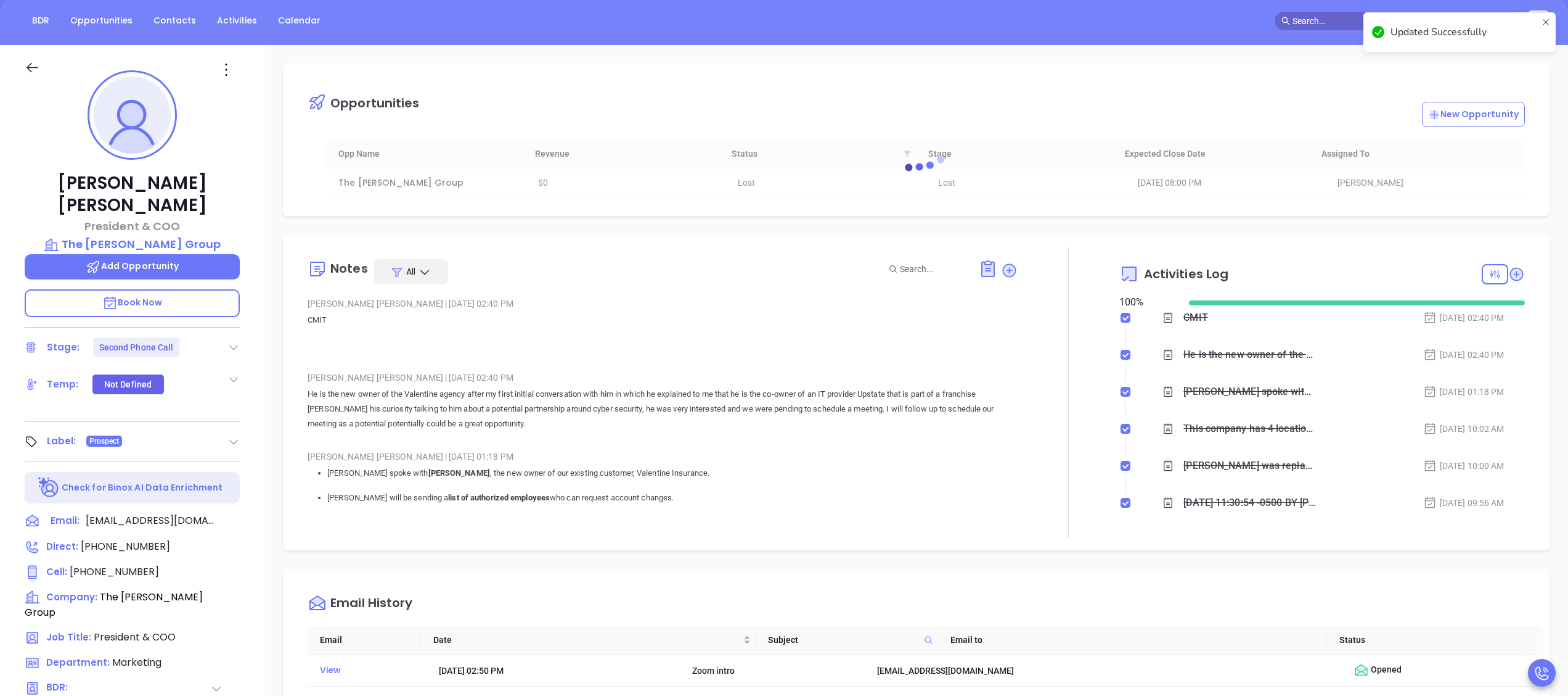
click at [230, 65] on icon at bounding box center [225, 69] width 20 height 20
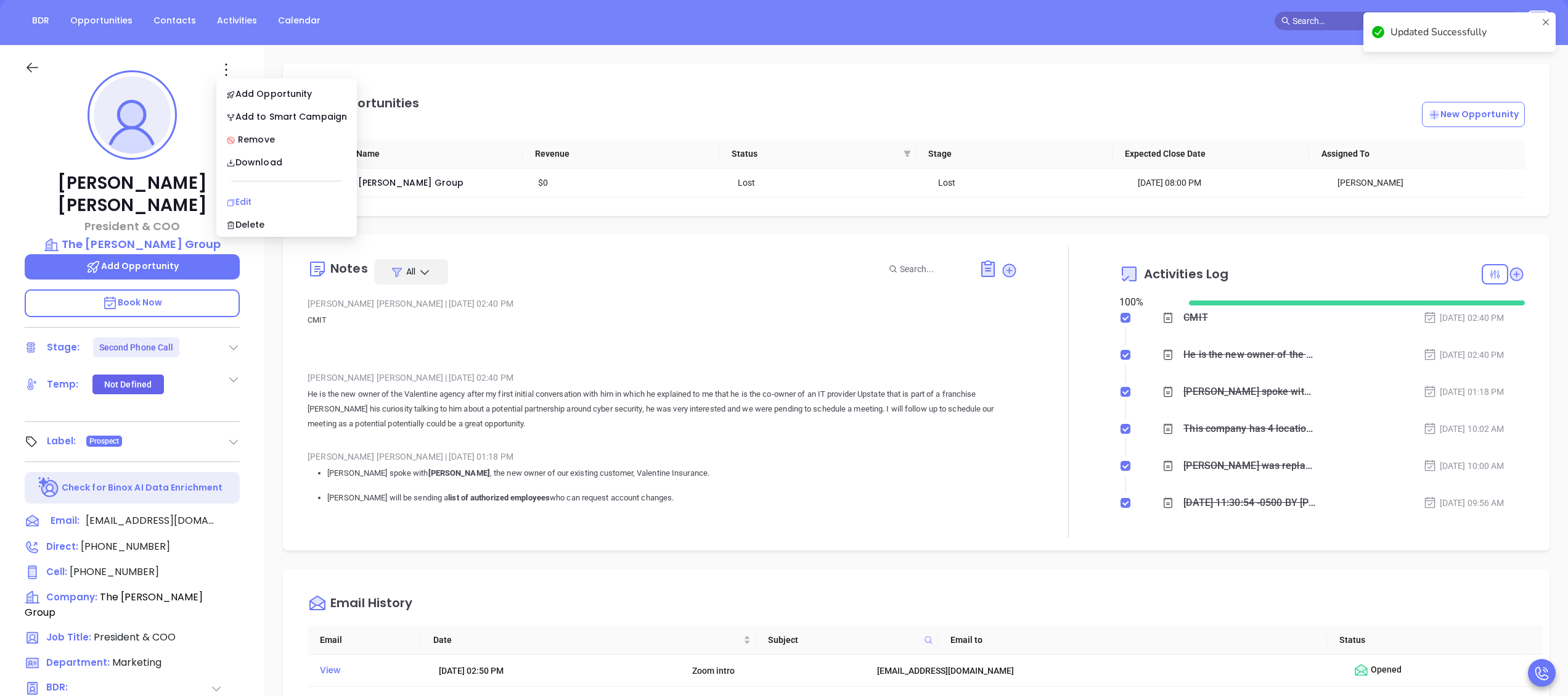
click at [250, 203] on div "Edit" at bounding box center [286, 202] width 121 height 14
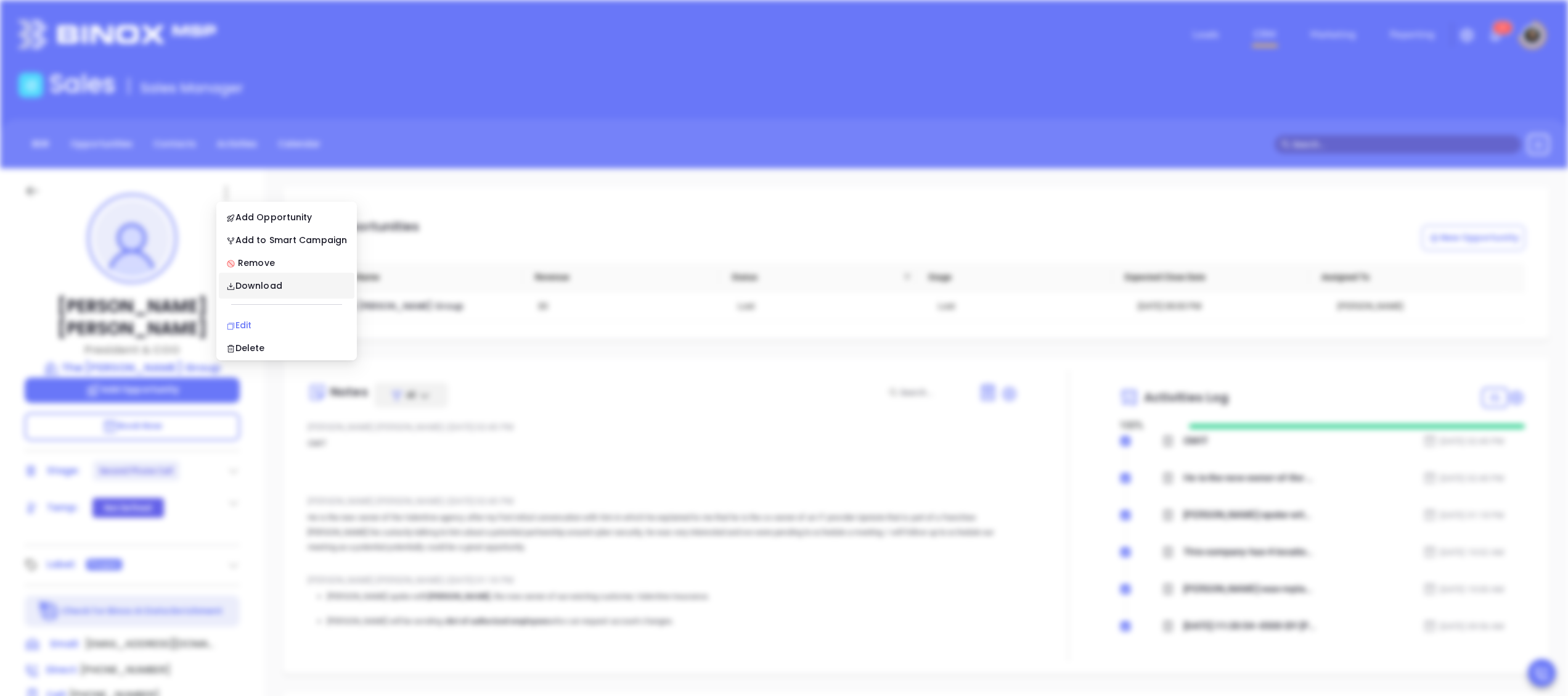
scroll to position [0, 0]
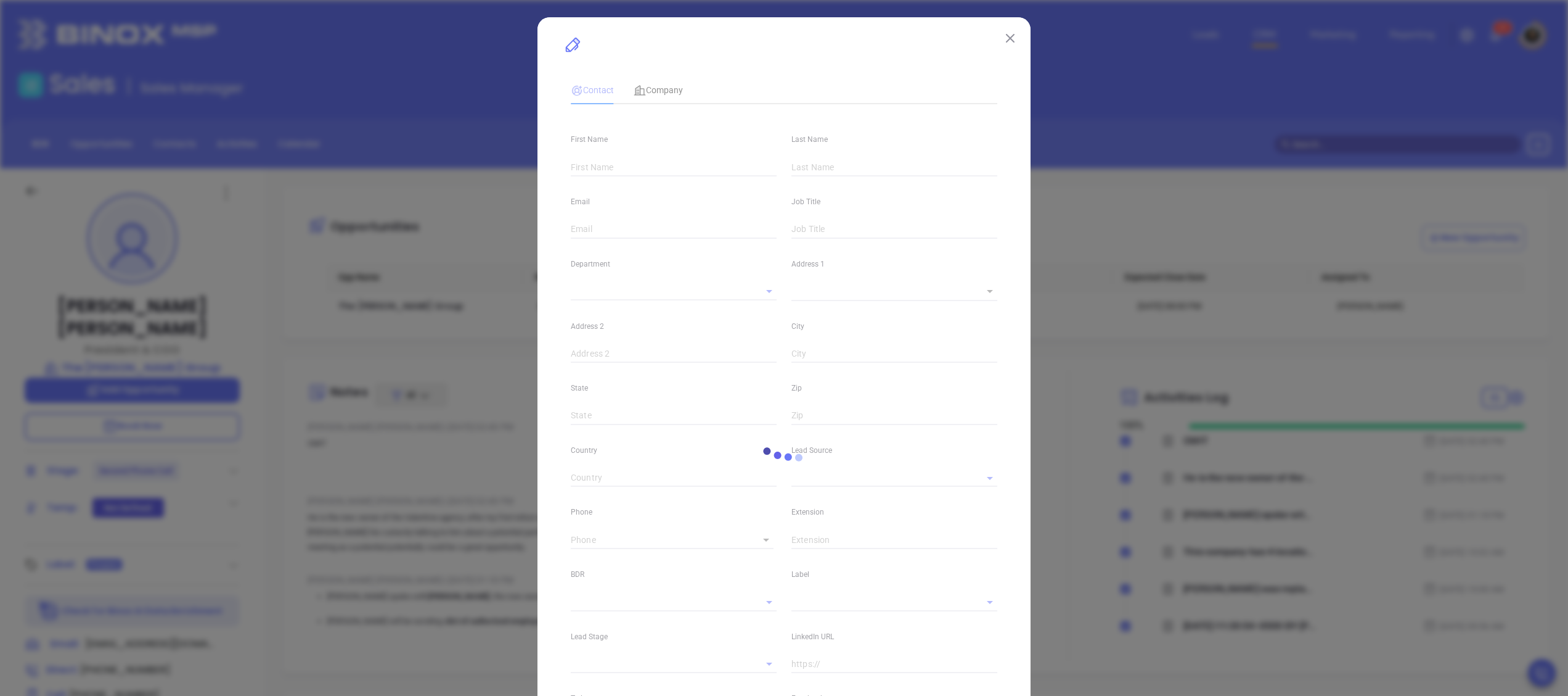
type input "[PERSON_NAME]"
type input "McKane"
type input "omckane@reisinsurance.com"
type input "President & COO"
type input "1"
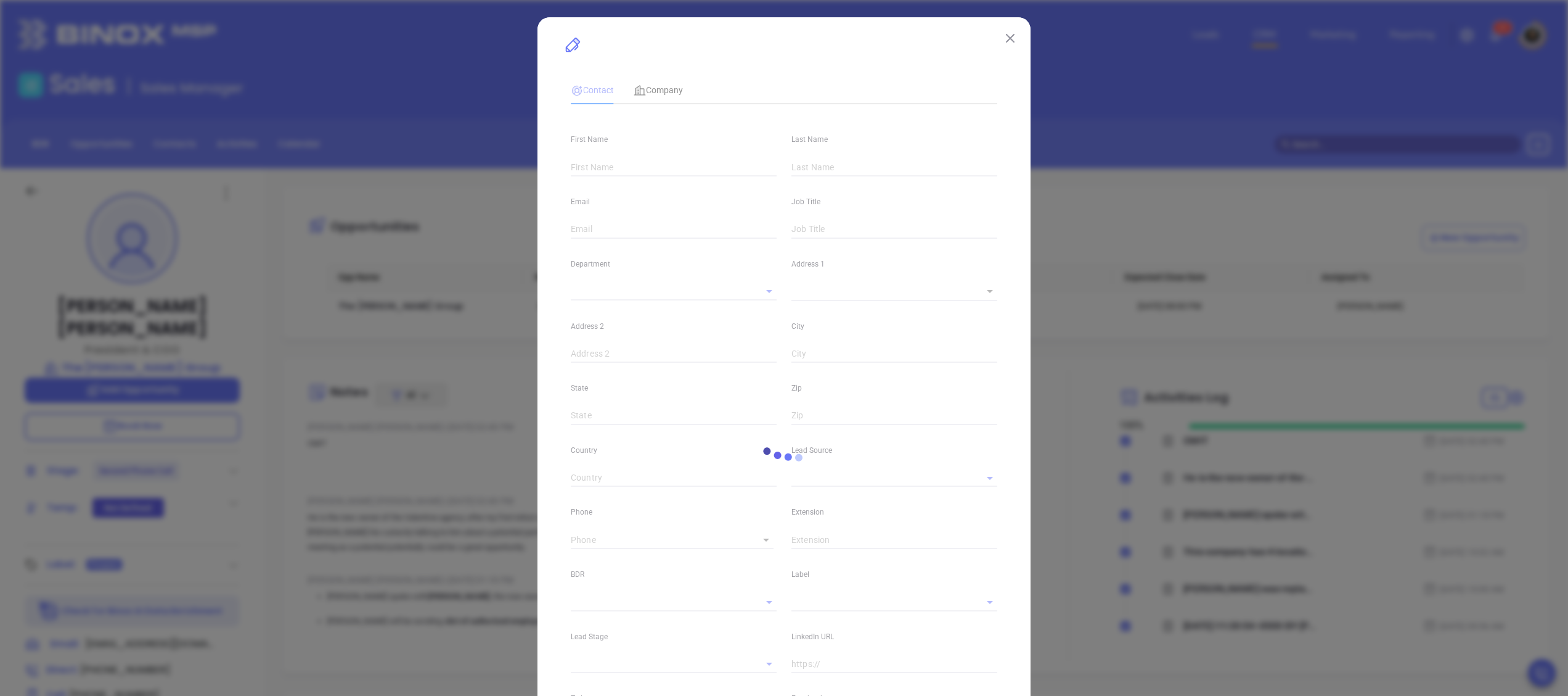
type input "United States"
type input "www.linkedin.com/in/owenmckane/"
type input "Marketing"
type input "Binox"
type input "Second Phone Call"
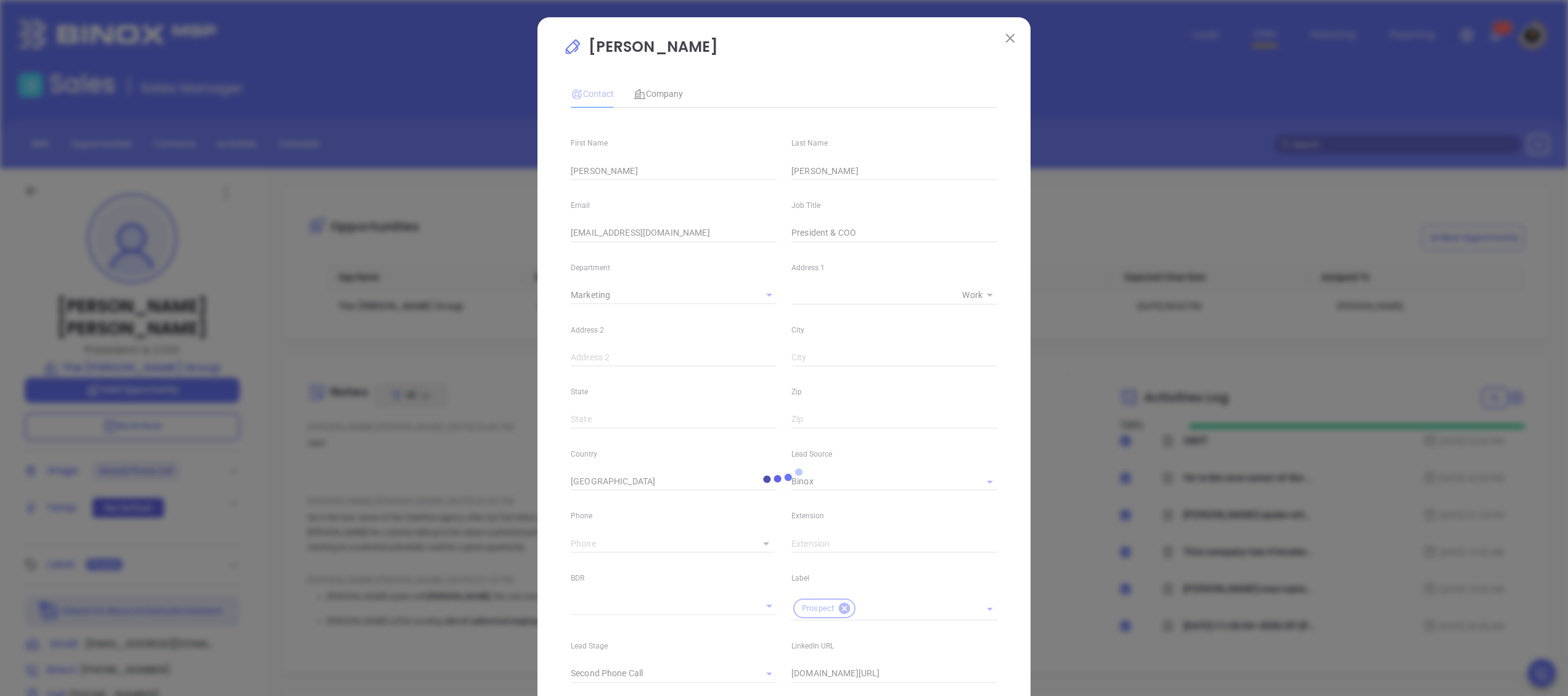
type input "1"
click at [741, 536] on body "Leads CRM Marketing Reporting 6 9 Financial Leads Leads Sales Sales Manager BDR…" at bounding box center [784, 348] width 1568 height 696
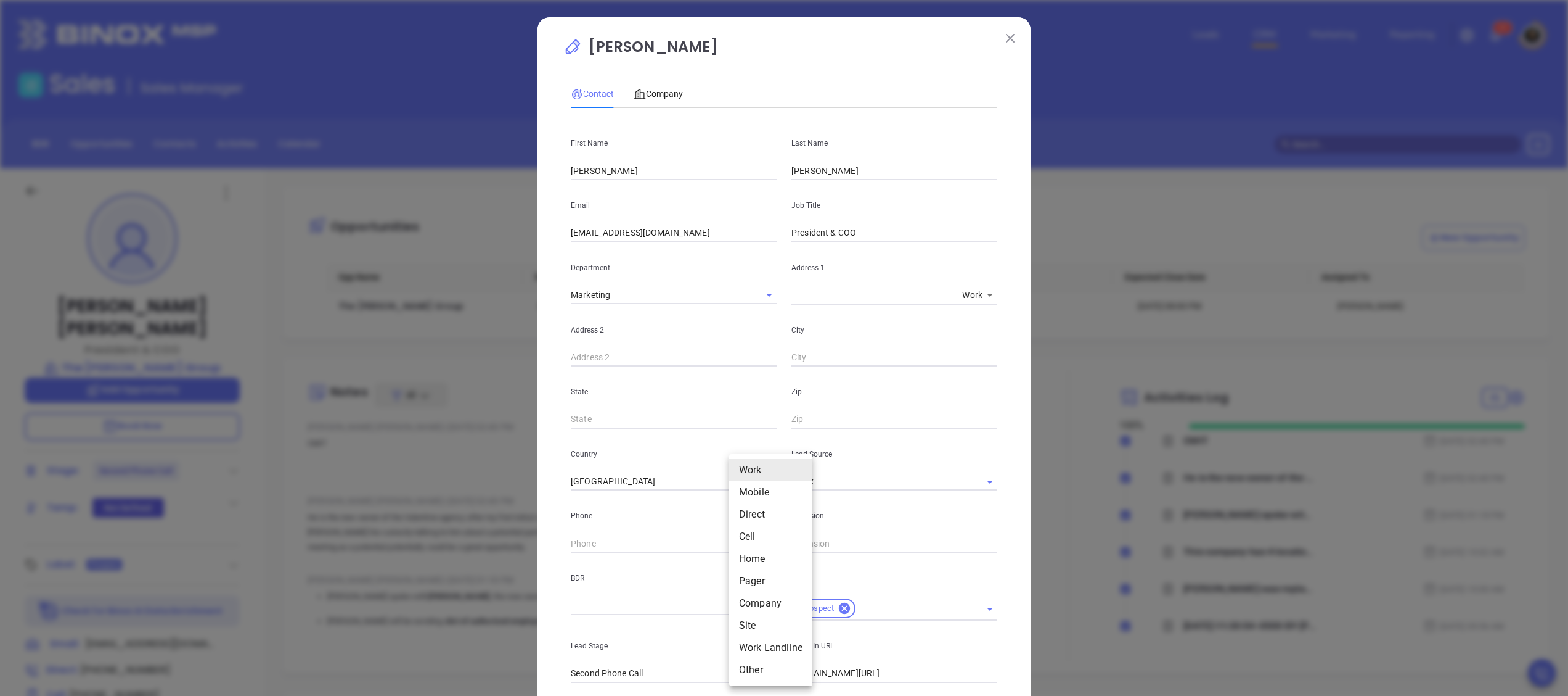
click at [761, 511] on li "Direct" at bounding box center [771, 515] width 83 height 23
type input "(845) 338-4656"
type input "3"
click at [1003, 46] on div "Owen McKane Contact Company First Name Owen Last Name McKane Email omckane@reis…" at bounding box center [784, 464] width 493 height 894
click at [1004, 36] on button at bounding box center [1009, 37] width 16 height 16
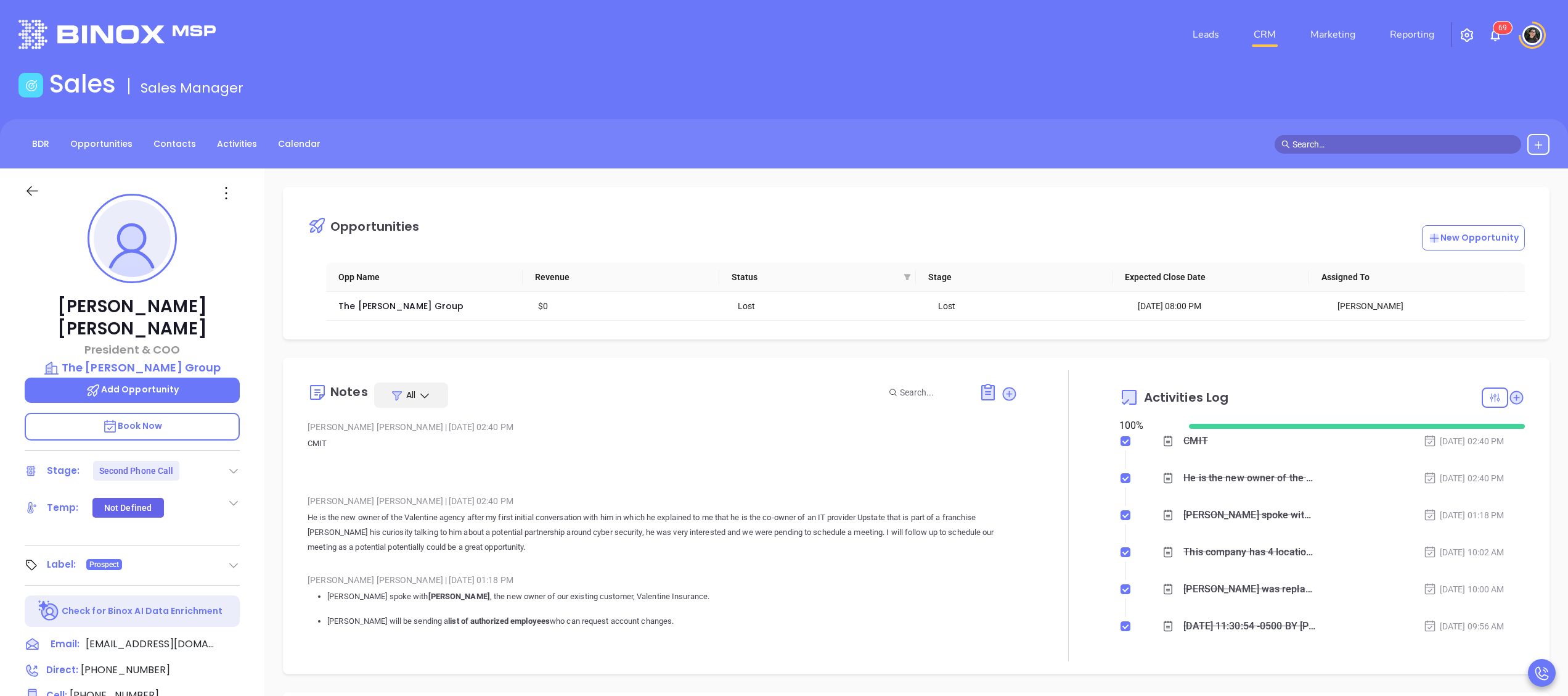
drag, startPoint x: 1376, startPoint y: 149, endPoint x: 1393, endPoint y: 148, distance: 17.0
click at [1383, 148] on input "text" at bounding box center [1403, 144] width 222 height 14
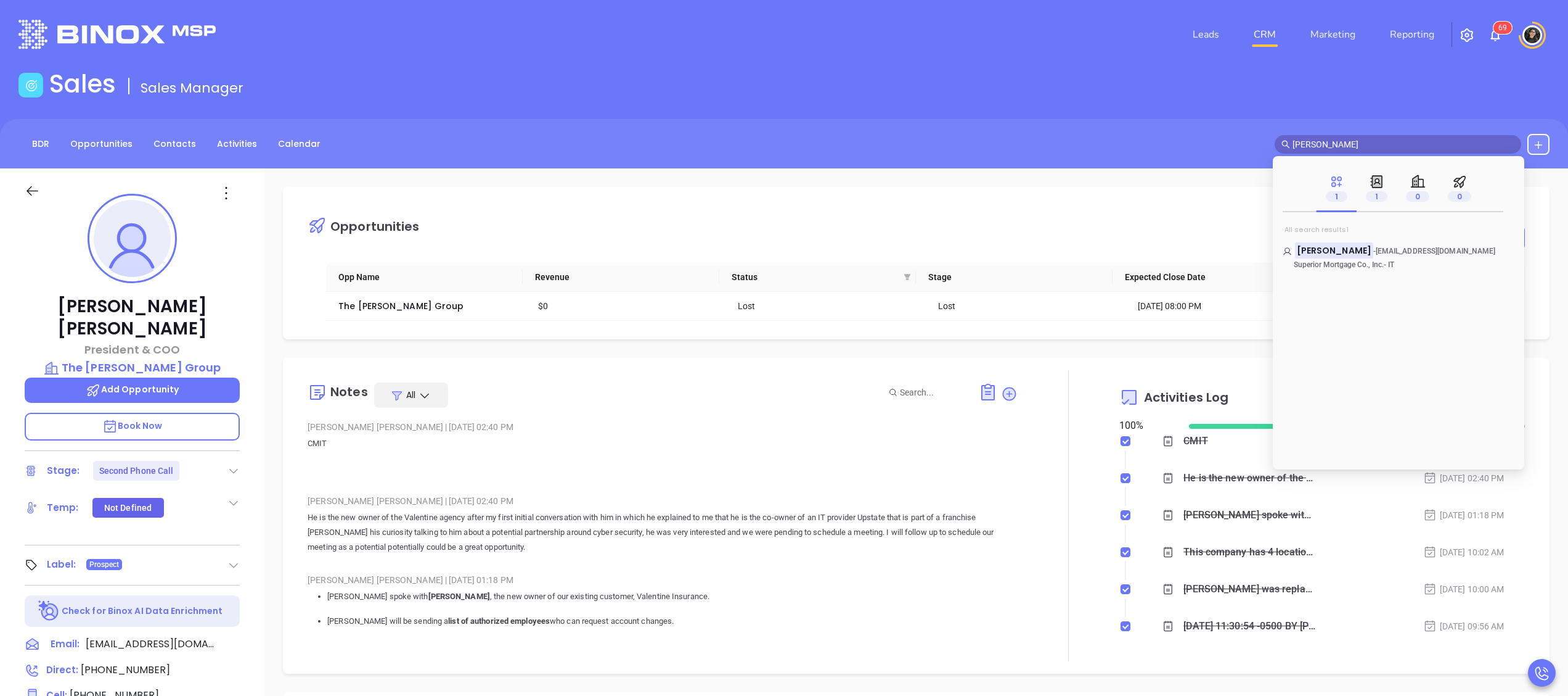
type input "bill campbell"
click at [1322, 246] on mark "Bill Campbell" at bounding box center [1334, 250] width 78 height 16
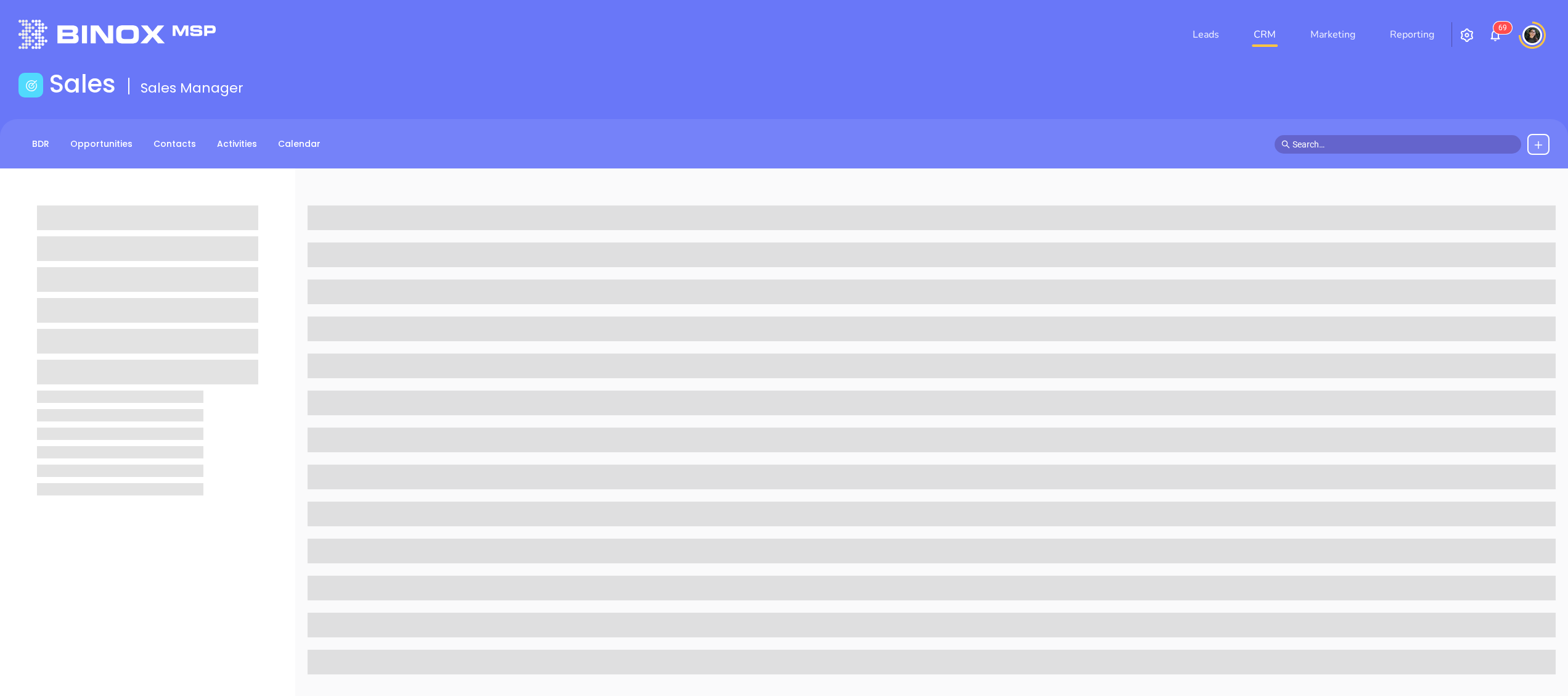
click at [1398, 135] on span at bounding box center [1397, 144] width 246 height 18
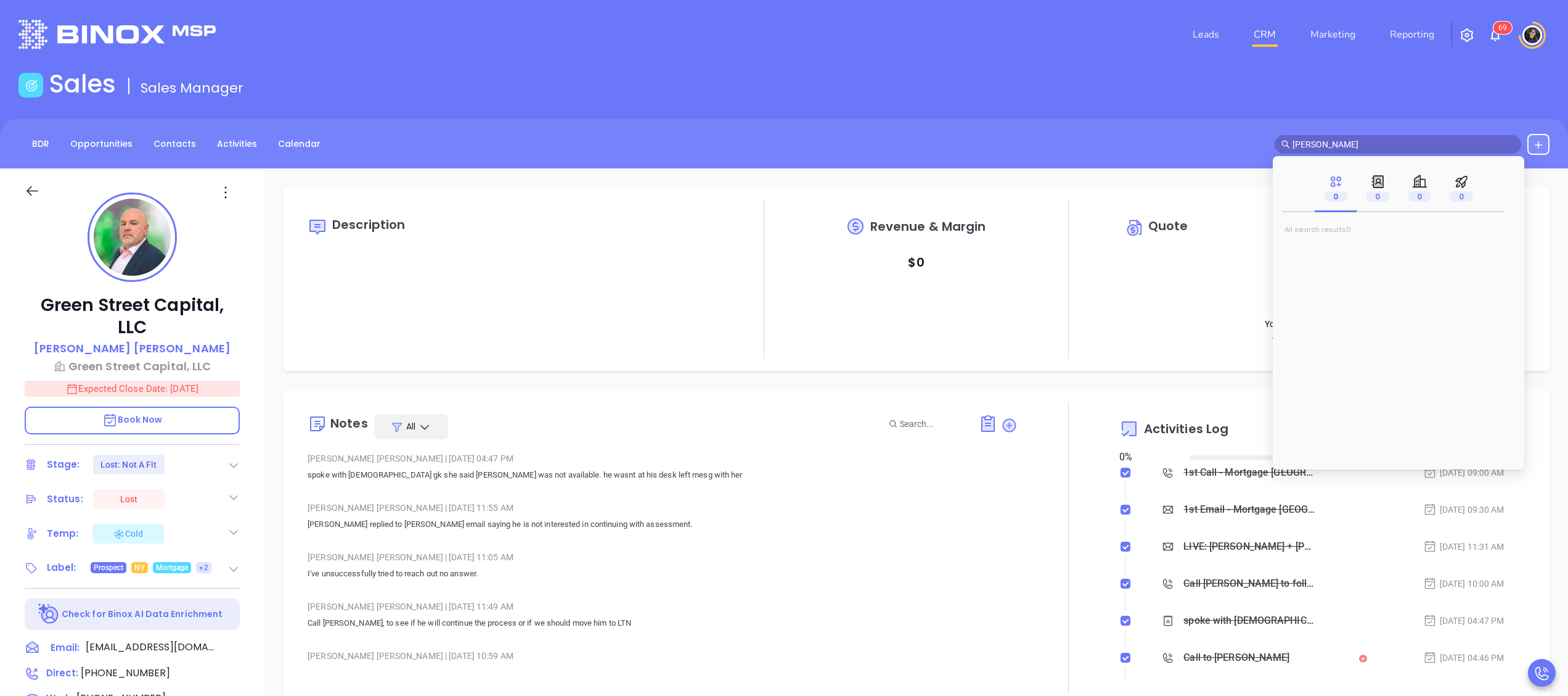
type input "[PERSON_NAME]"
type input "[DATE]"
type input "ben grimald"
click at [1311, 245] on mark "Ben Grimald" at bounding box center [1334, 250] width 78 height 16
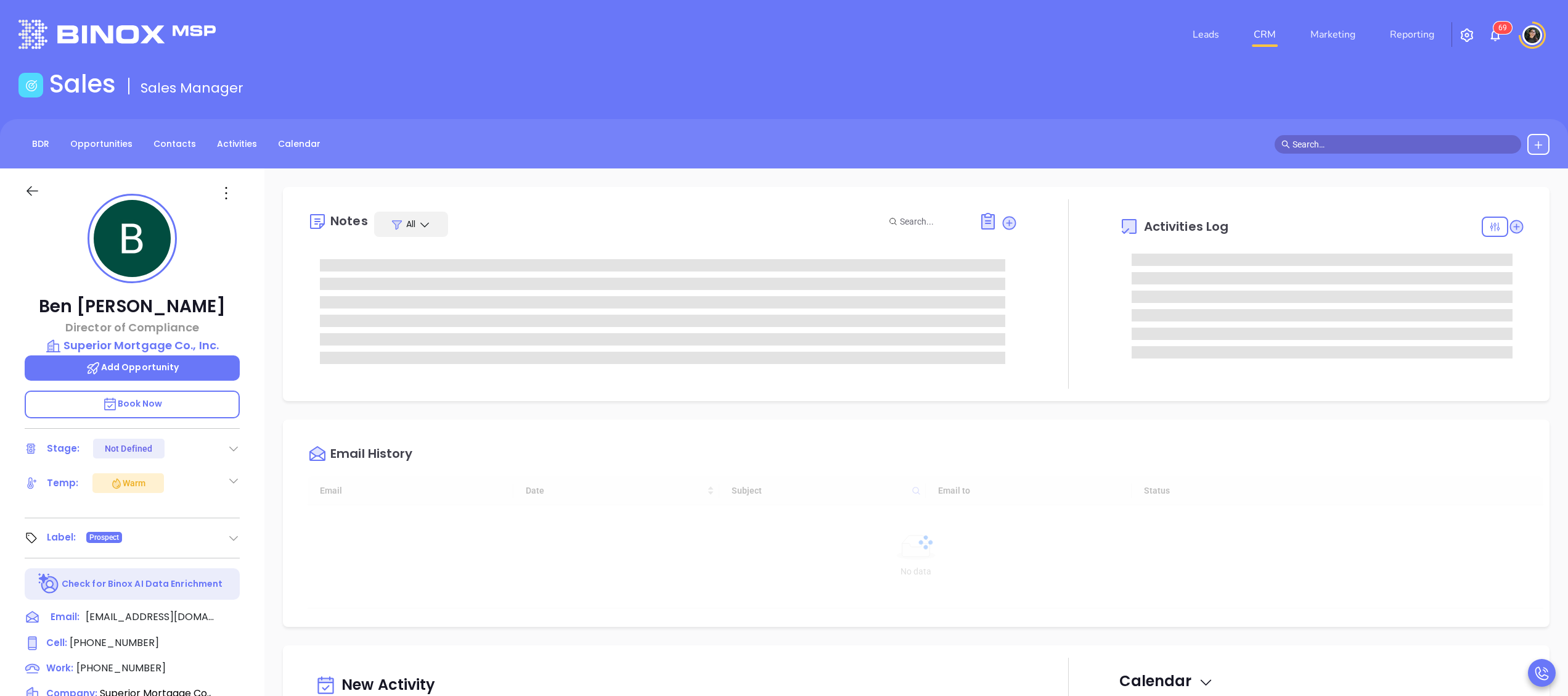
type input "[DATE]"
type input "[PERSON_NAME]"
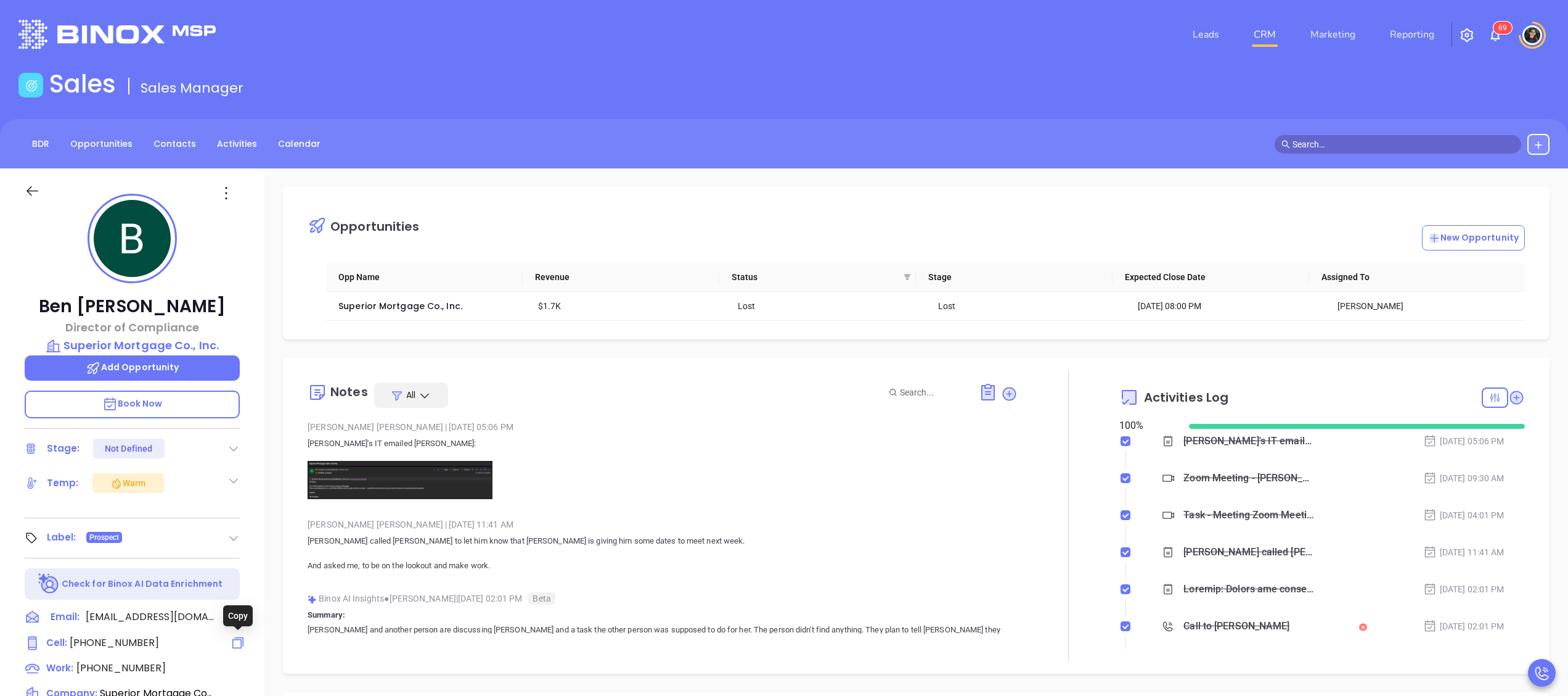
drag, startPoint x: 235, startPoint y: 644, endPoint x: 1406, endPoint y: 694, distance: 1172.1
click at [235, 644] on icon at bounding box center [238, 642] width 15 height 15
click at [178, 342] on p "Superior Mortgage Co., Inc." at bounding box center [132, 345] width 215 height 17
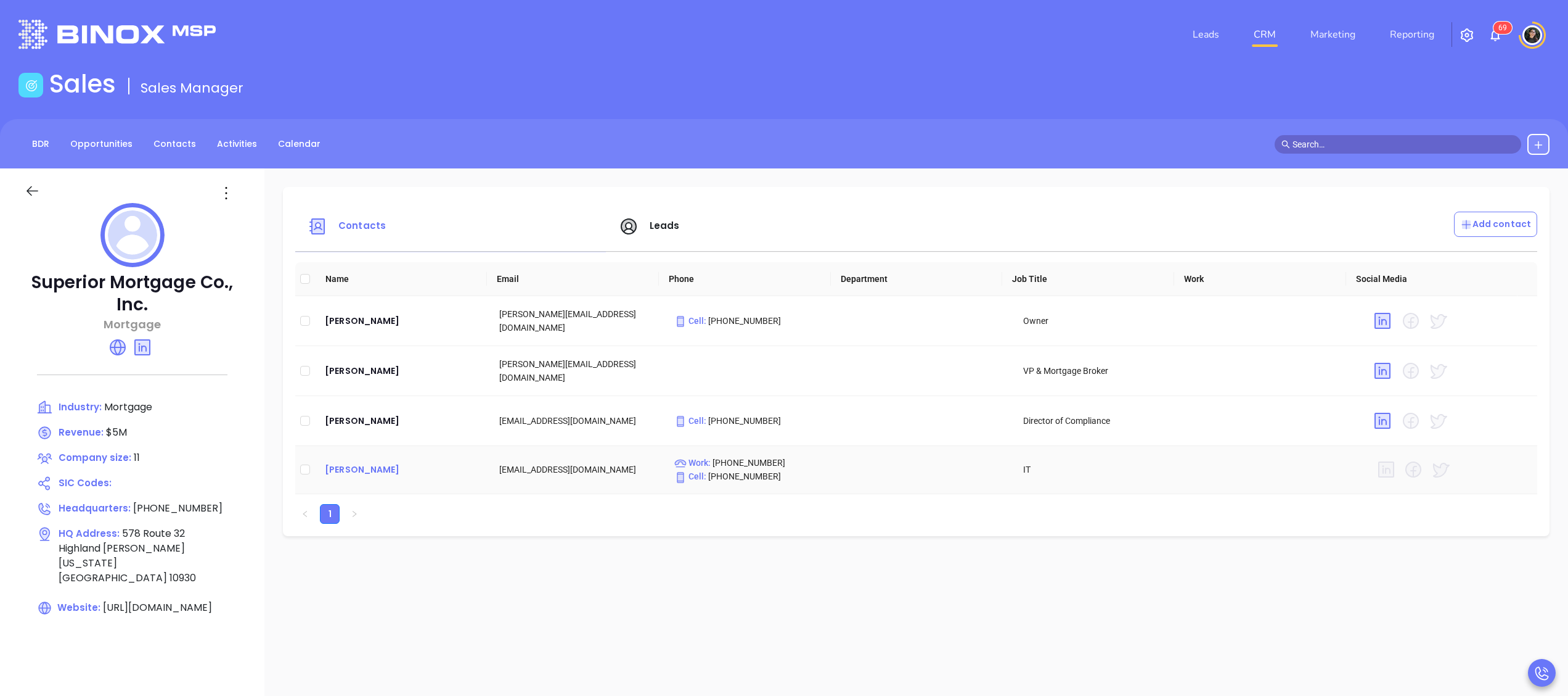
click at [363, 463] on div "[PERSON_NAME]" at bounding box center [402, 469] width 154 height 15
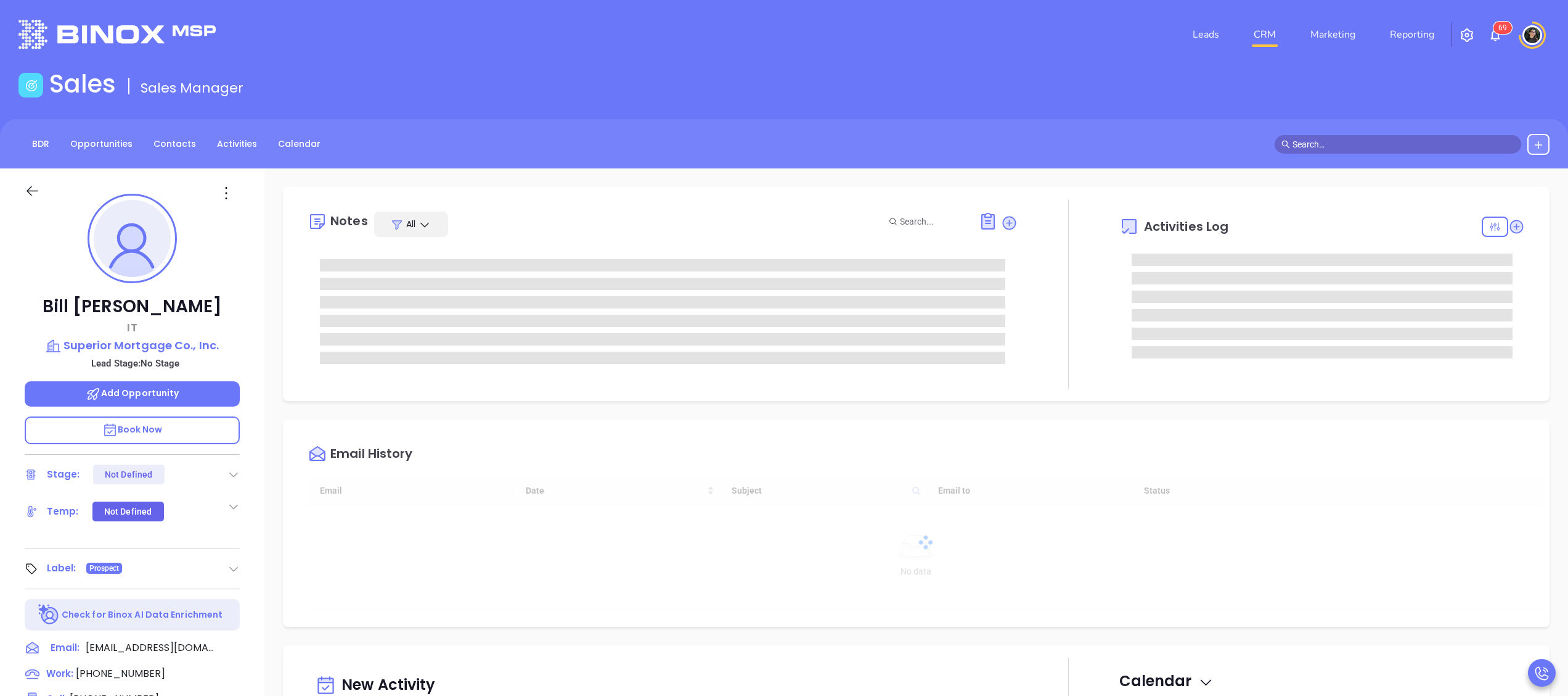
type input "[DATE]"
type input "[PERSON_NAME]"
type input "[DATE]"
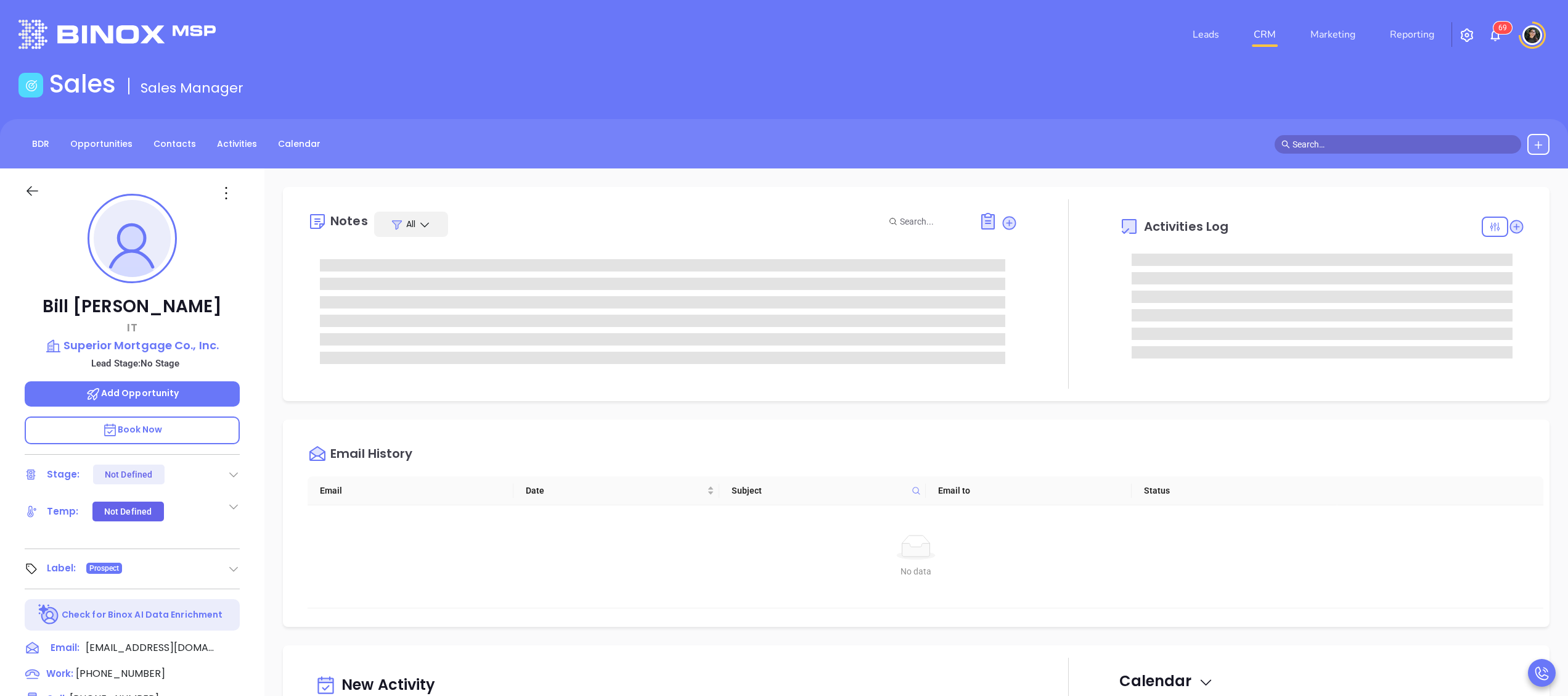
type input "[PERSON_NAME]"
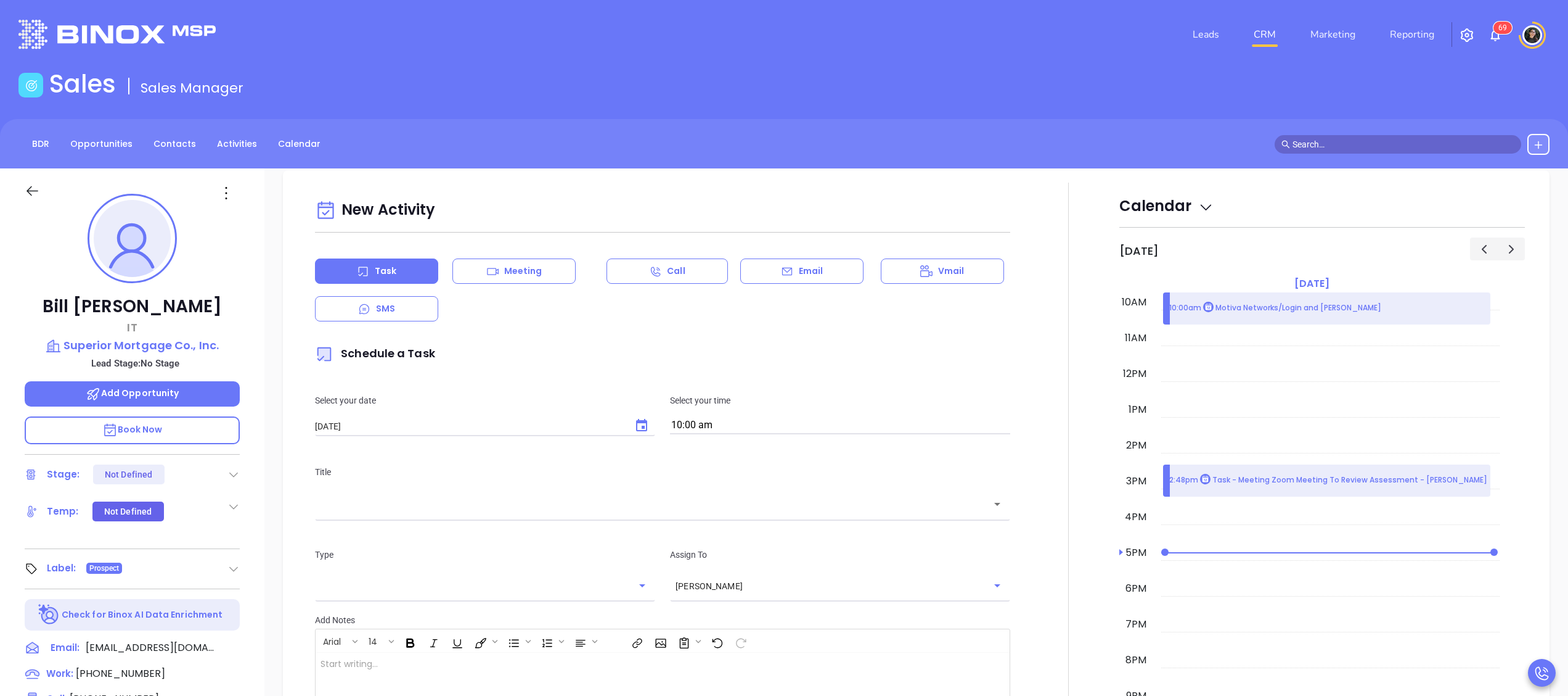
scroll to position [370, 0]
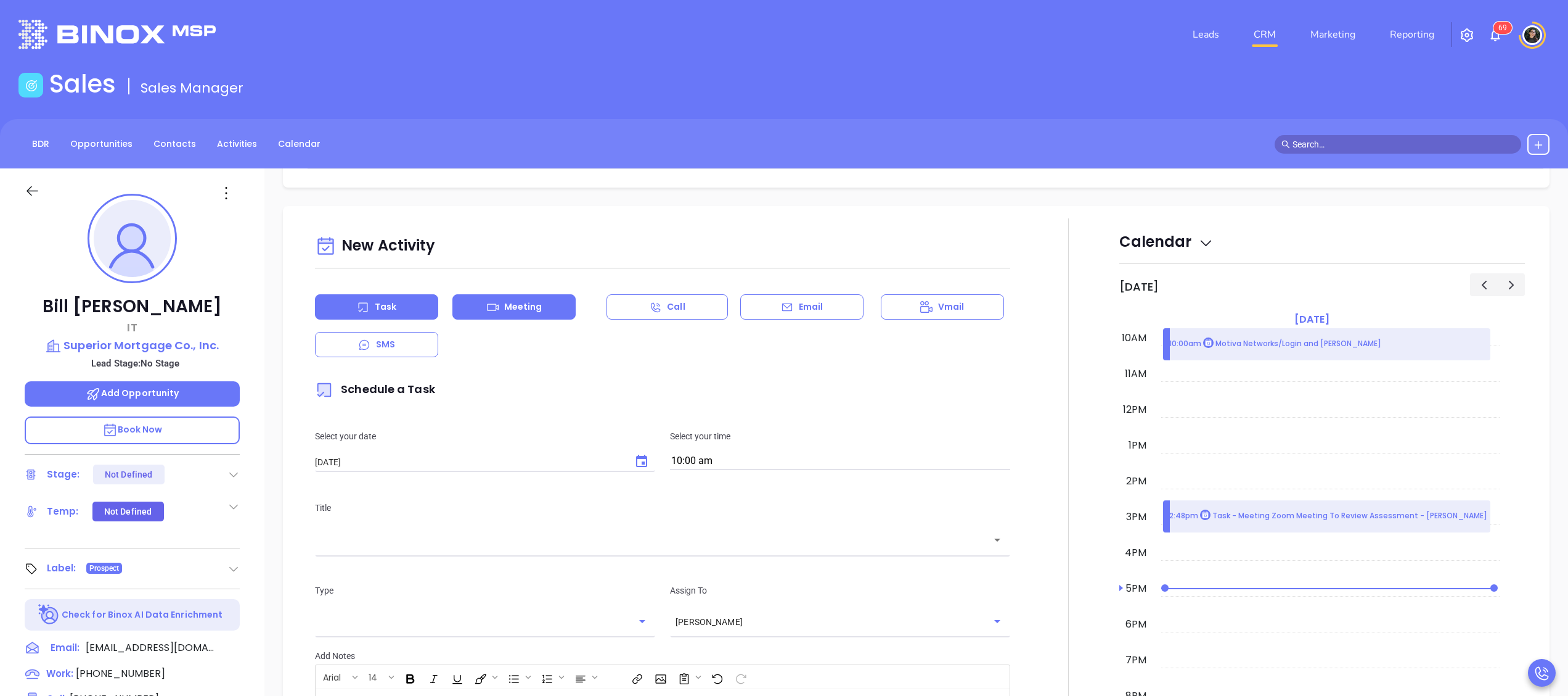
click at [541, 311] on div "Meeting" at bounding box center [514, 306] width 123 height 25
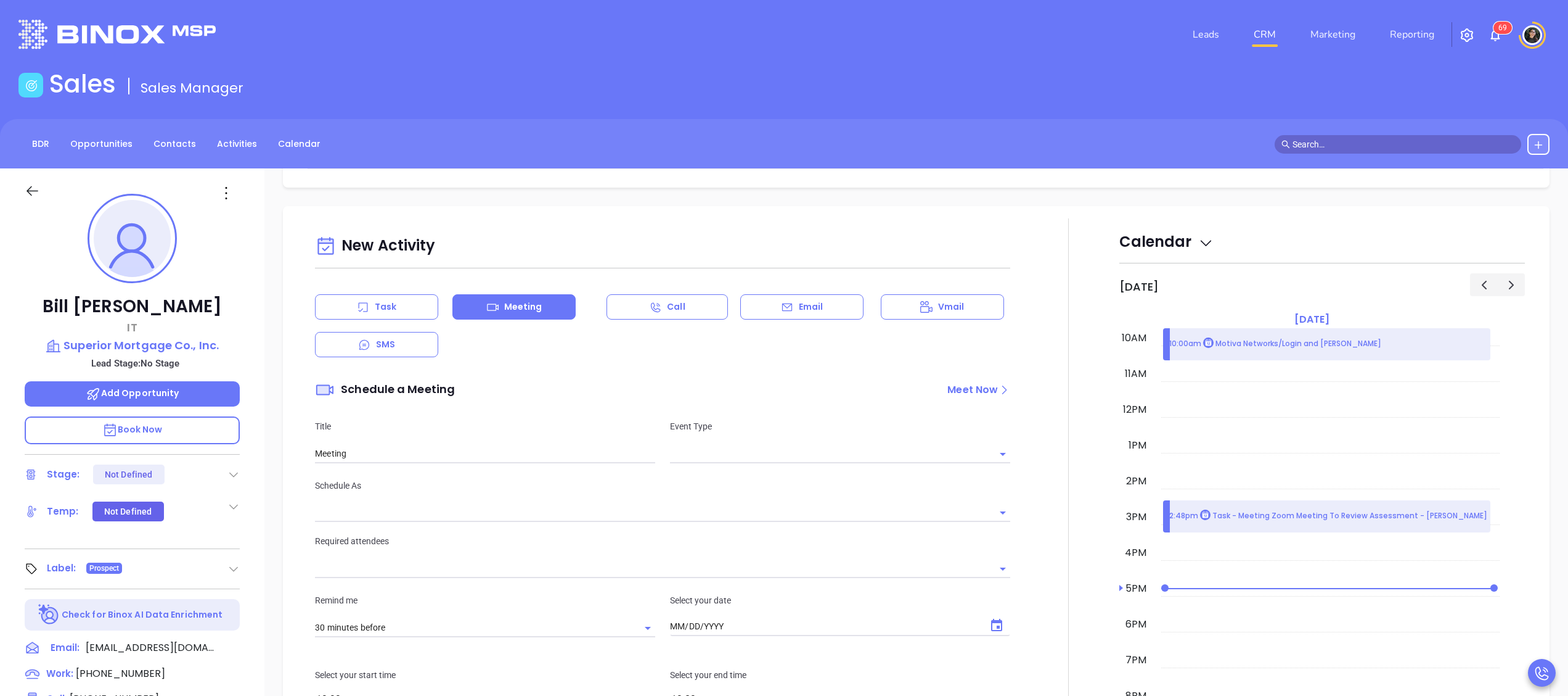
type input "[DATE]"
click at [820, 453] on input "text" at bounding box center [830, 453] width 322 height 18
click at [749, 499] on li "Zoom" at bounding box center [833, 505] width 335 height 23
type input "Zoom Meeting"
type input "Zoom"
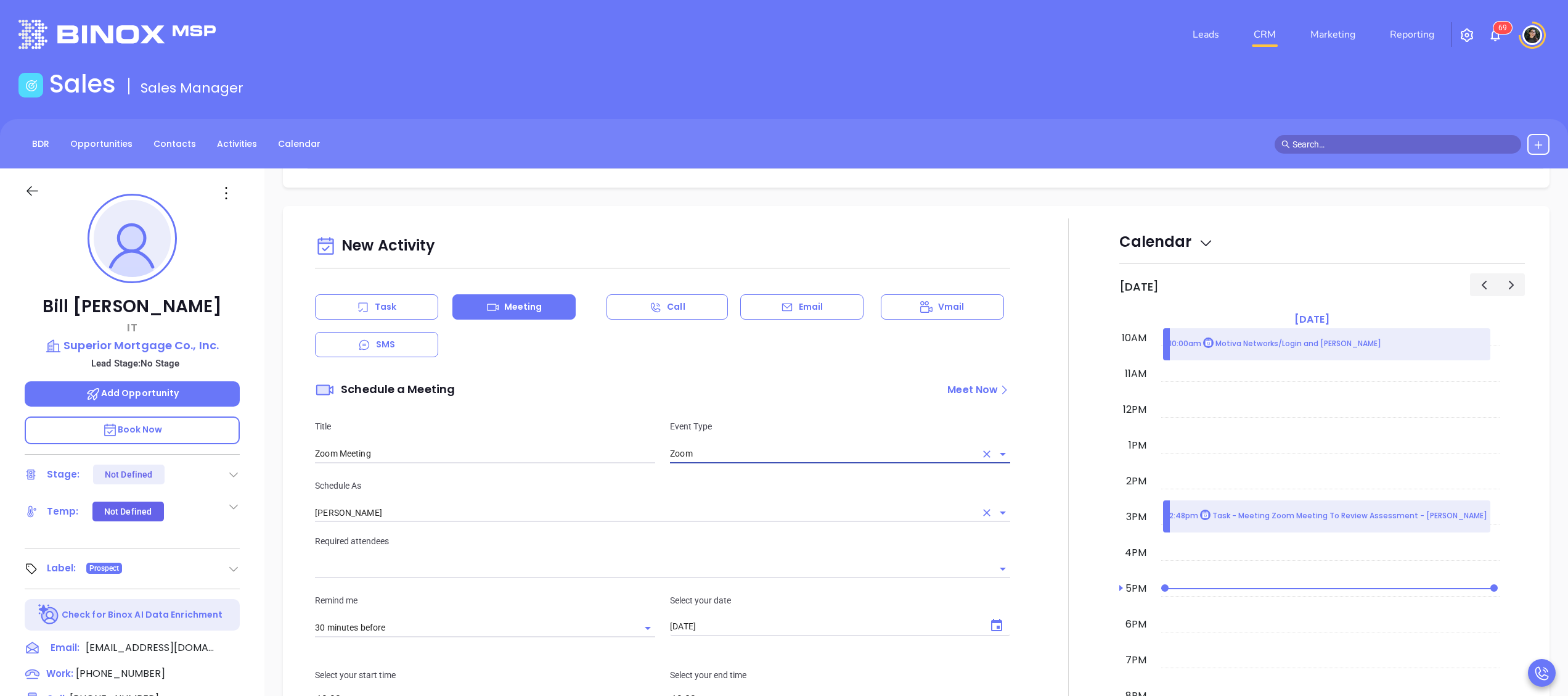
click at [480, 504] on div "Schedule As [PERSON_NAME]" at bounding box center [663, 500] width 710 height 43
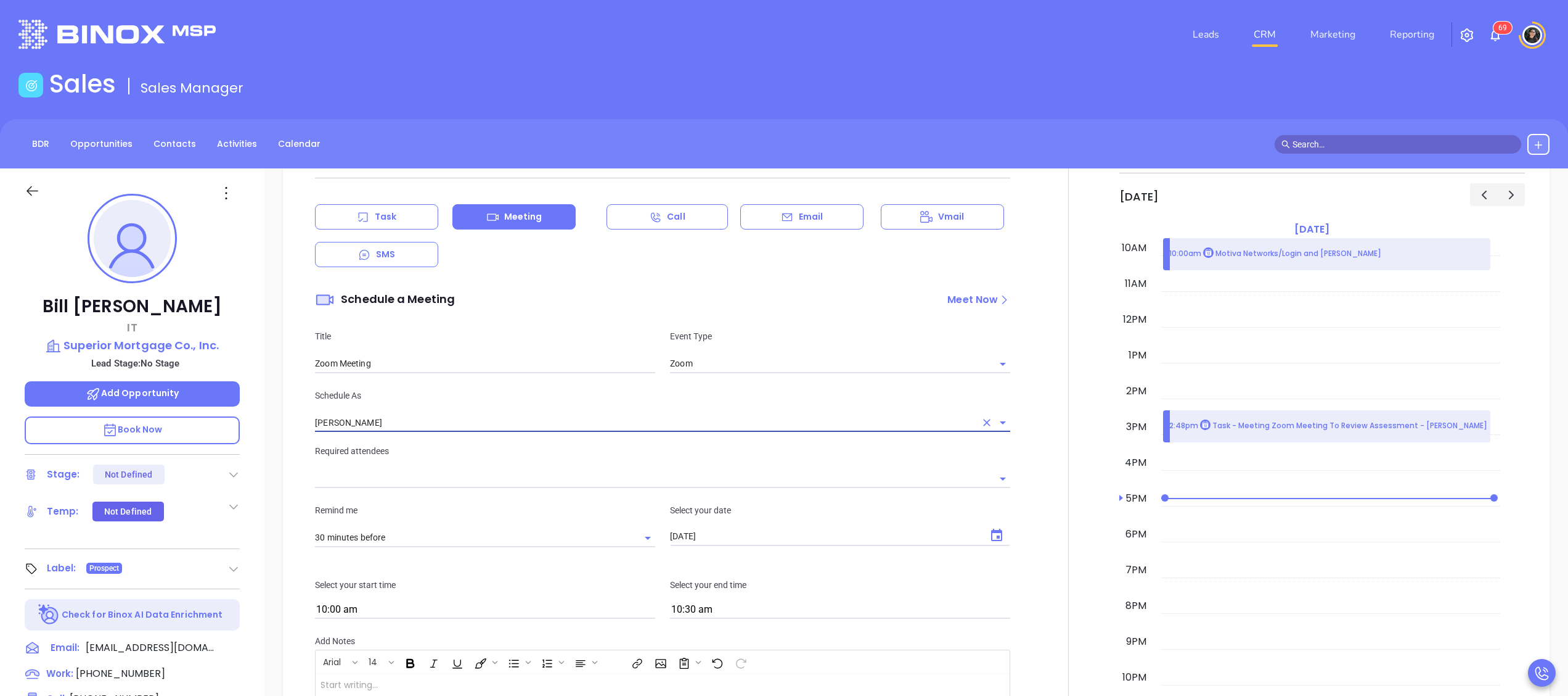
scroll to position [493, 0]
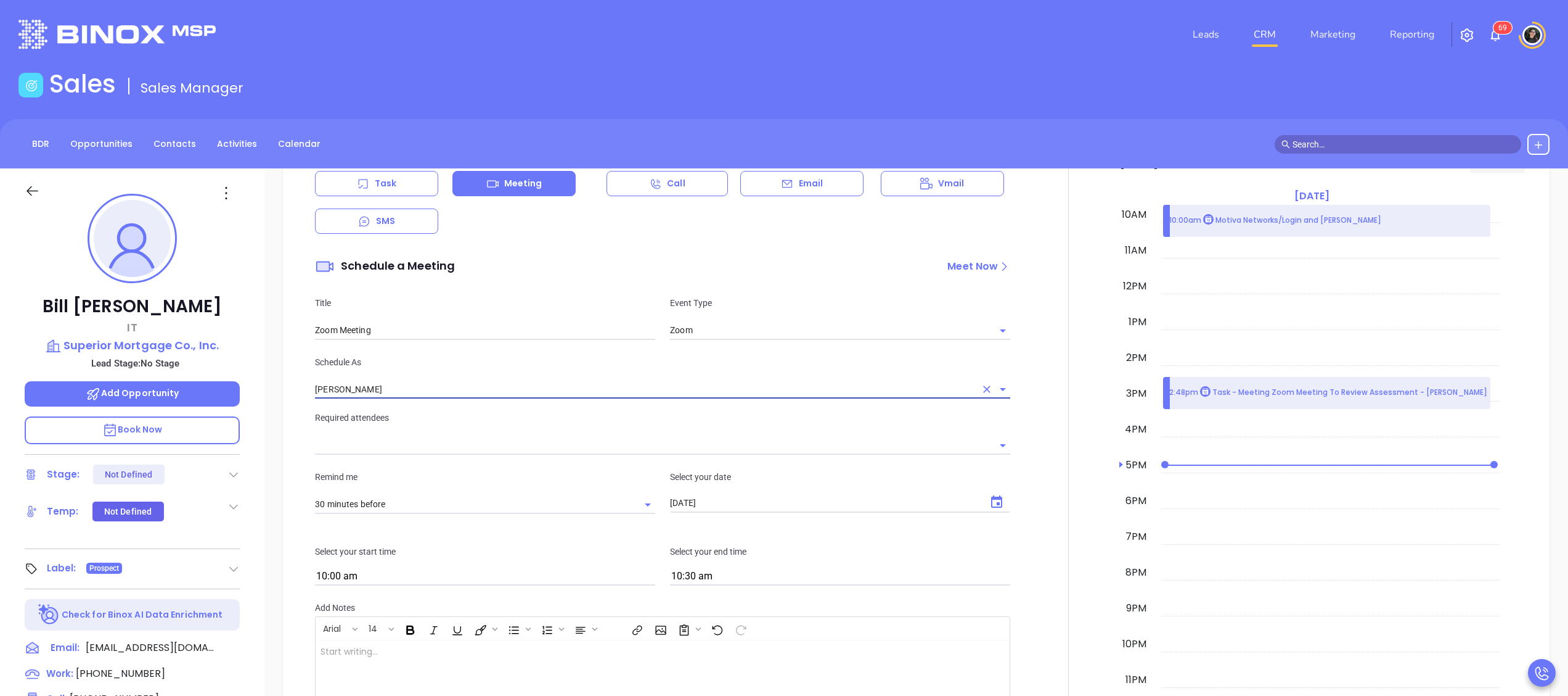
drag, startPoint x: 493, startPoint y: 380, endPoint x: 474, endPoint y: 393, distance: 23.0
click at [495, 378] on div "Schedule As [PERSON_NAME]" at bounding box center [663, 377] width 710 height 43
click at [469, 401] on div "New Activity Task Meeting Call Email Vmail SMS Schedule a Meeting Meet Now Titl…" at bounding box center [663, 454] width 710 height 693
click at [474, 393] on input "[PERSON_NAME]" at bounding box center [645, 389] width 661 height 18
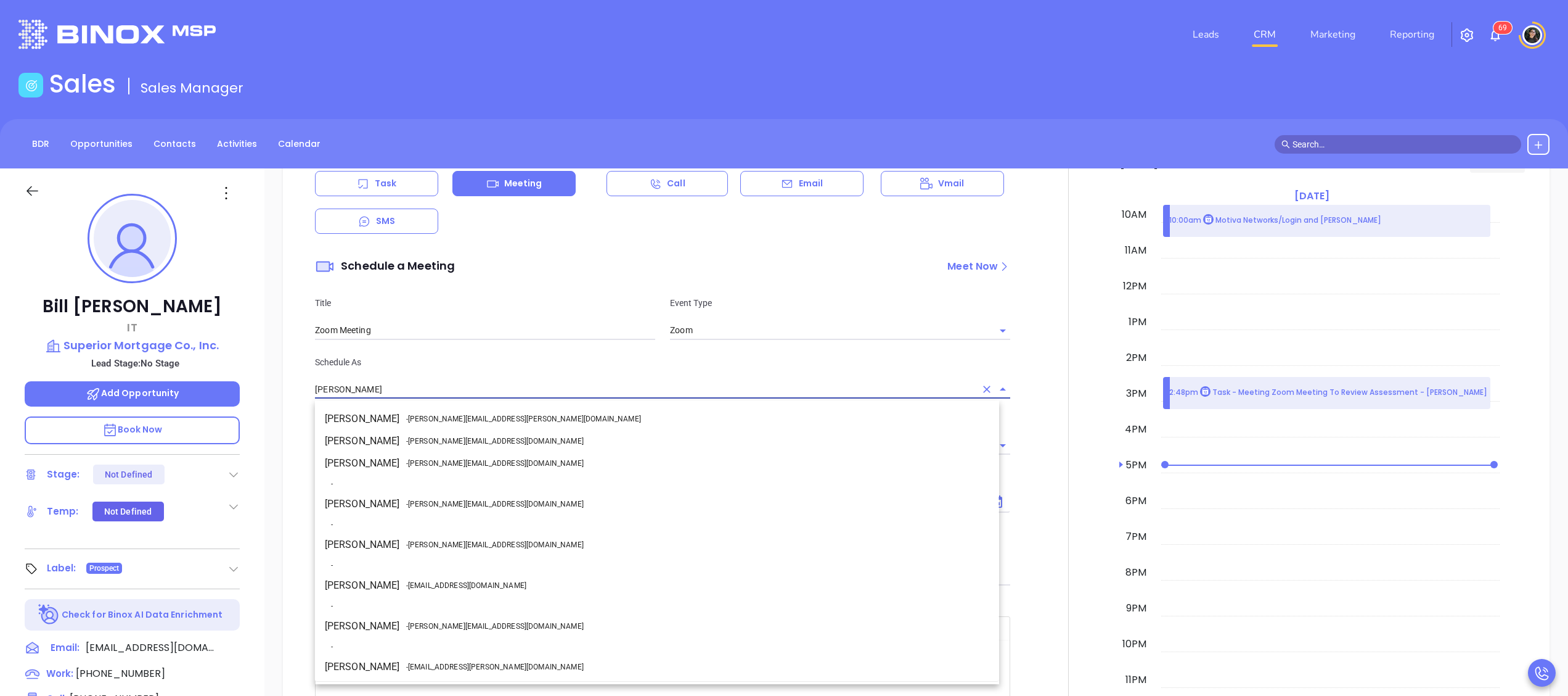
scroll to position [108, 0]
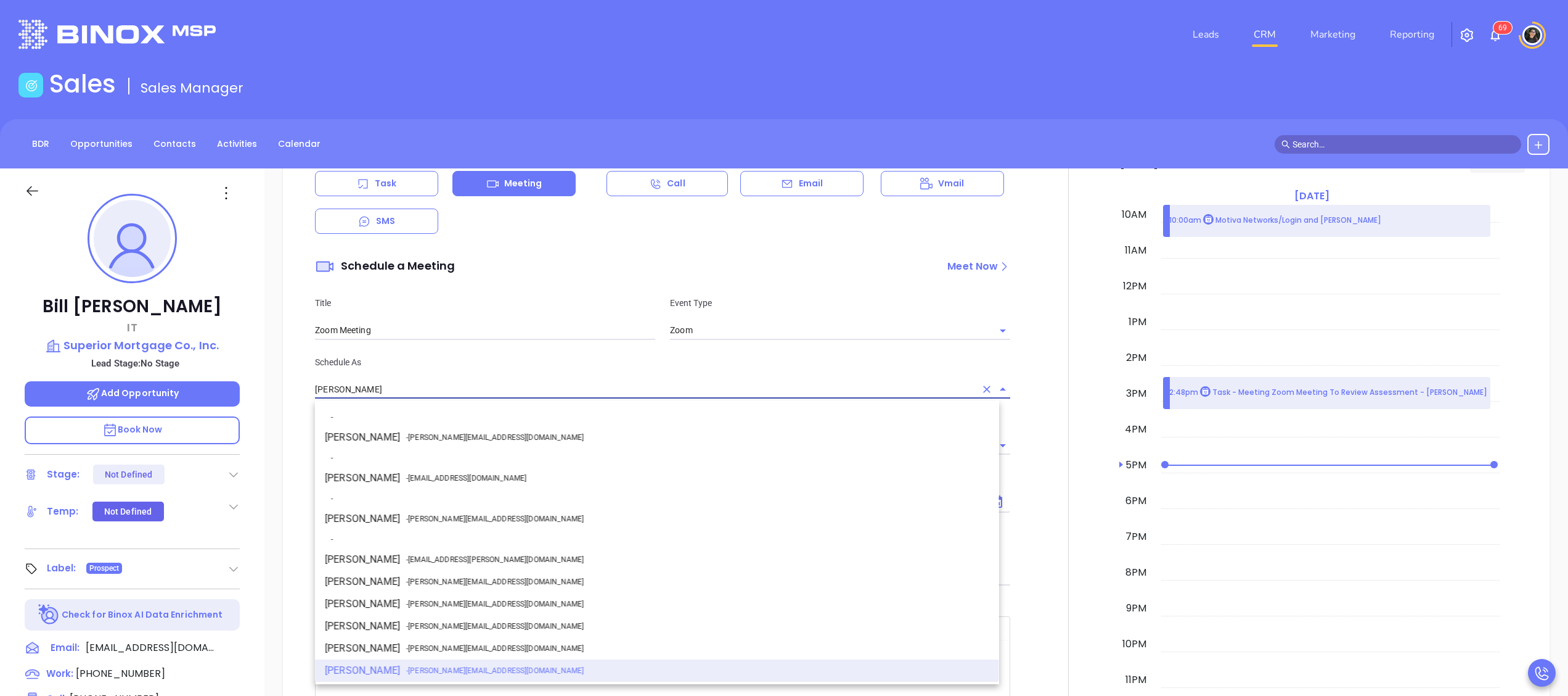
click at [447, 519] on span "- [PERSON_NAME][EMAIL_ADDRESS][DOMAIN_NAME]" at bounding box center [494, 518] width 178 height 11
type input "[PERSON_NAME]"
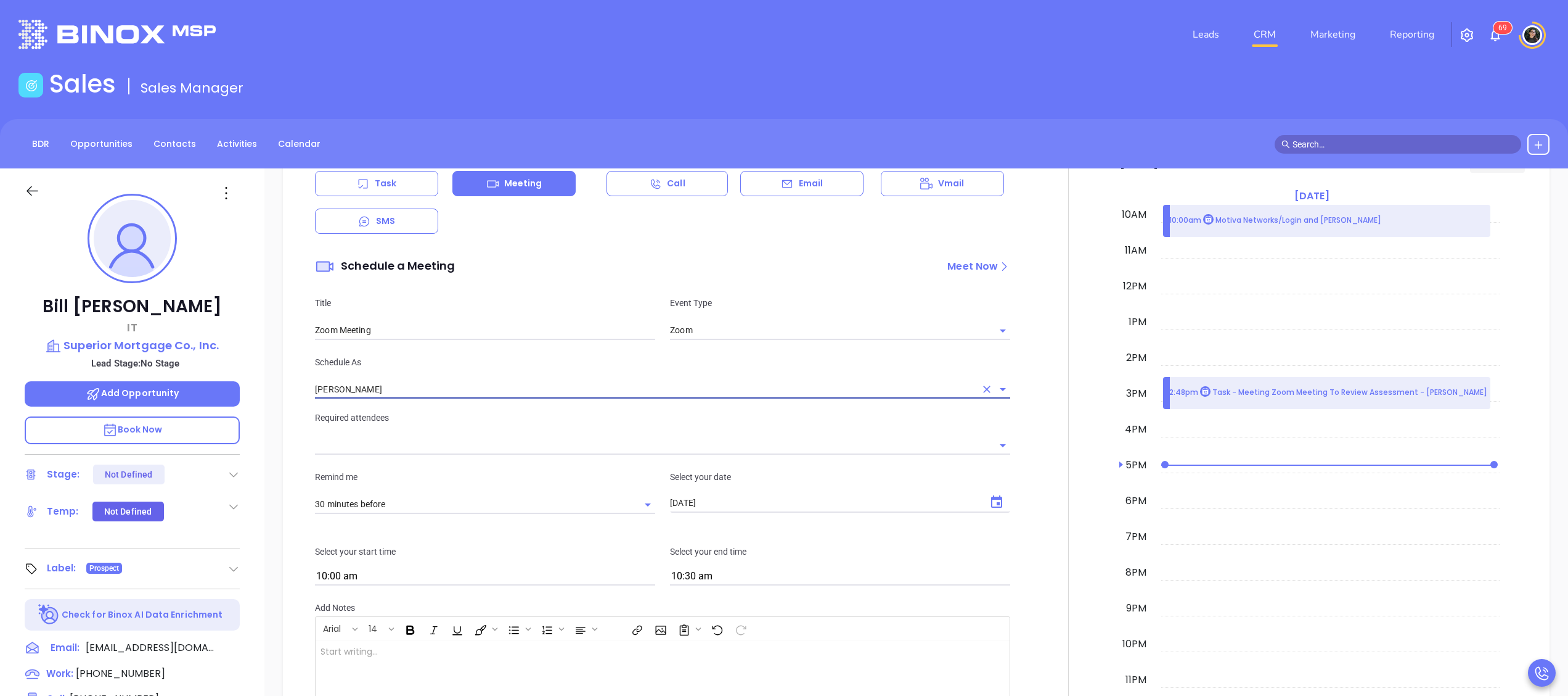
click at [480, 447] on input "text" at bounding box center [653, 444] width 676 height 18
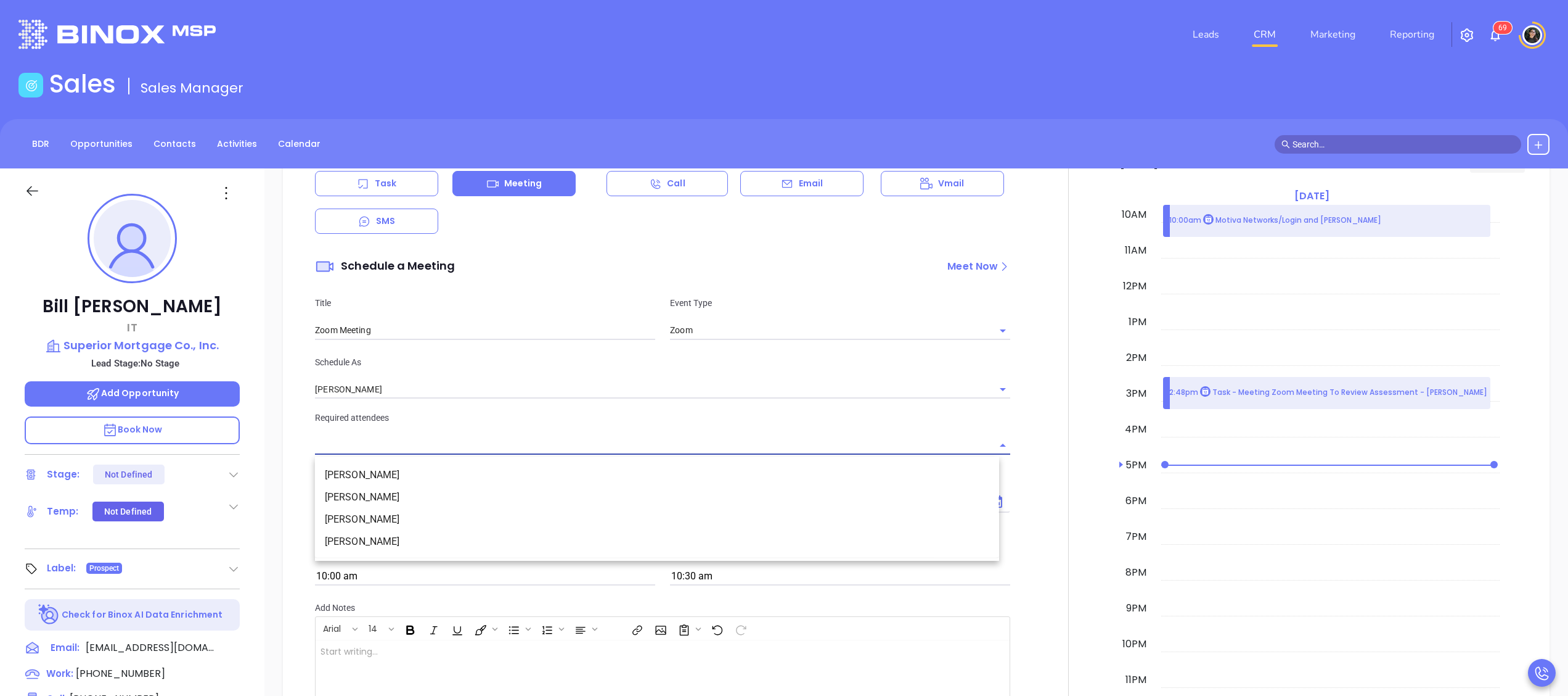
click at [415, 533] on li "Bill Campbell" at bounding box center [657, 542] width 684 height 23
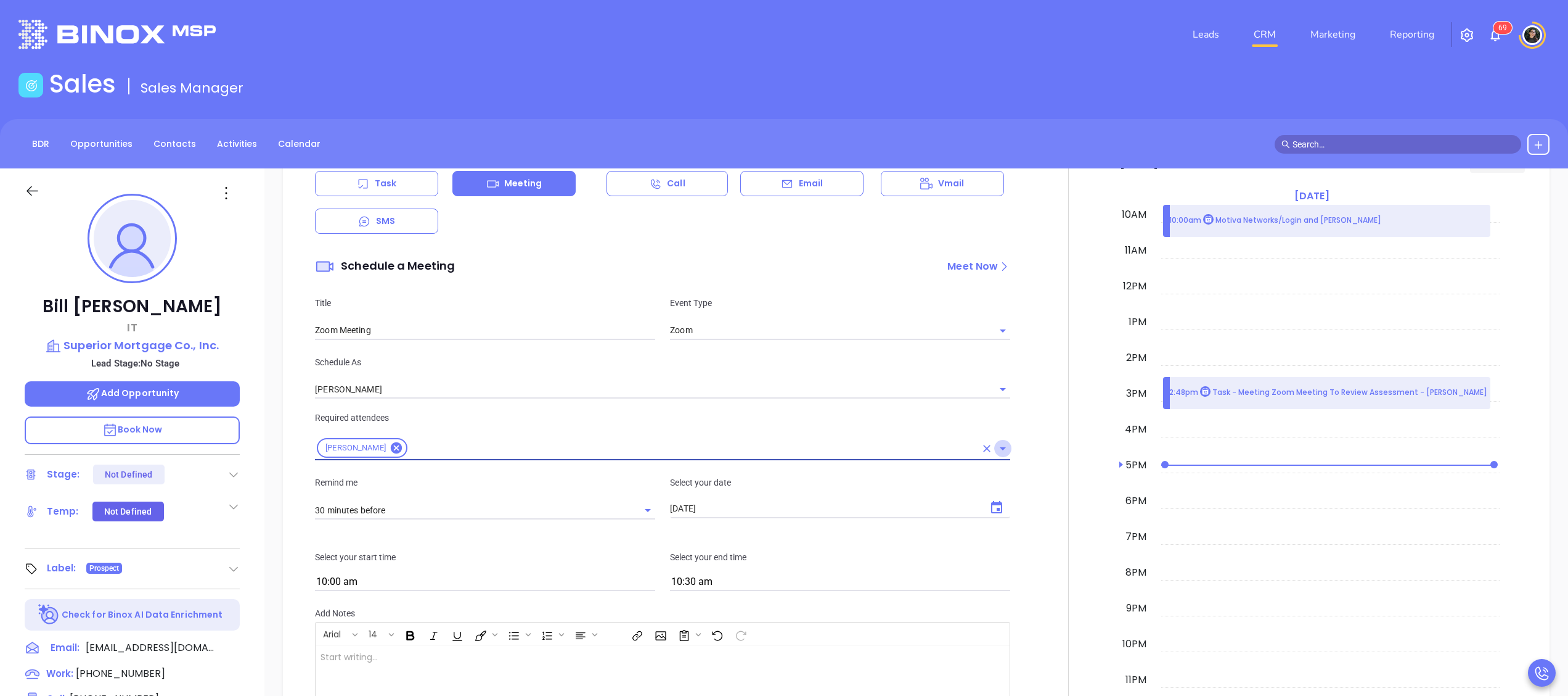
click at [998, 453] on icon "Open" at bounding box center [1003, 448] width 15 height 15
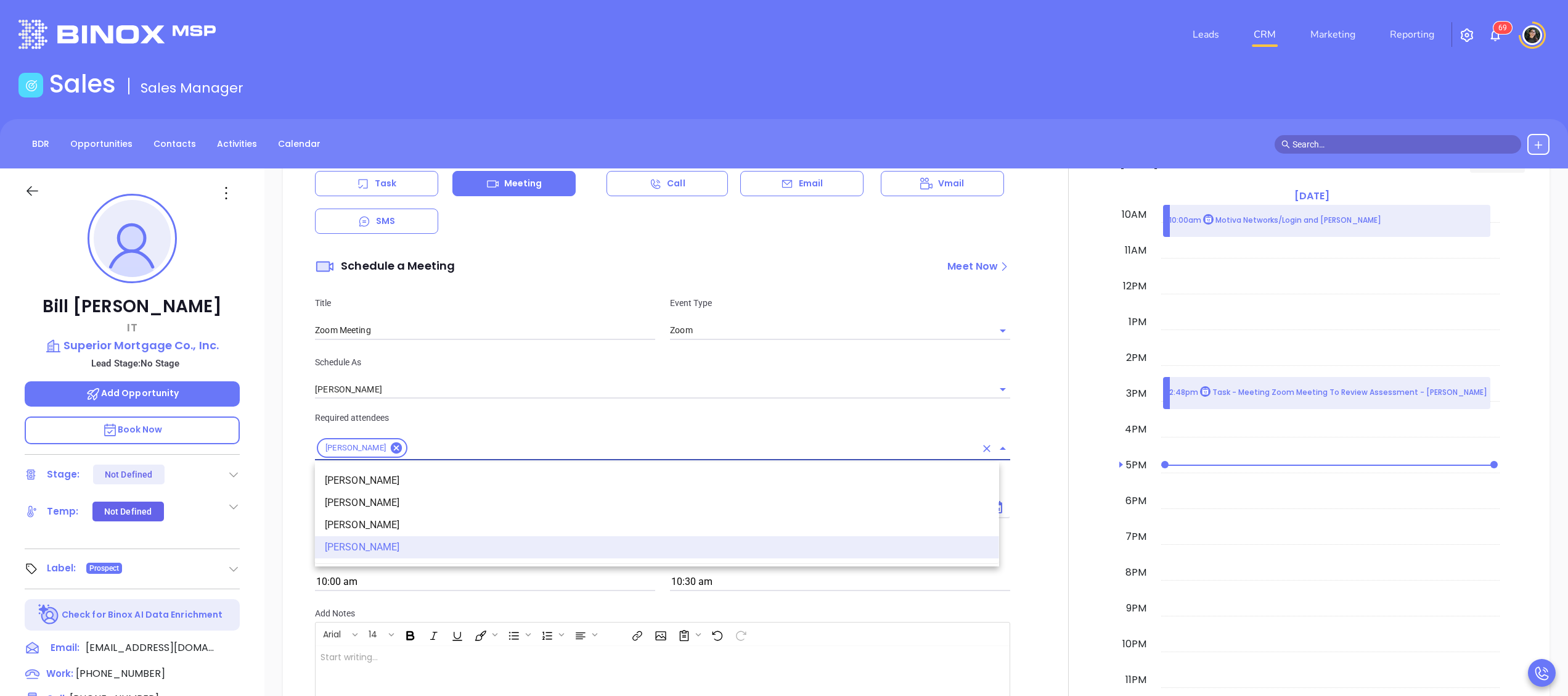
click at [463, 516] on li "Ben Grimaldi" at bounding box center [657, 525] width 684 height 23
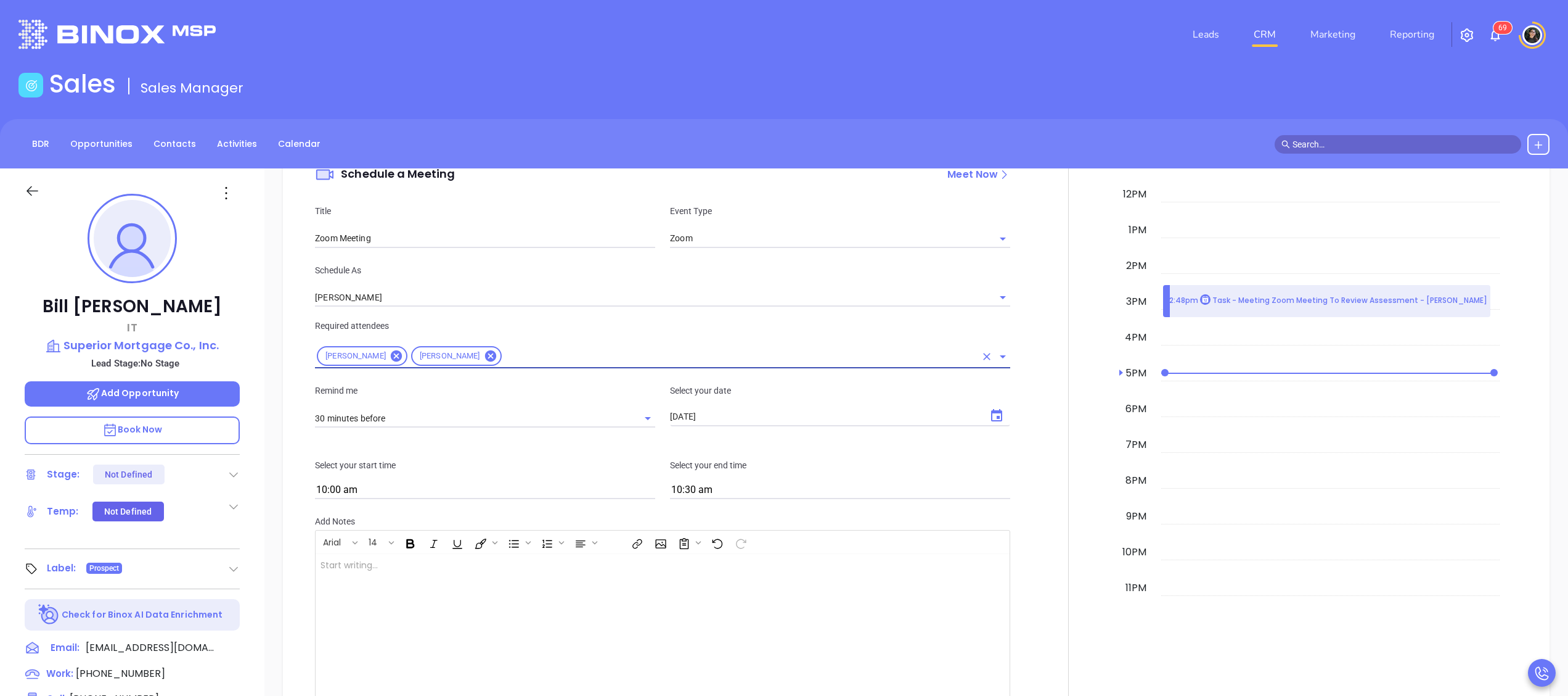
scroll to position [617, 0]
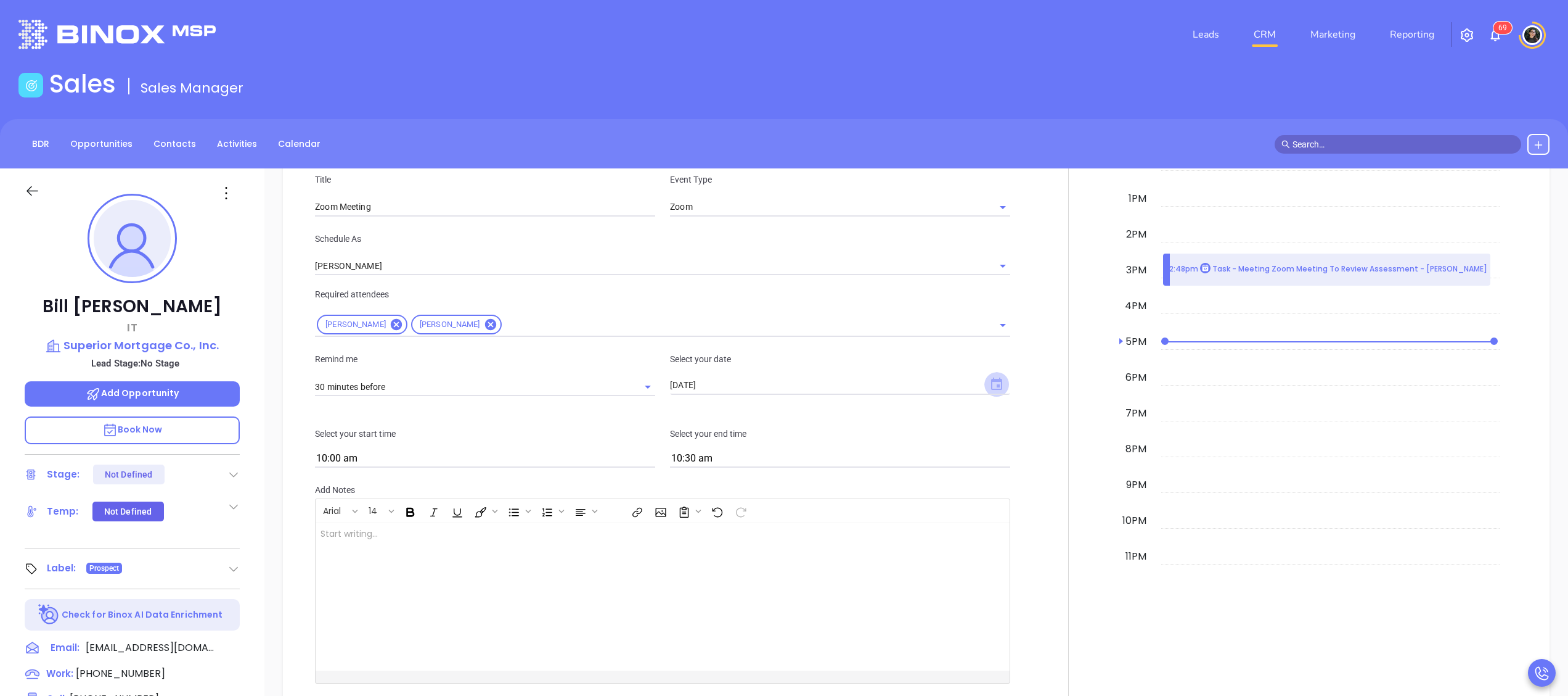
click at [991, 383] on icon "Choose date, selected date is Oct 7, 2025" at bounding box center [996, 384] width 11 height 12
click at [817, 484] on button "10" at bounding box center [813, 487] width 23 height 23
type input "10/10/2025"
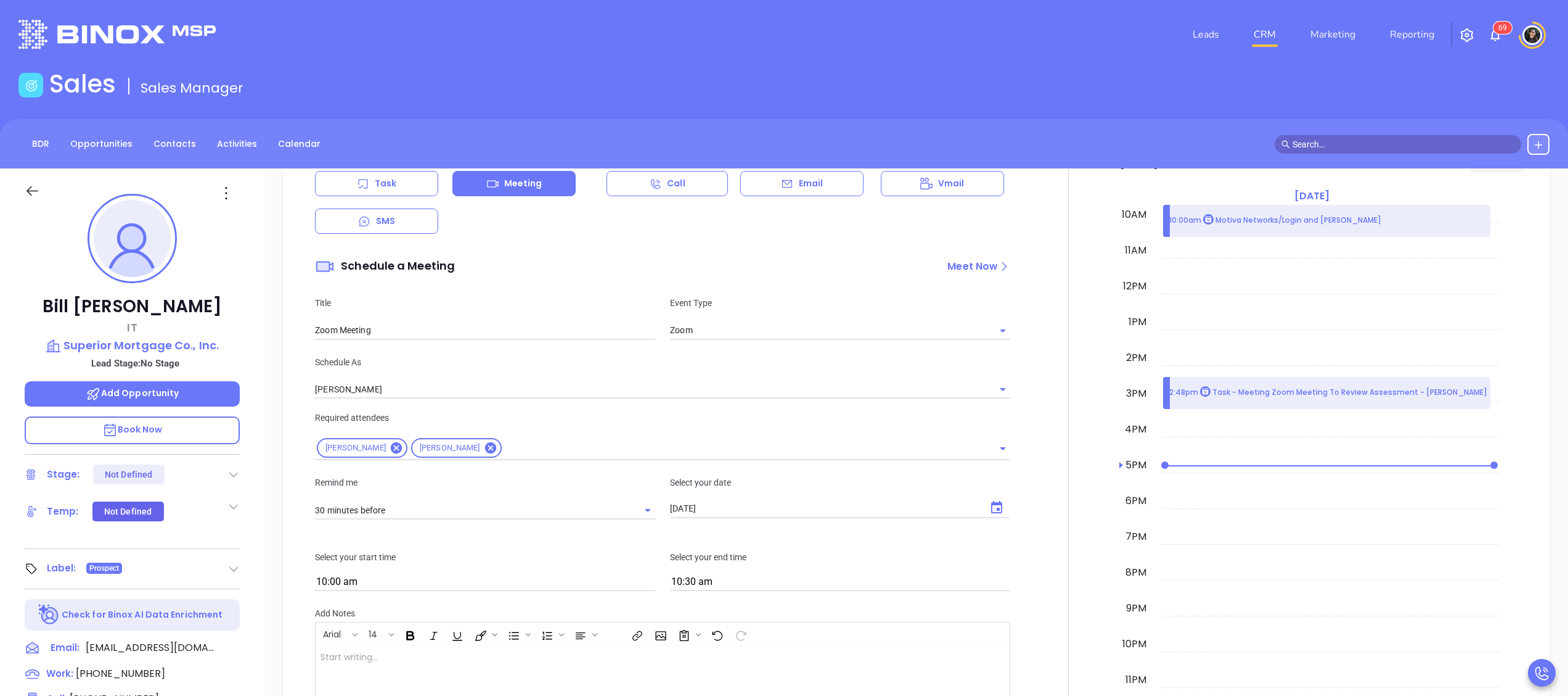
click at [586, 326] on input "Zoom Meeting" at bounding box center [485, 330] width 340 height 18
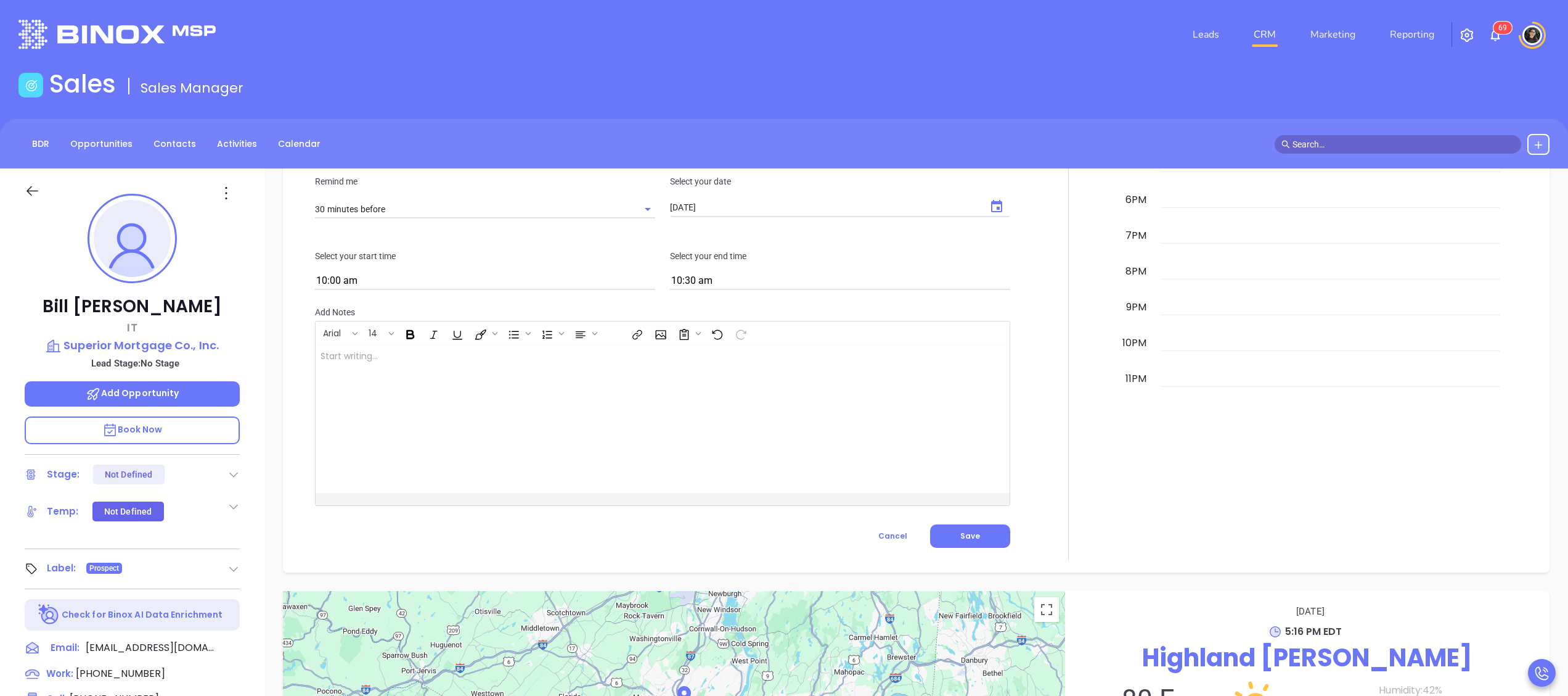
scroll to position [863, 0]
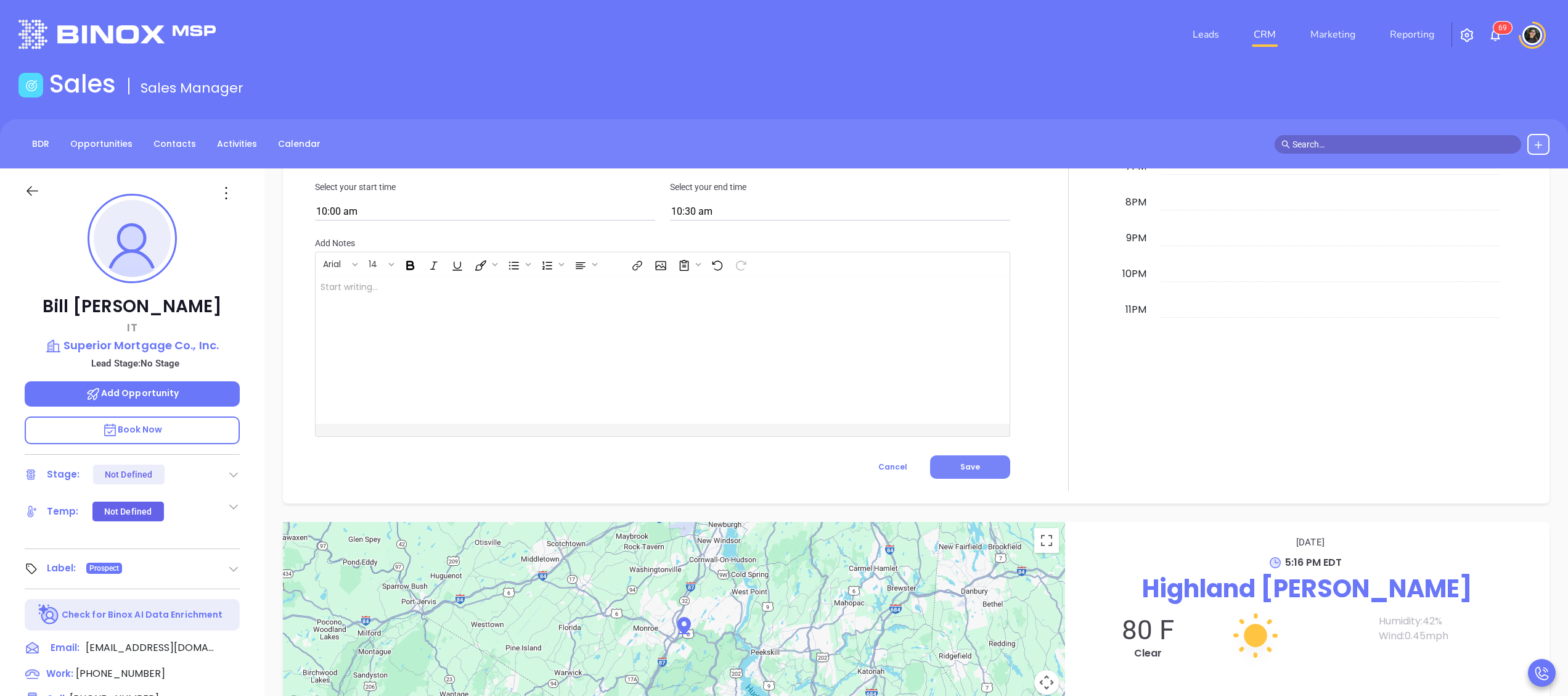
type input "Zoom Meeting to Review Assessment"
click at [963, 471] on span "Save" at bounding box center [970, 467] width 20 height 10
type input "Meeting"
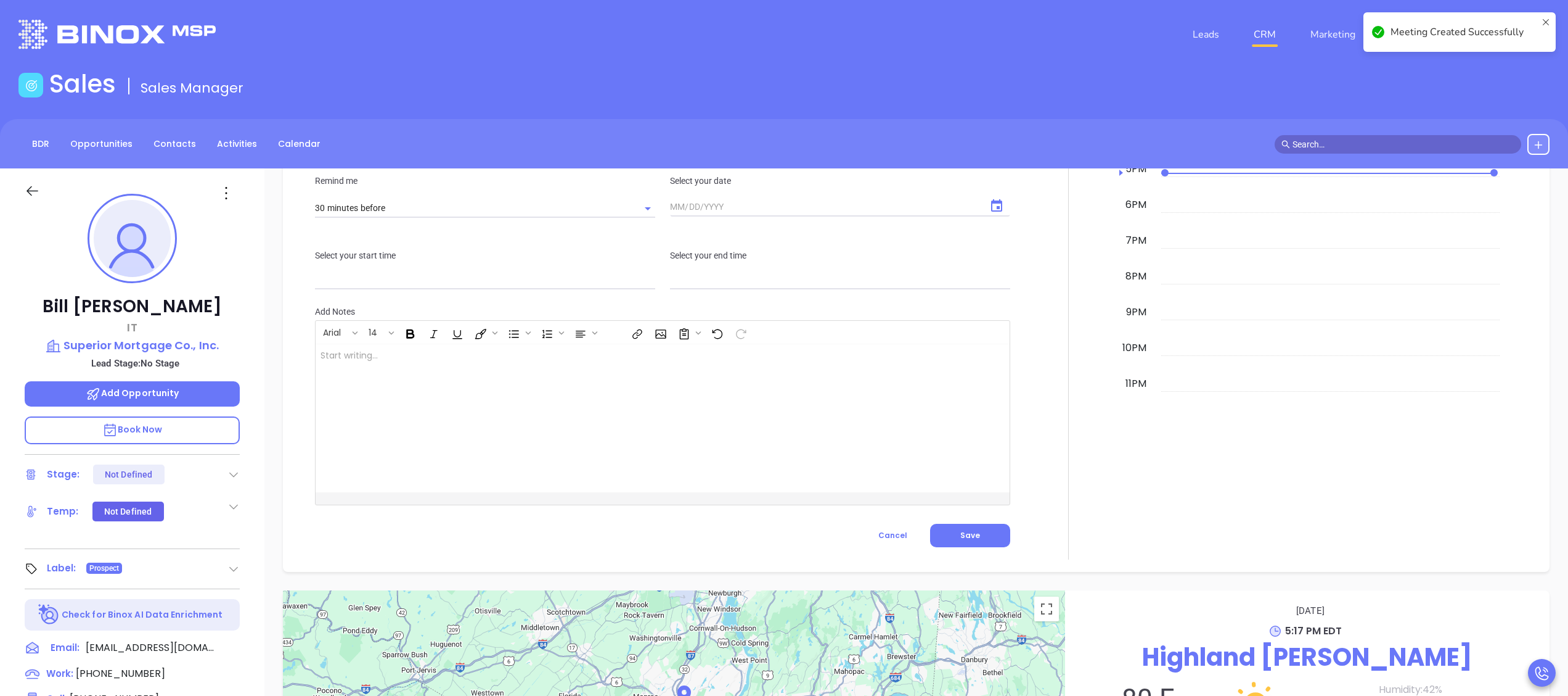
scroll to position [869, 0]
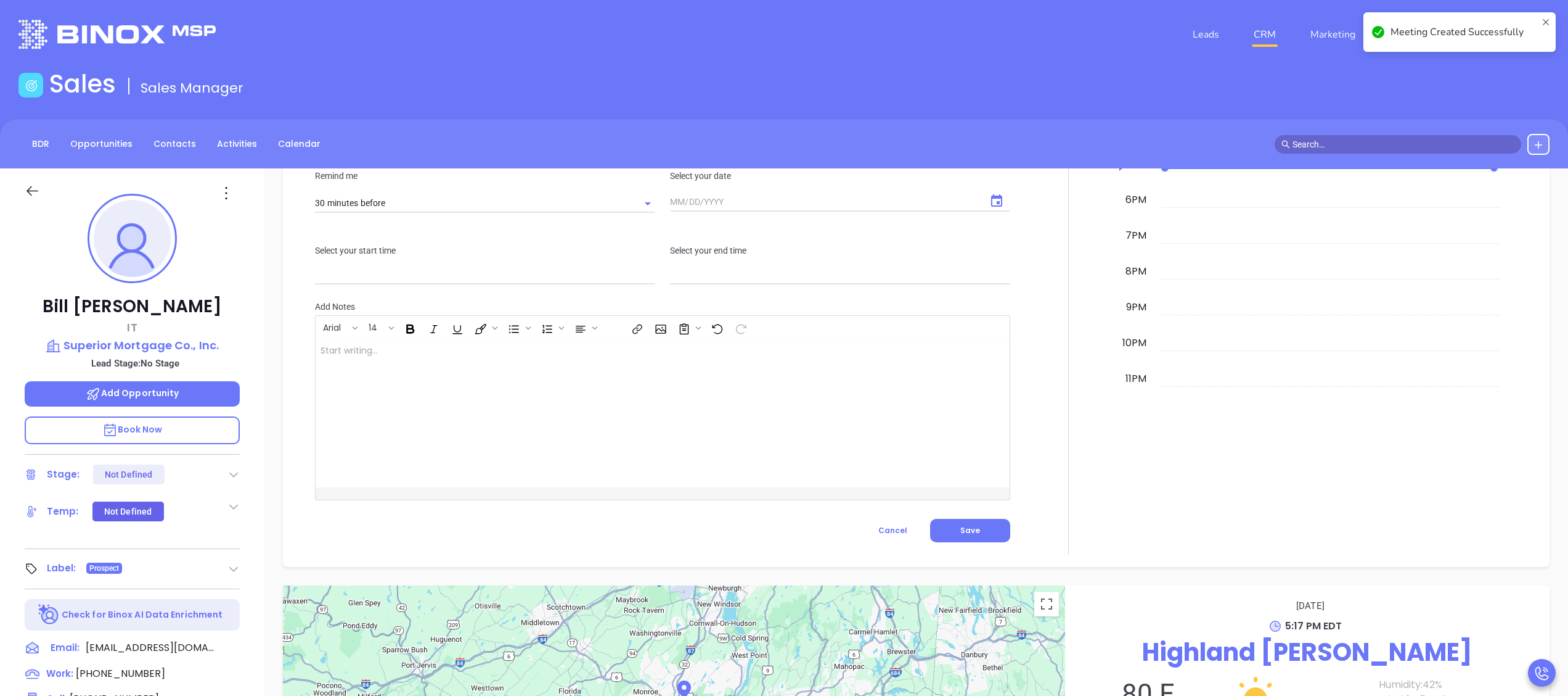
click at [1373, 144] on input "text" at bounding box center [1403, 144] width 222 height 14
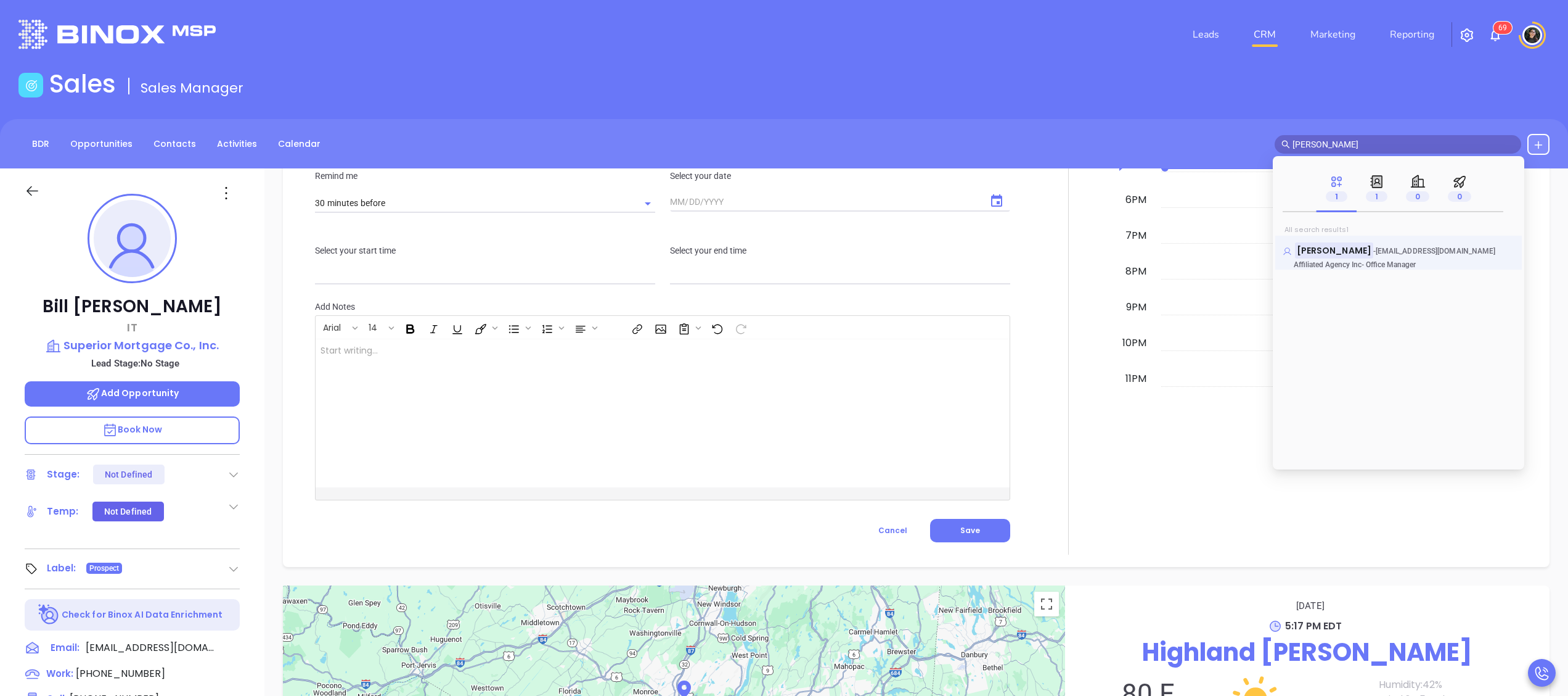
type input "ellen gaug"
click at [1297, 247] on mark "Ellen Gaug" at bounding box center [1334, 250] width 78 height 16
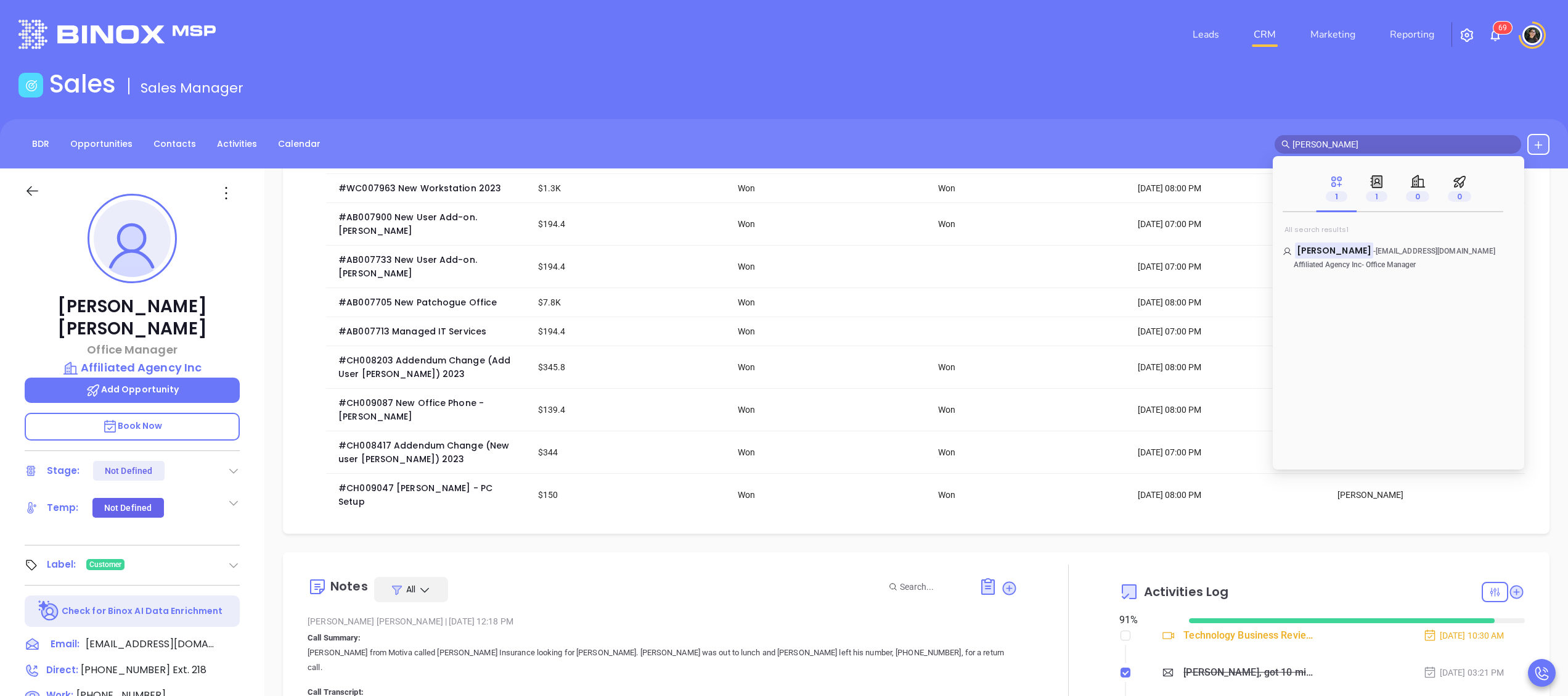
scroll to position [493, 0]
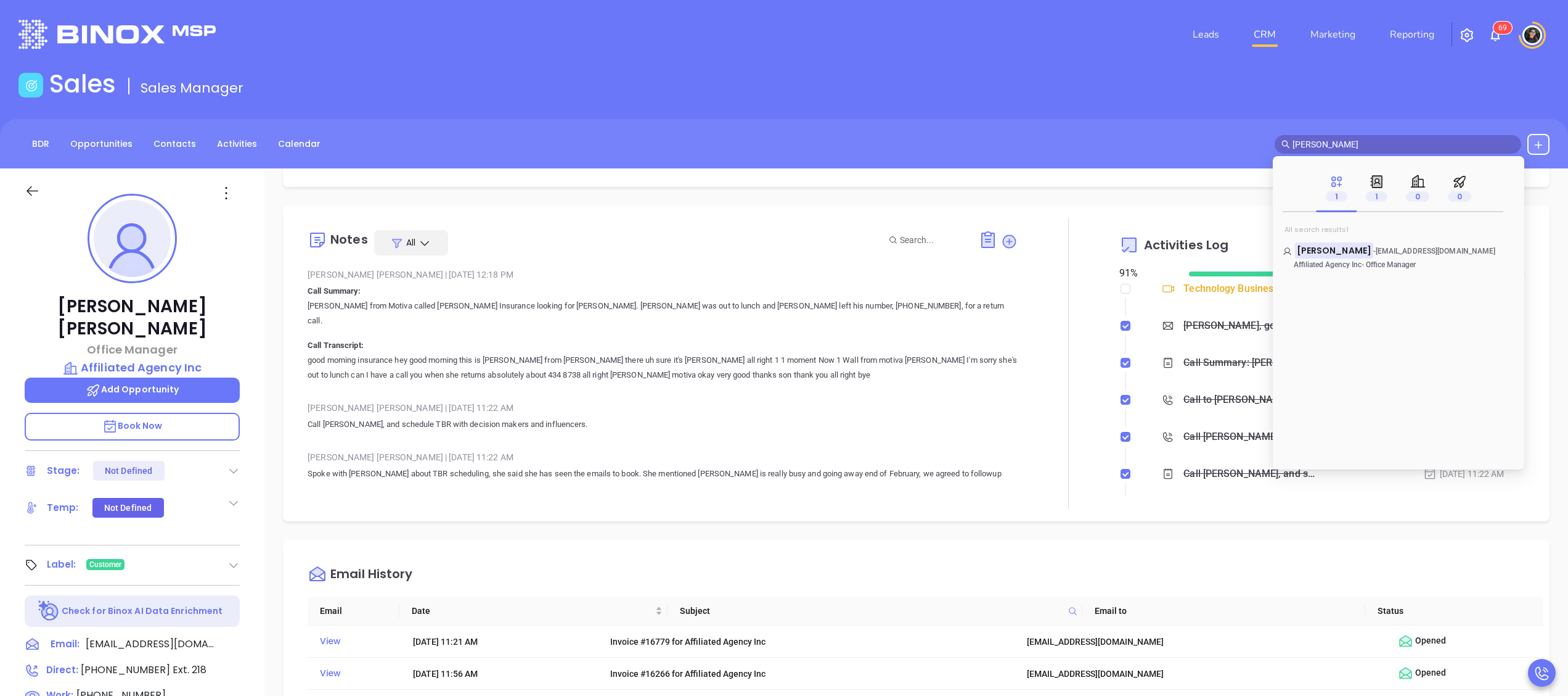
drag, startPoint x: 1332, startPoint y: 135, endPoint x: 1312, endPoint y: 134, distance: 20.0
click at [1332, 135] on span "ellen gaug" at bounding box center [1397, 144] width 246 height 18
click at [1265, 135] on div "BDR Opportunities Contacts Activities Calendar ellen gaug" at bounding box center [784, 144] width 1568 height 21
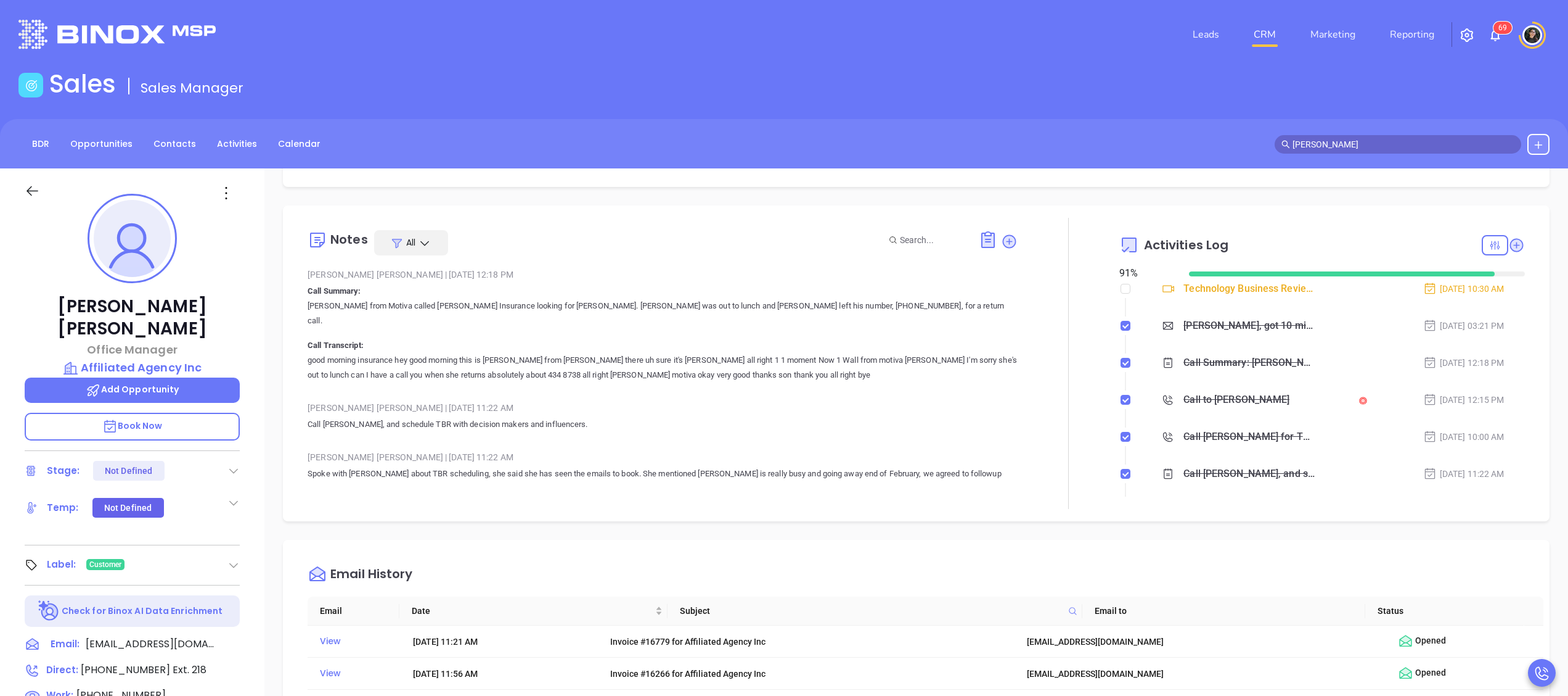
click at [1247, 30] on li "CRM" at bounding box center [1264, 35] width 56 height 24
click at [1252, 26] on link "CRM" at bounding box center [1264, 35] width 32 height 24
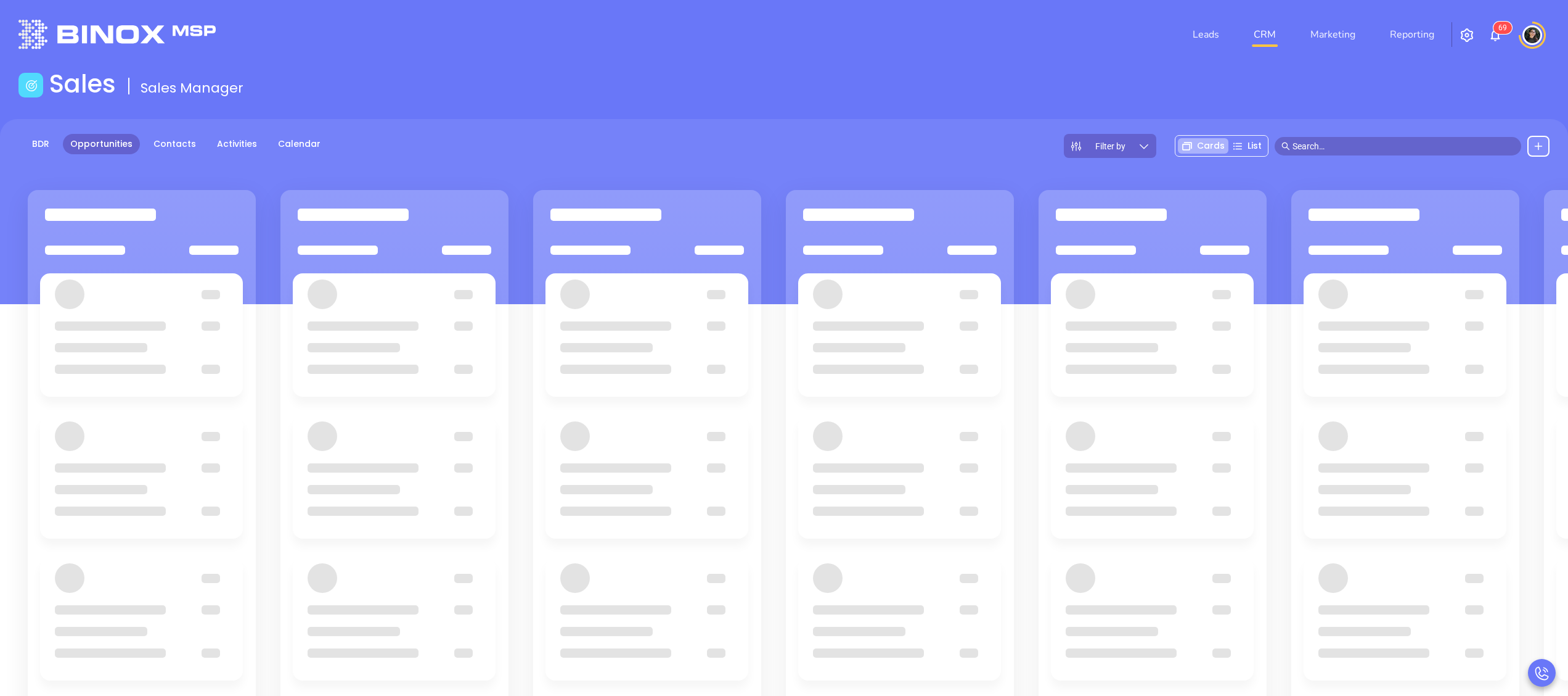
click at [821, 89] on div "Sales Sales Manager" at bounding box center [784, 87] width 1545 height 35
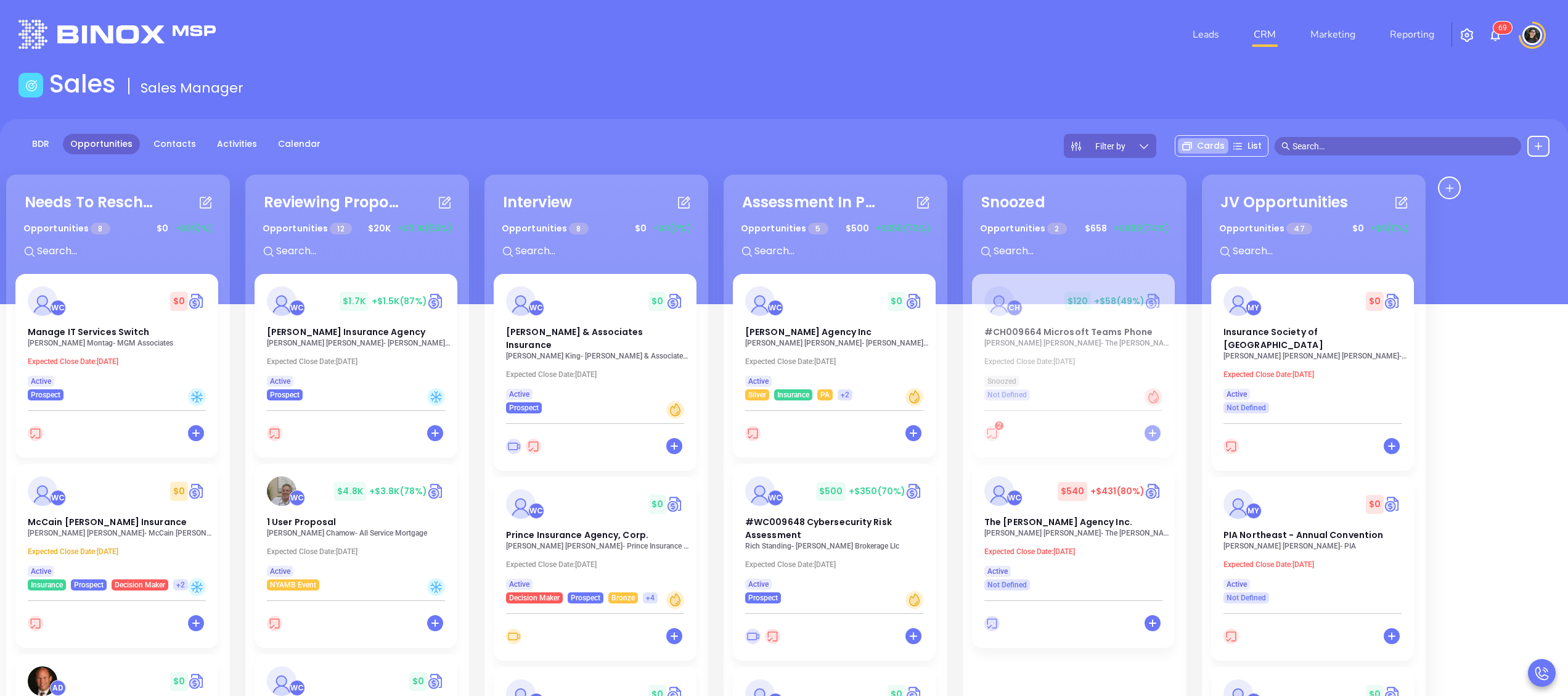
click at [583, 542] on p "Wendy Prendergast - Prince Insurance Agency, Corp." at bounding box center [598, 546] width 185 height 9
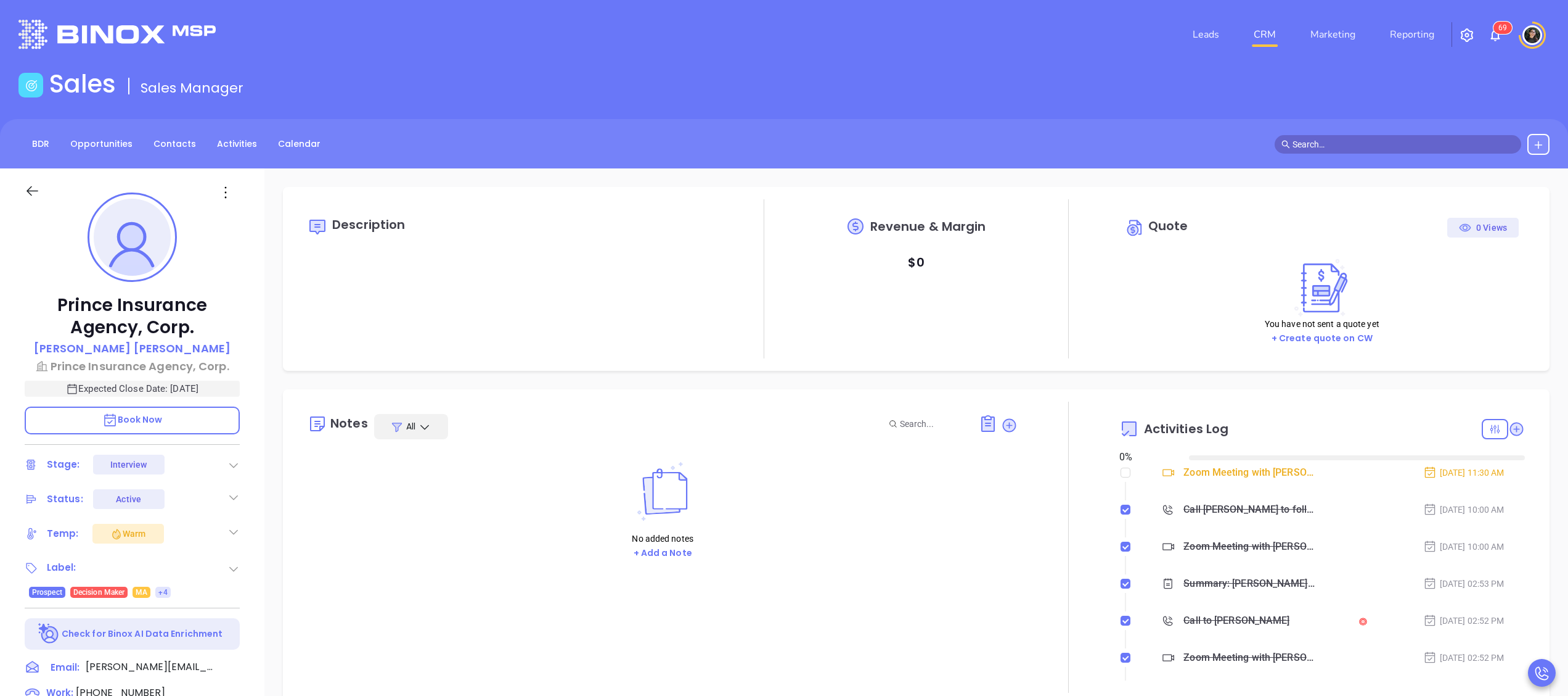
type input "[DATE]"
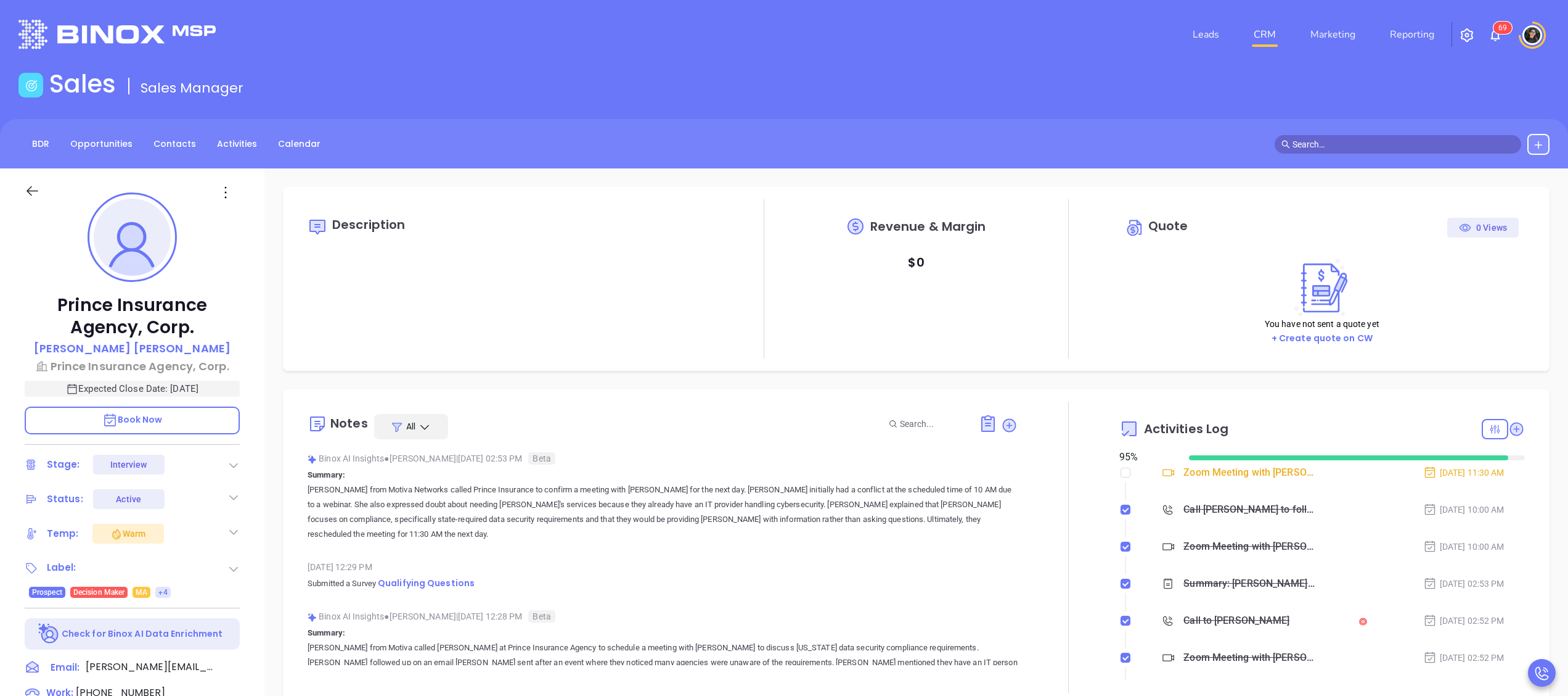
type input "[PERSON_NAME]"
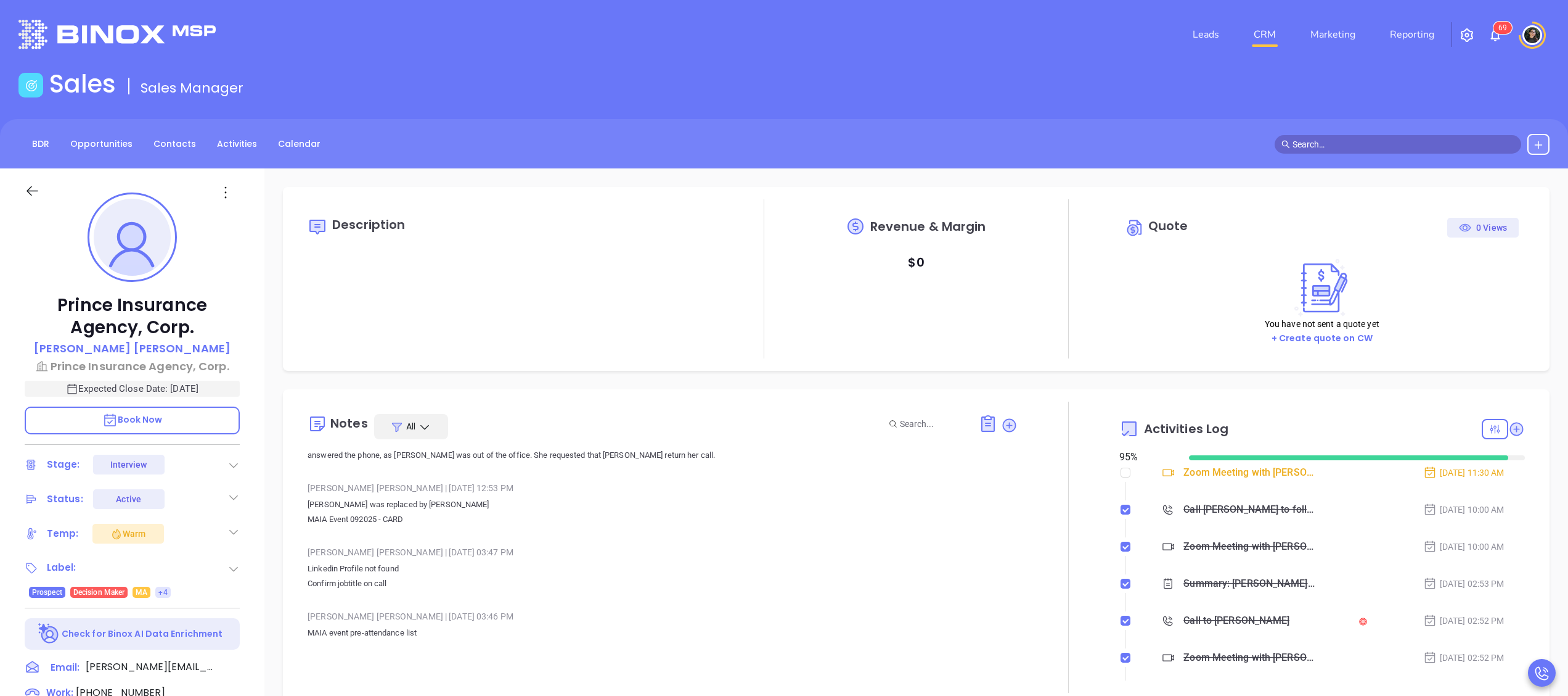
scroll to position [0, 0]
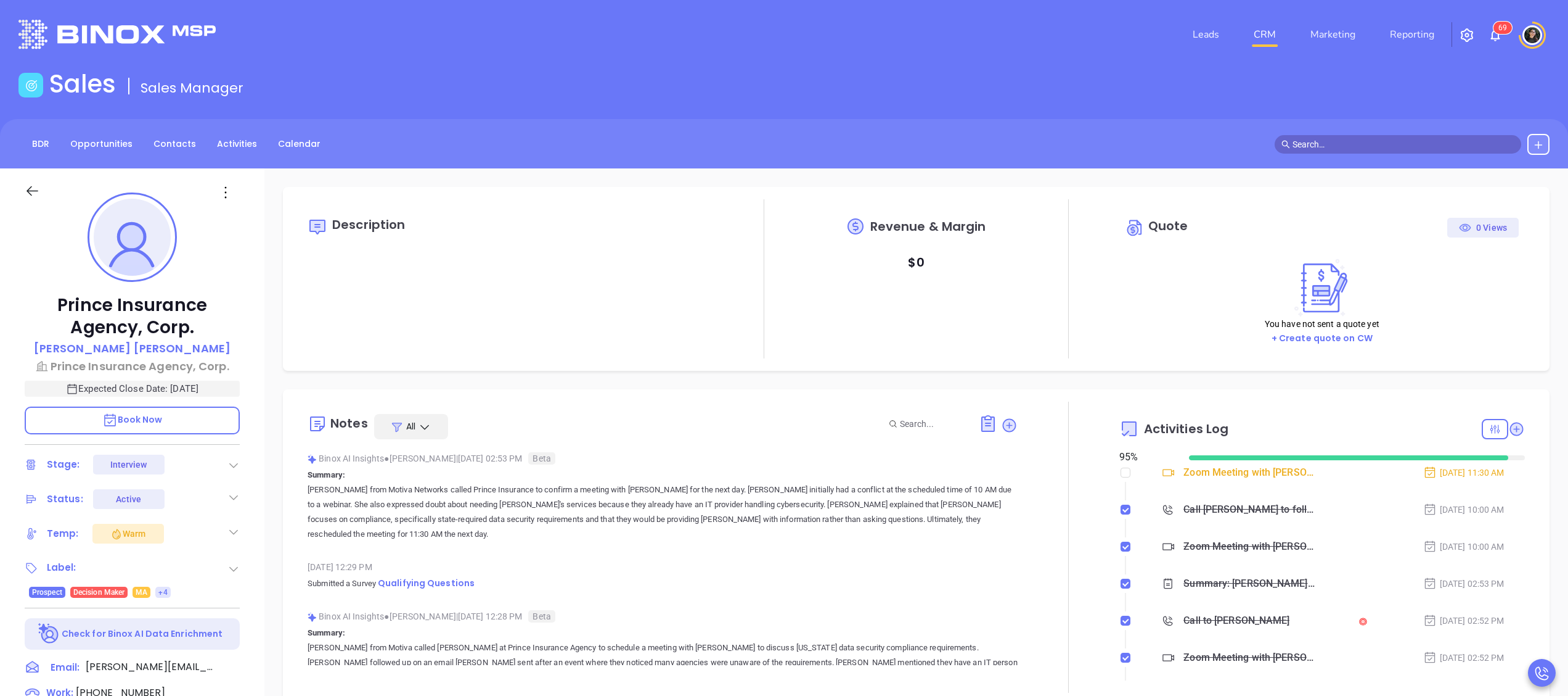
click at [1273, 35] on link "CRM" at bounding box center [1264, 35] width 32 height 24
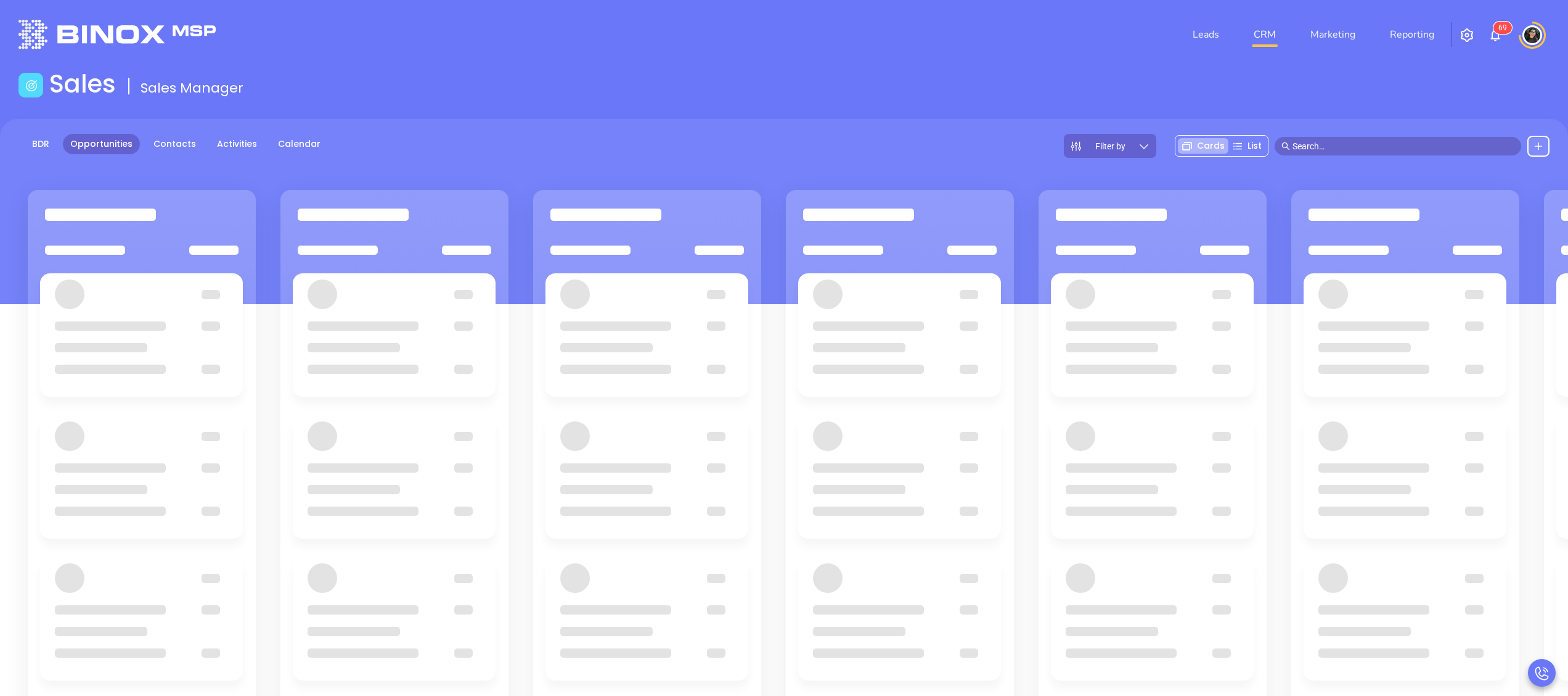
click at [777, 120] on div "BDR Opportunities Contacts Activities Calendar Filter by Cards List" at bounding box center [784, 211] width 1568 height 185
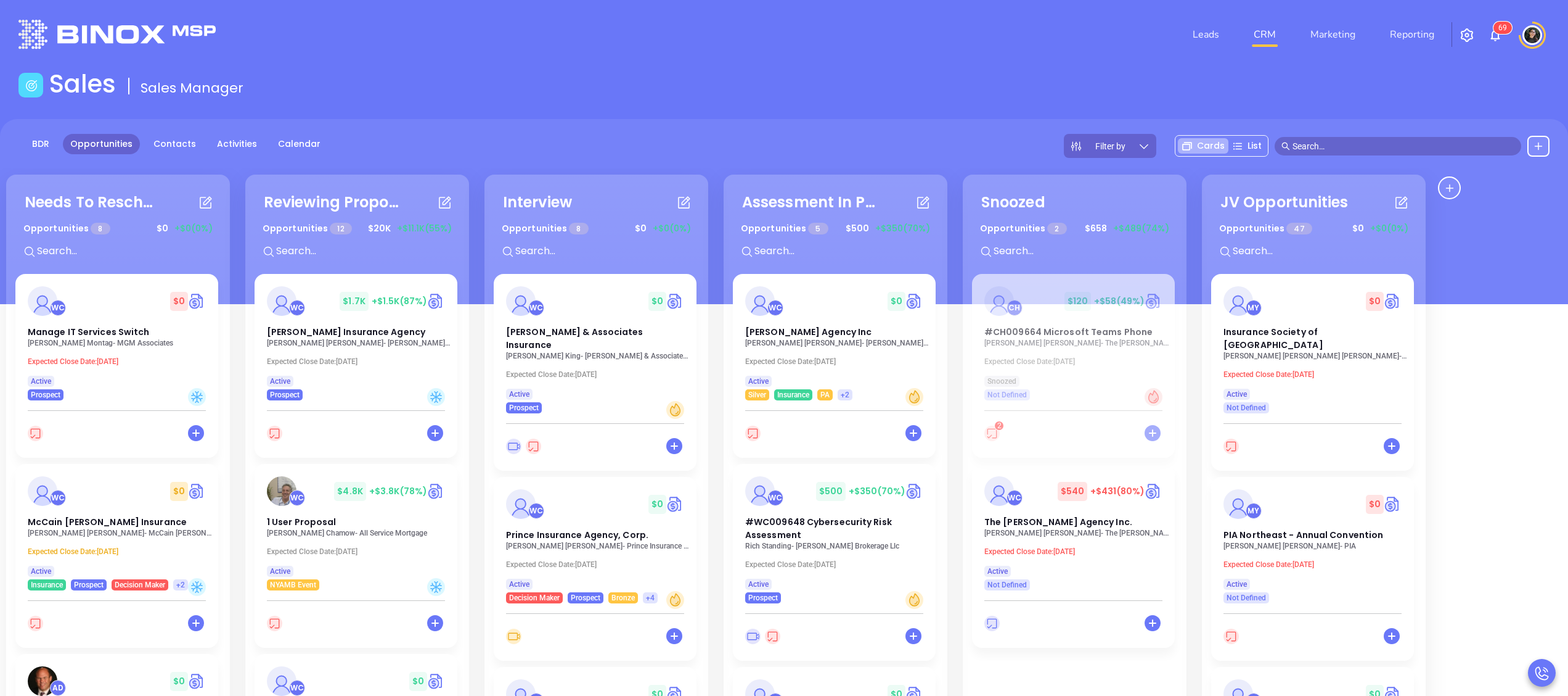
scroll to position [168, 0]
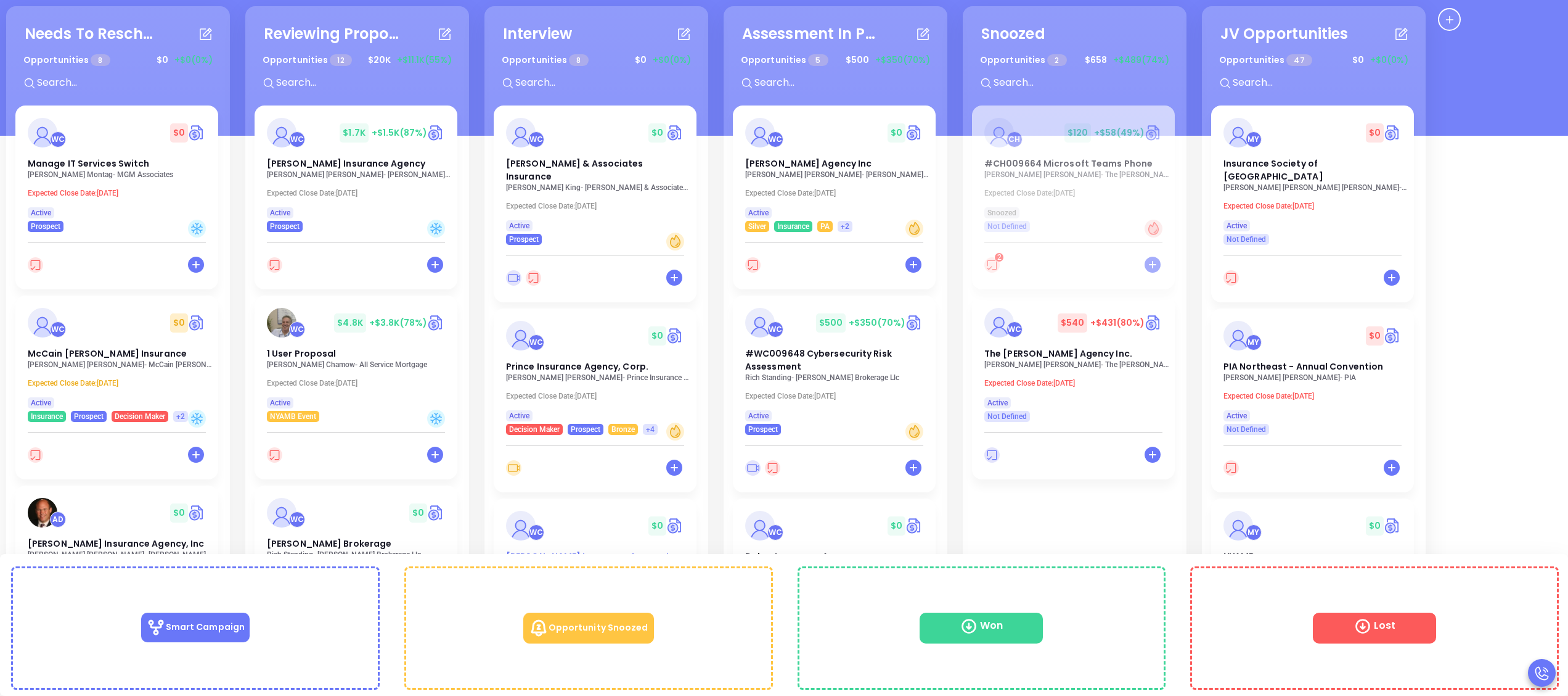
drag, startPoint x: 548, startPoint y: 557, endPoint x: 519, endPoint y: 548, distance: 30.4
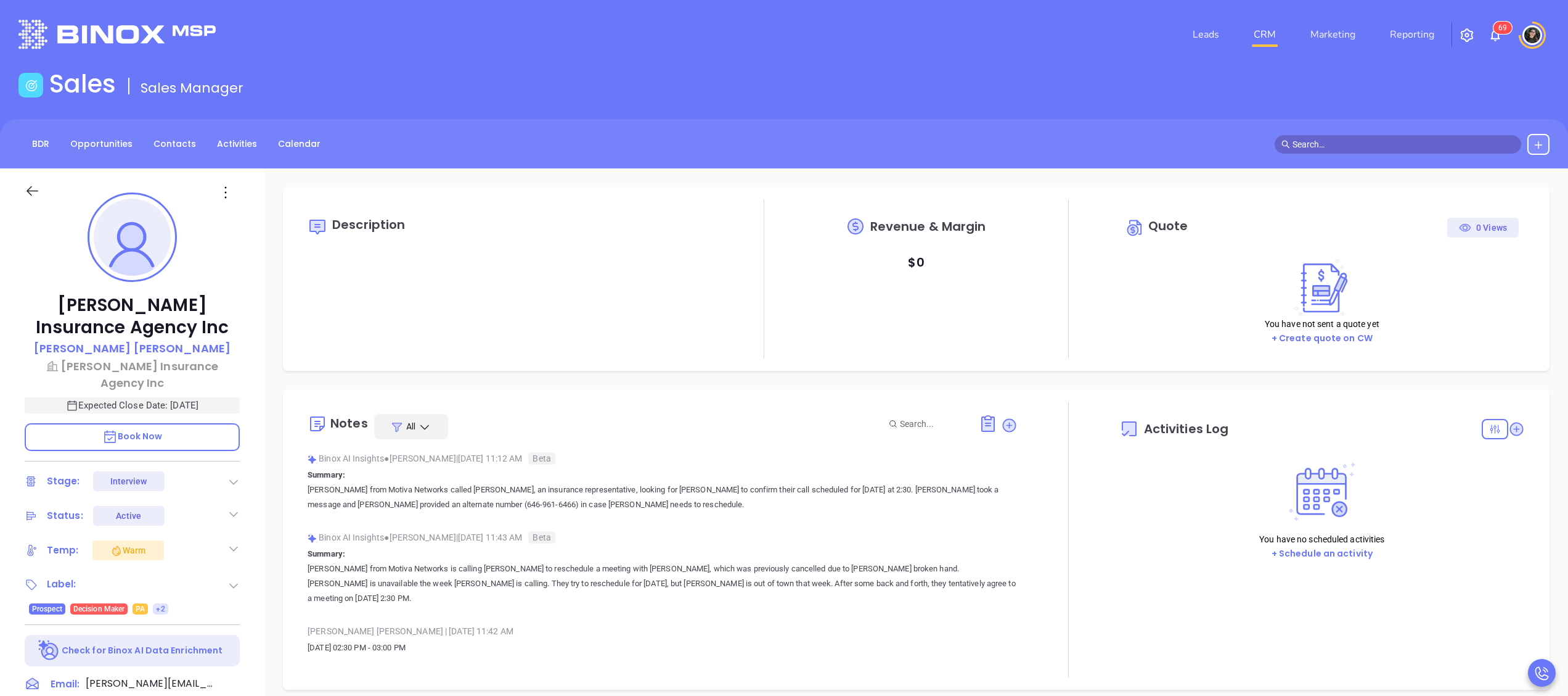
type input "[DATE]"
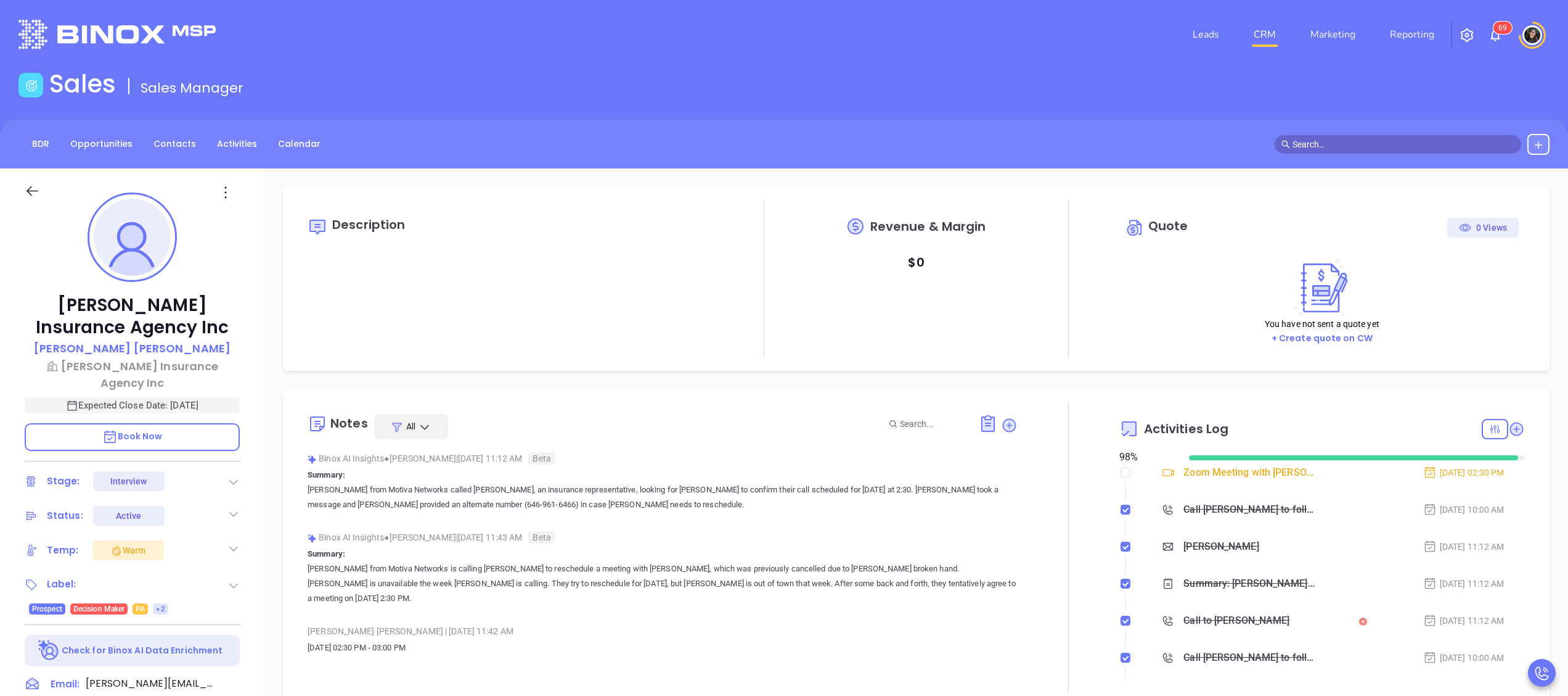
scroll to position [358, 0]
type input "[PERSON_NAME]"
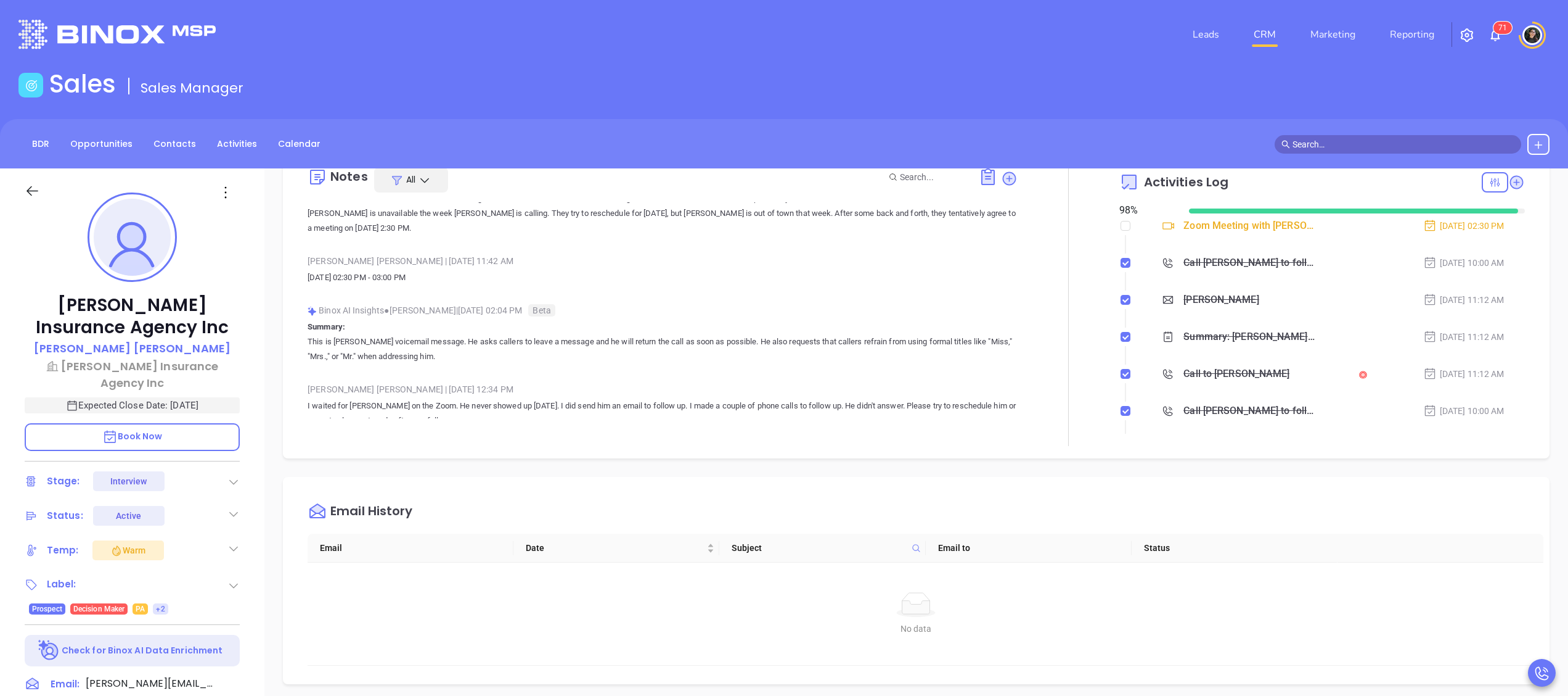
scroll to position [0, 0]
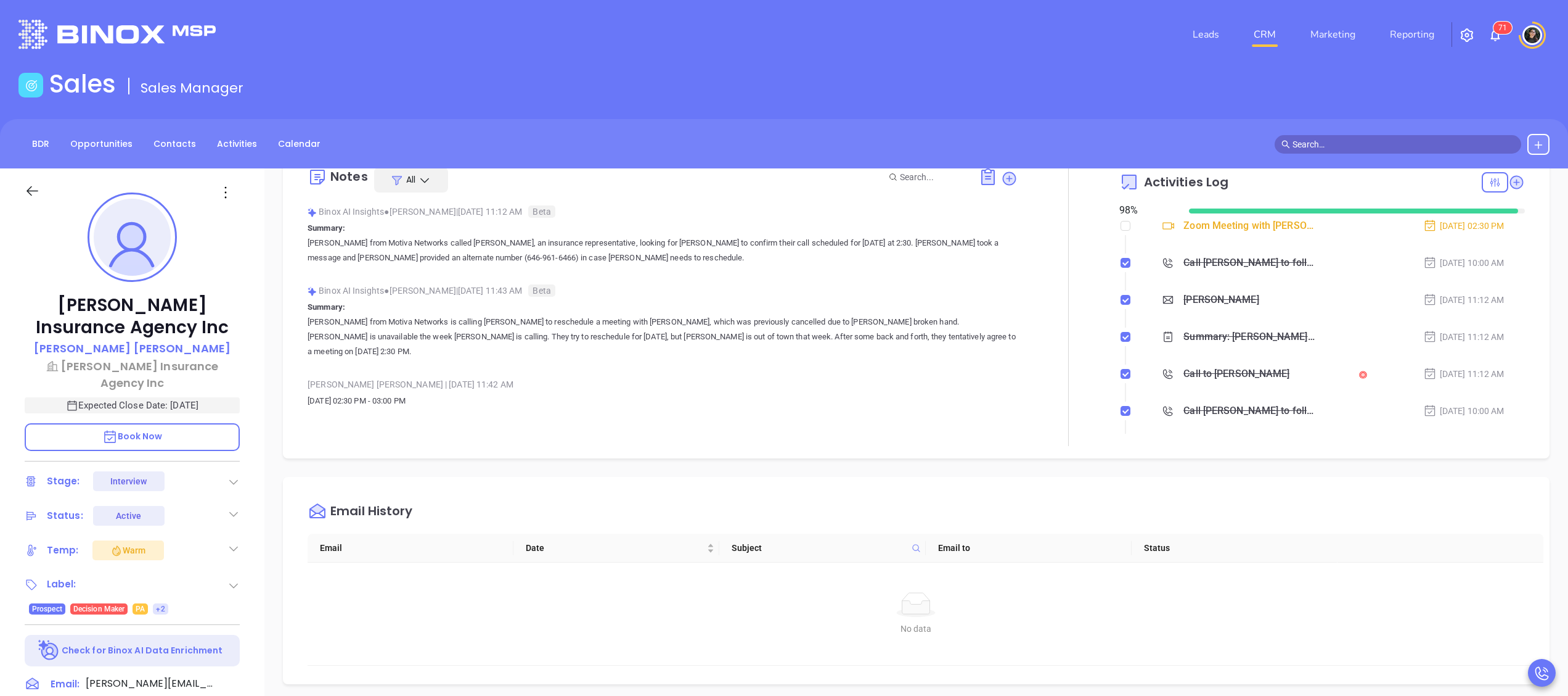
click at [1277, 33] on link "CRM" at bounding box center [1264, 35] width 32 height 24
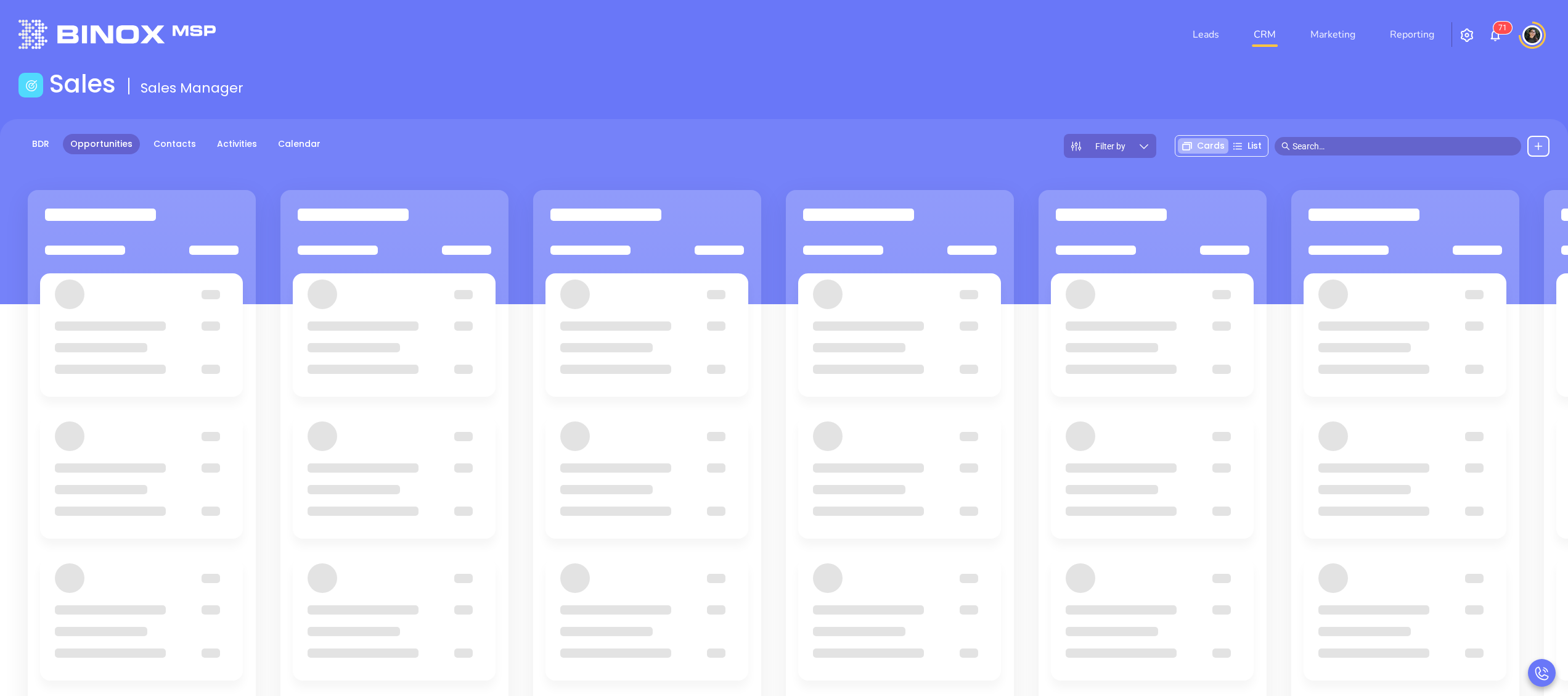
click at [810, 78] on div "Sales Sales Manager" at bounding box center [784, 87] width 1545 height 35
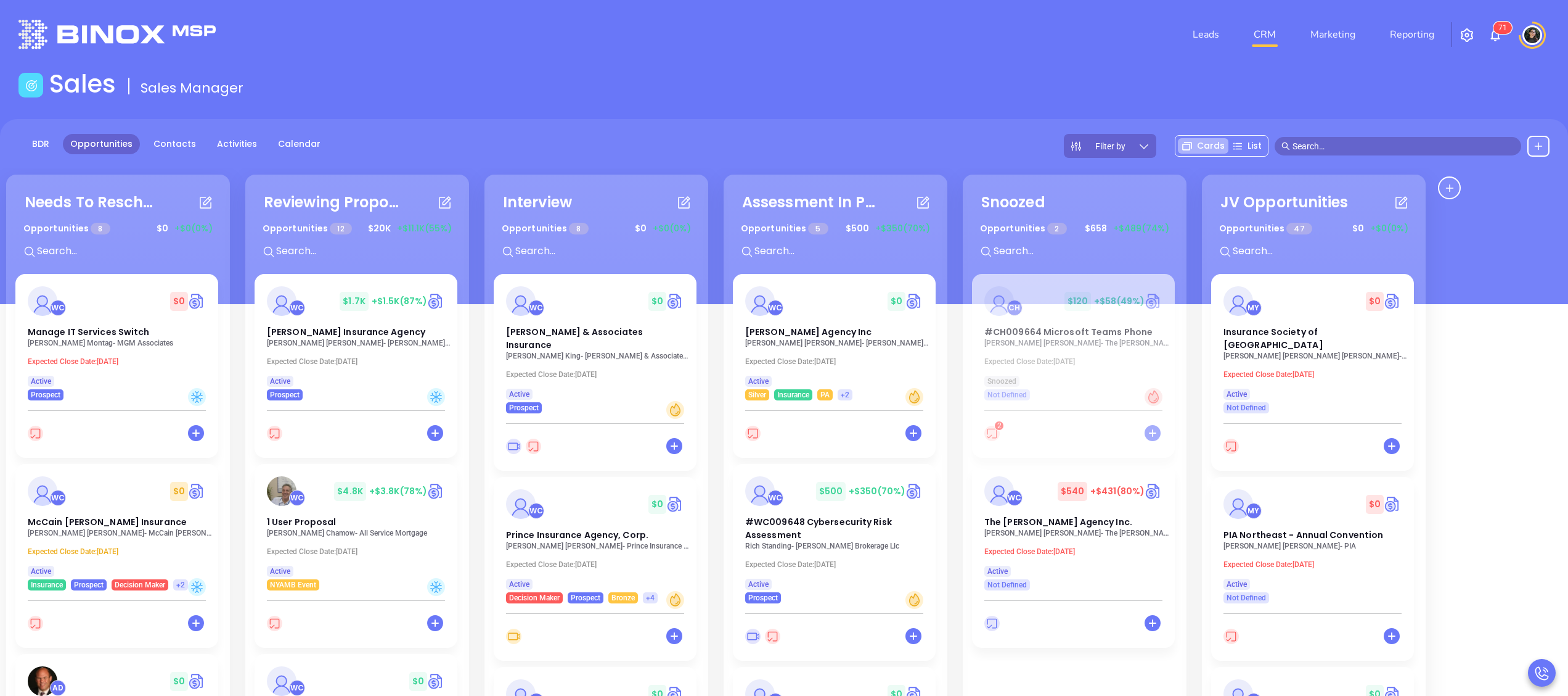
scroll to position [400, 0]
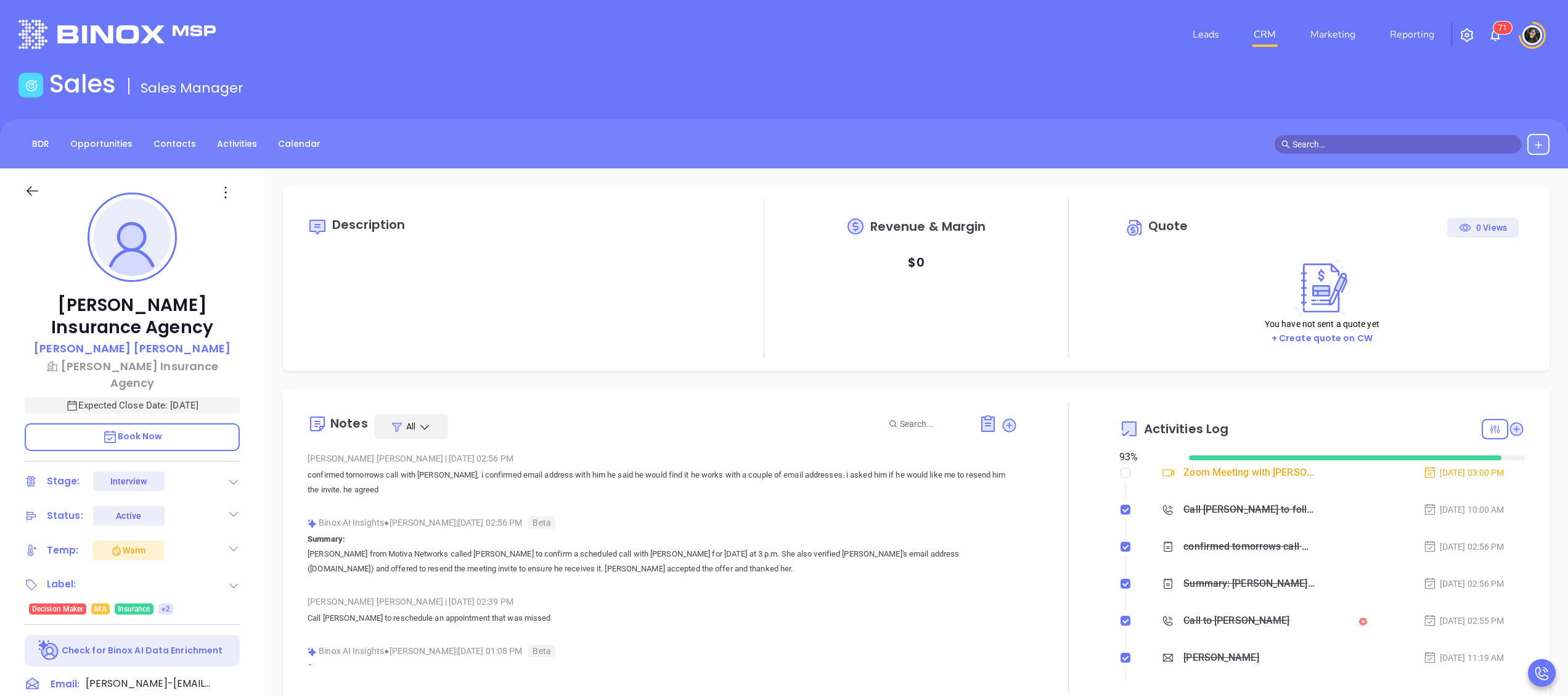
type input "[PERSON_NAME]"
click at [1255, 27] on link "CRM" at bounding box center [1264, 35] width 32 height 24
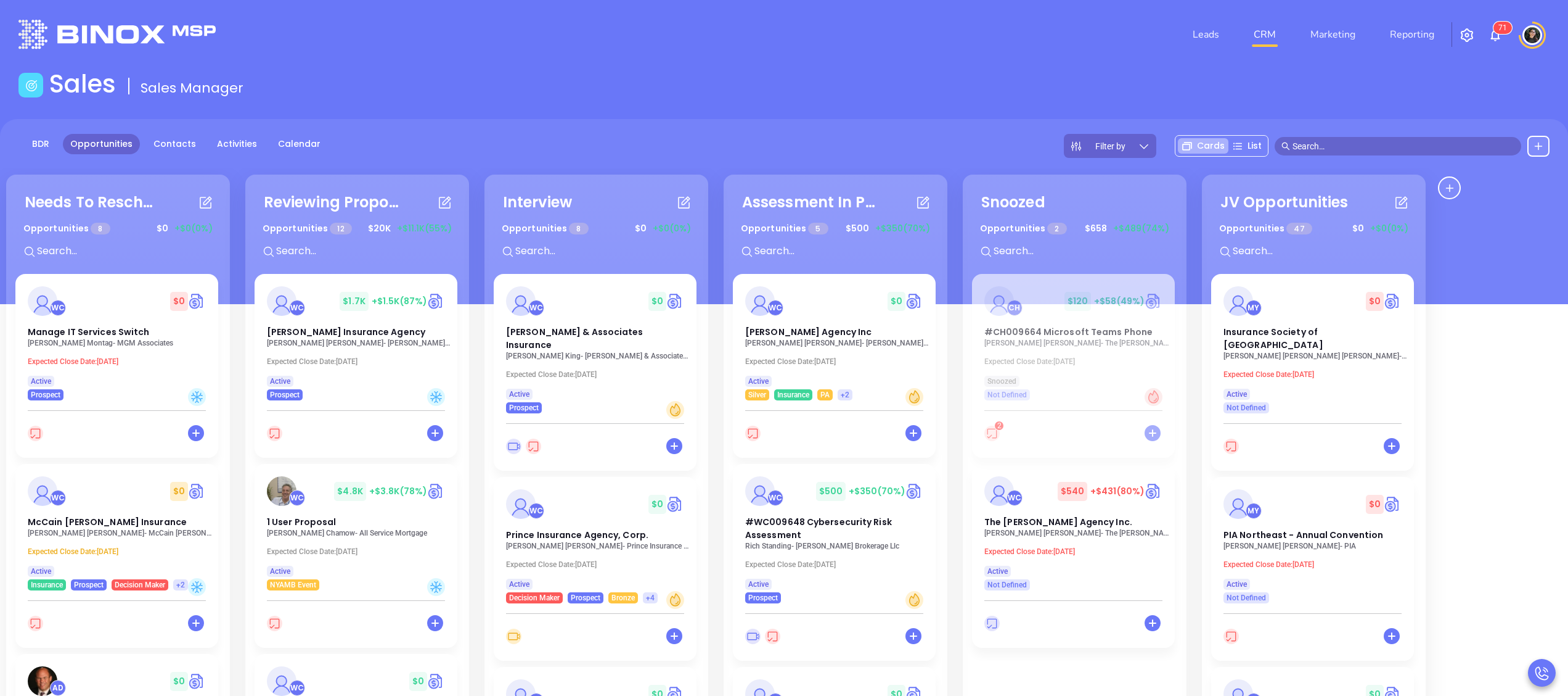
click at [1383, 149] on input "text" at bounding box center [1403, 147] width 222 height 14
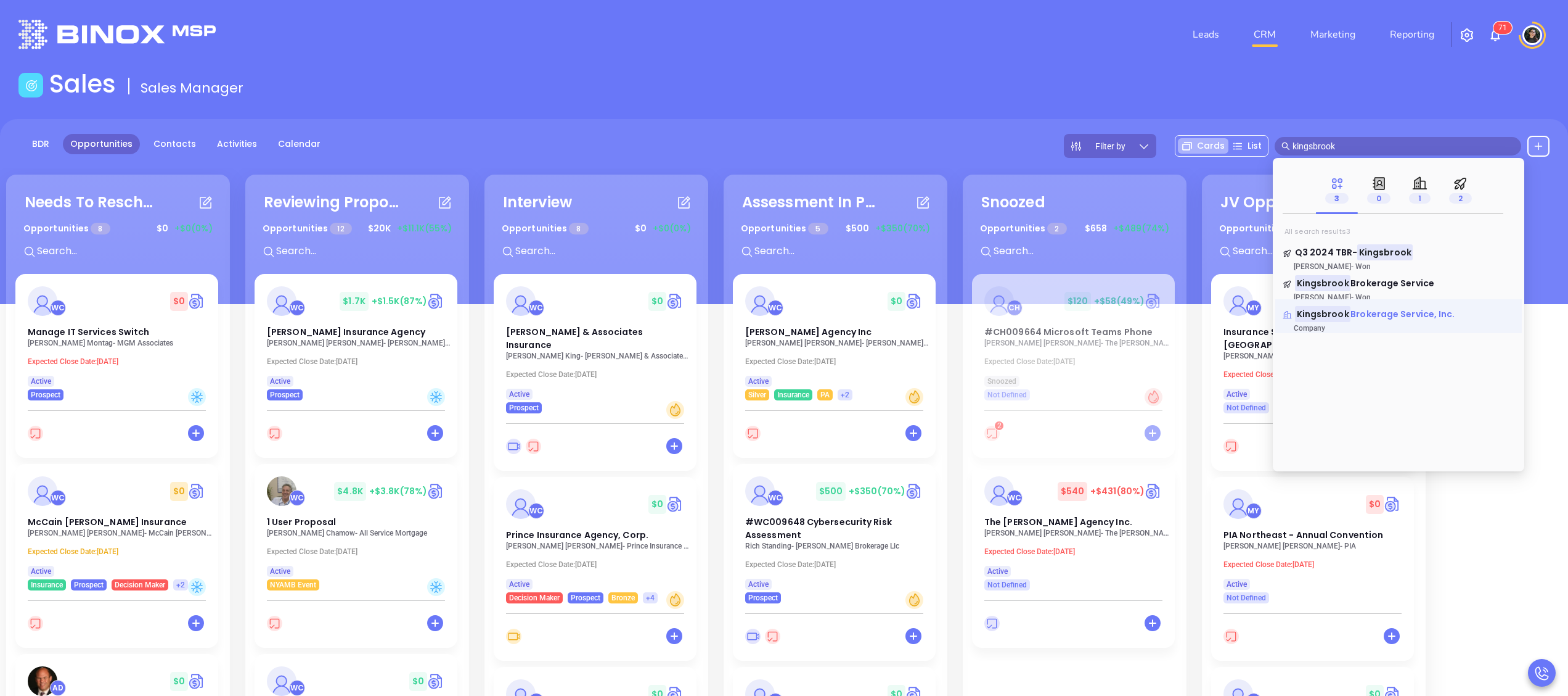
type input "kingsbrook"
click at [1346, 312] on mark "Kingsbrook" at bounding box center [1323, 313] width 56 height 16
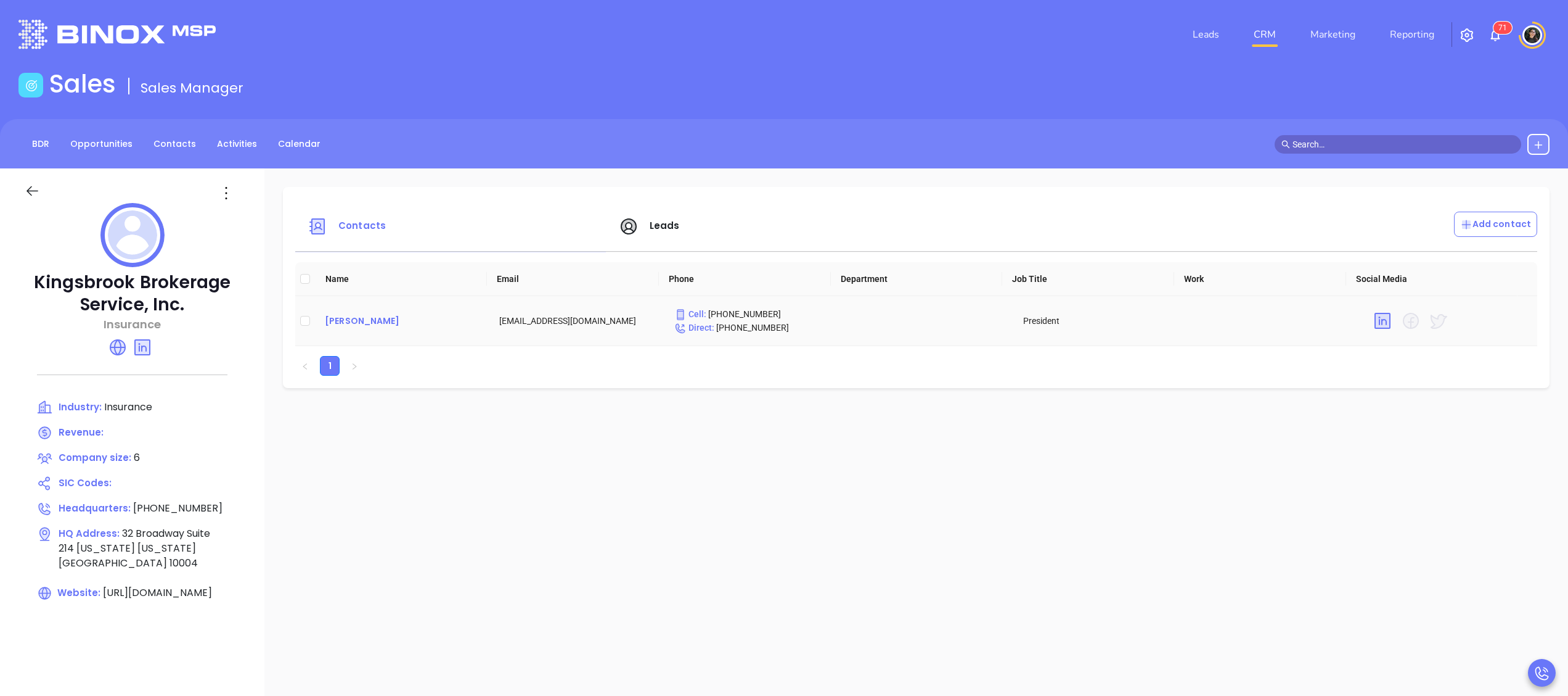
click at [363, 321] on div "[PERSON_NAME]" at bounding box center [402, 320] width 154 height 15
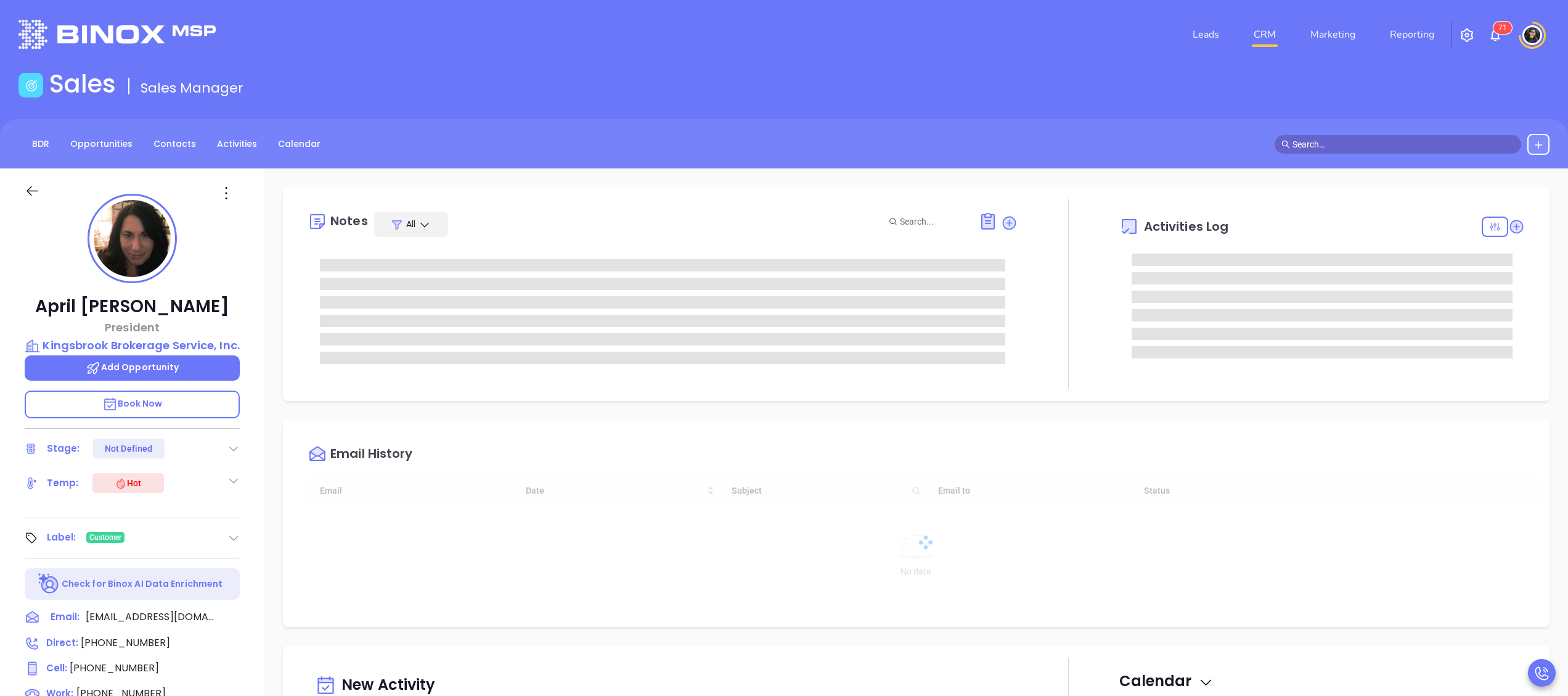
type input "[DATE]"
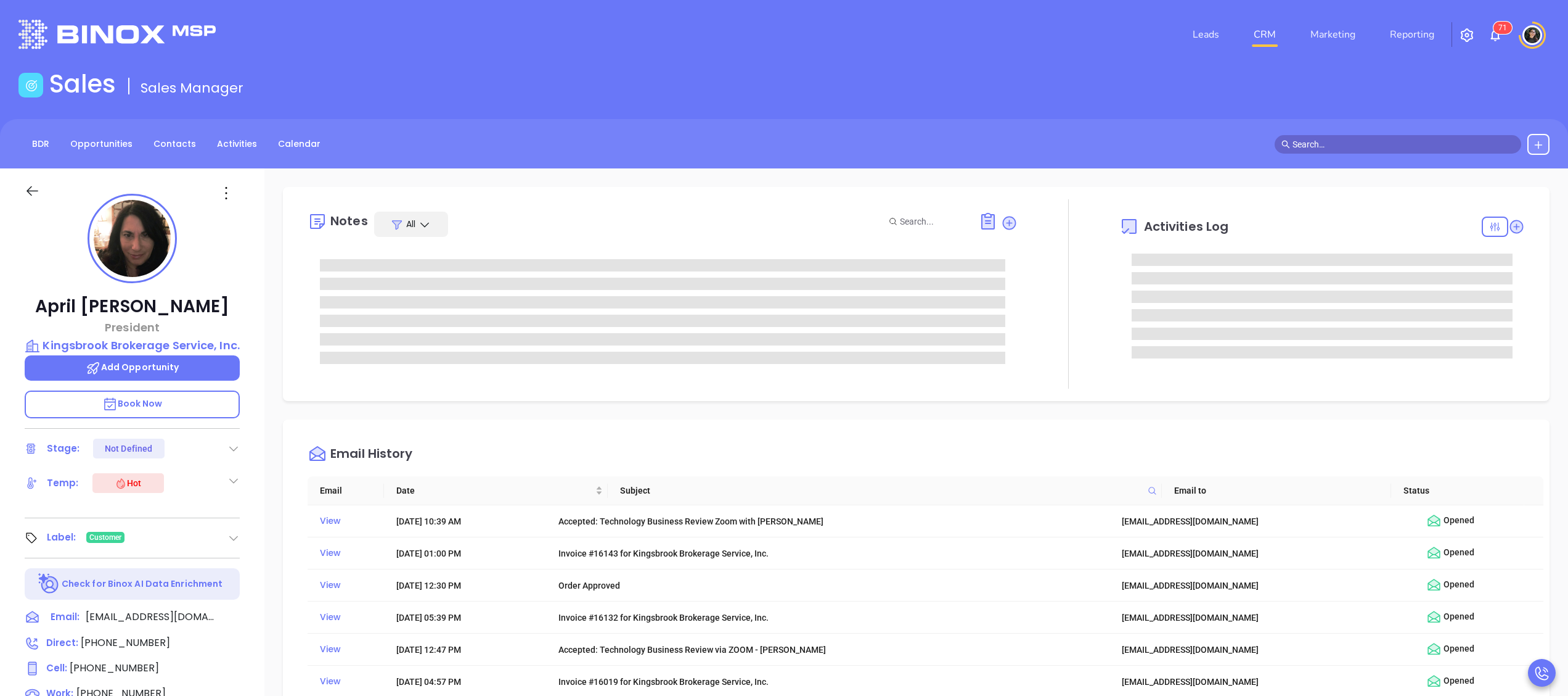
type input "[PERSON_NAME]"
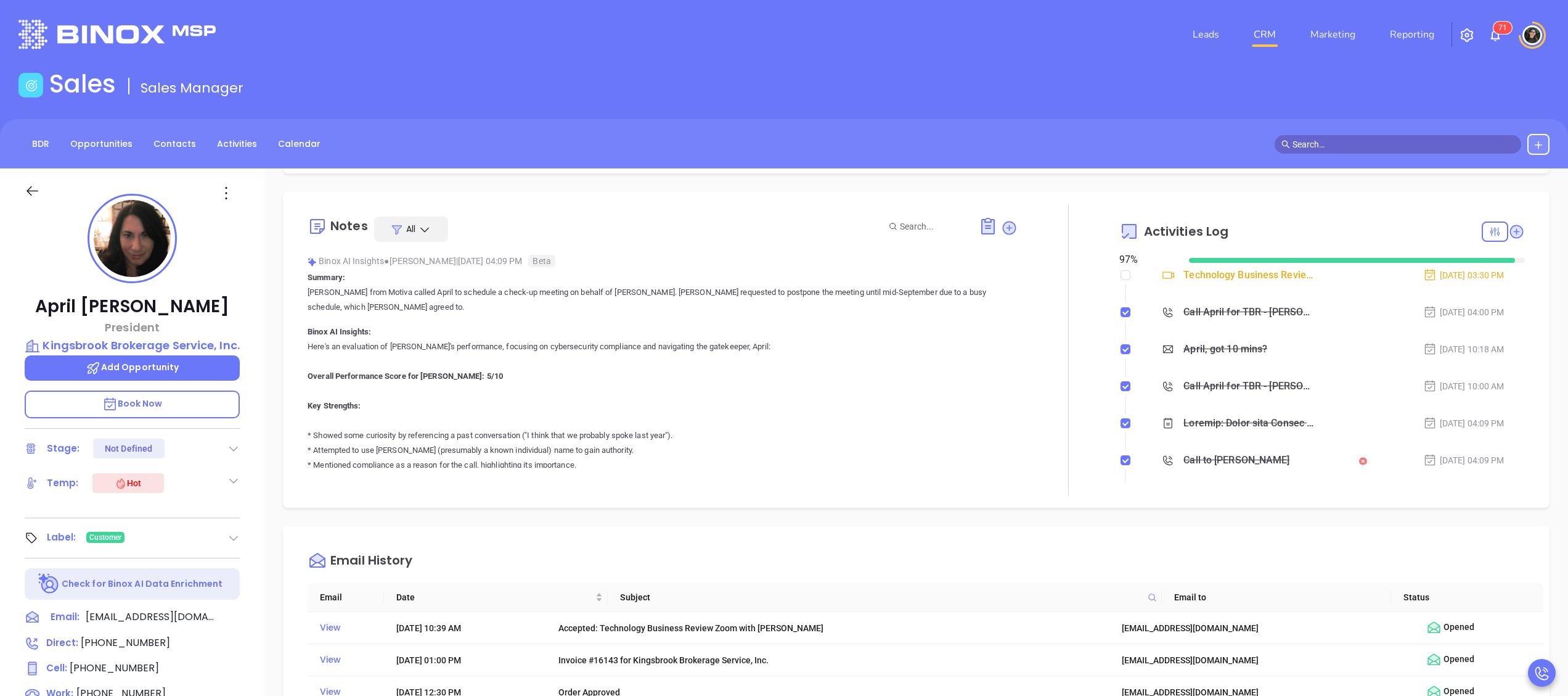
scroll to position [370, 0]
